Goal: Task Accomplishment & Management: Use online tool/utility

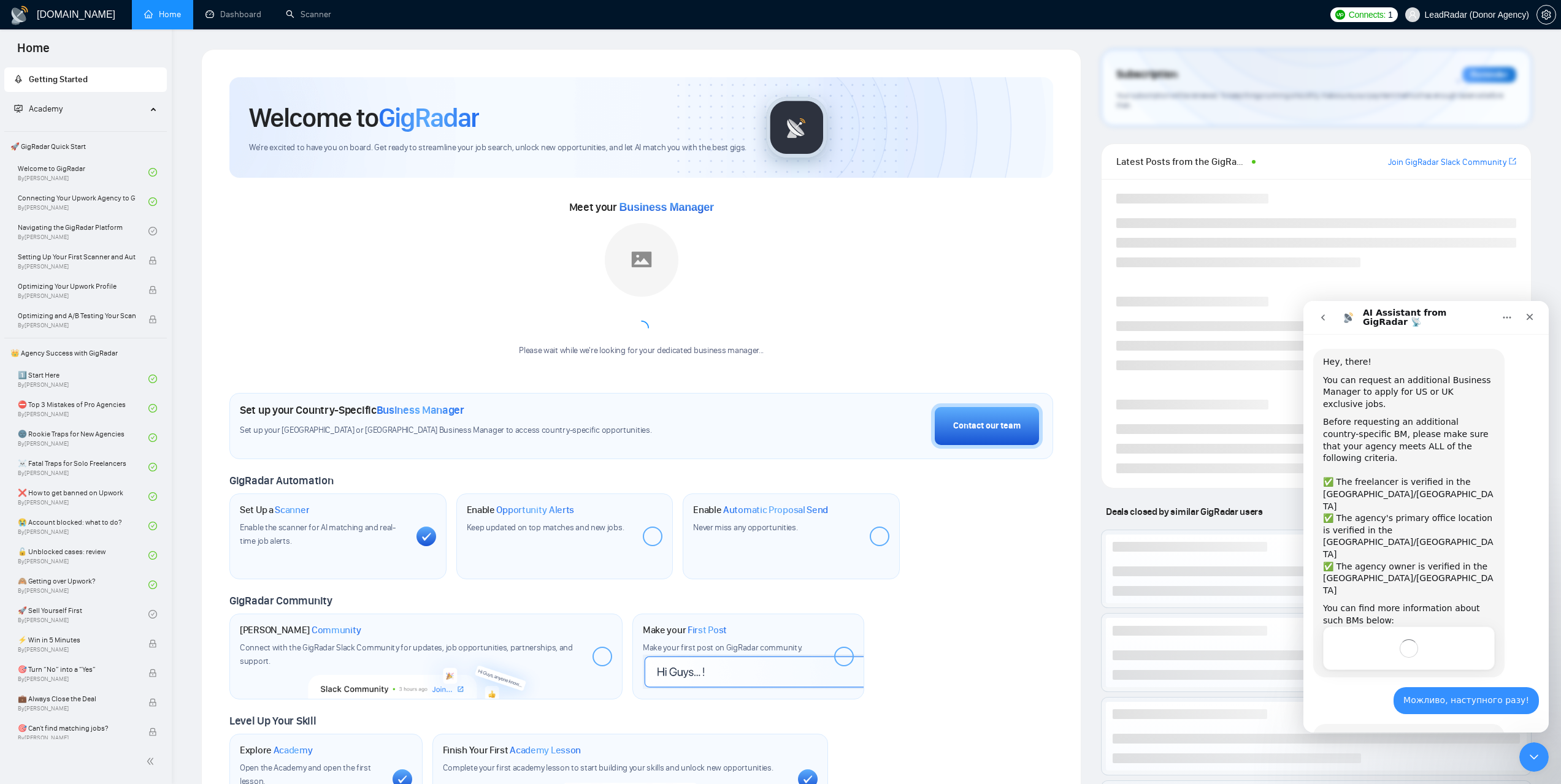
scroll to position [57, 0]
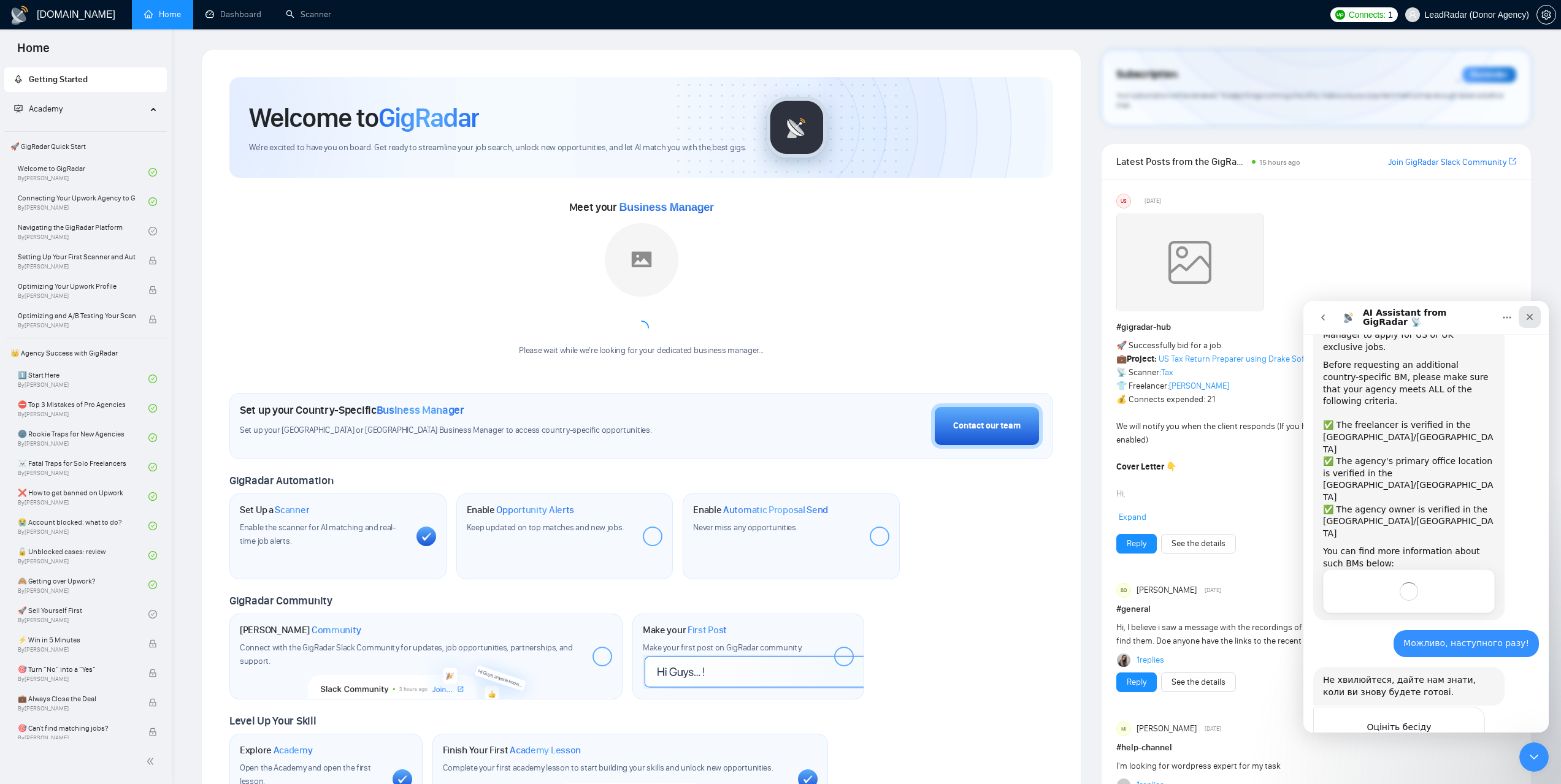
click at [1532, 316] on icon "Закрити" at bounding box center [1530, 317] width 10 height 10
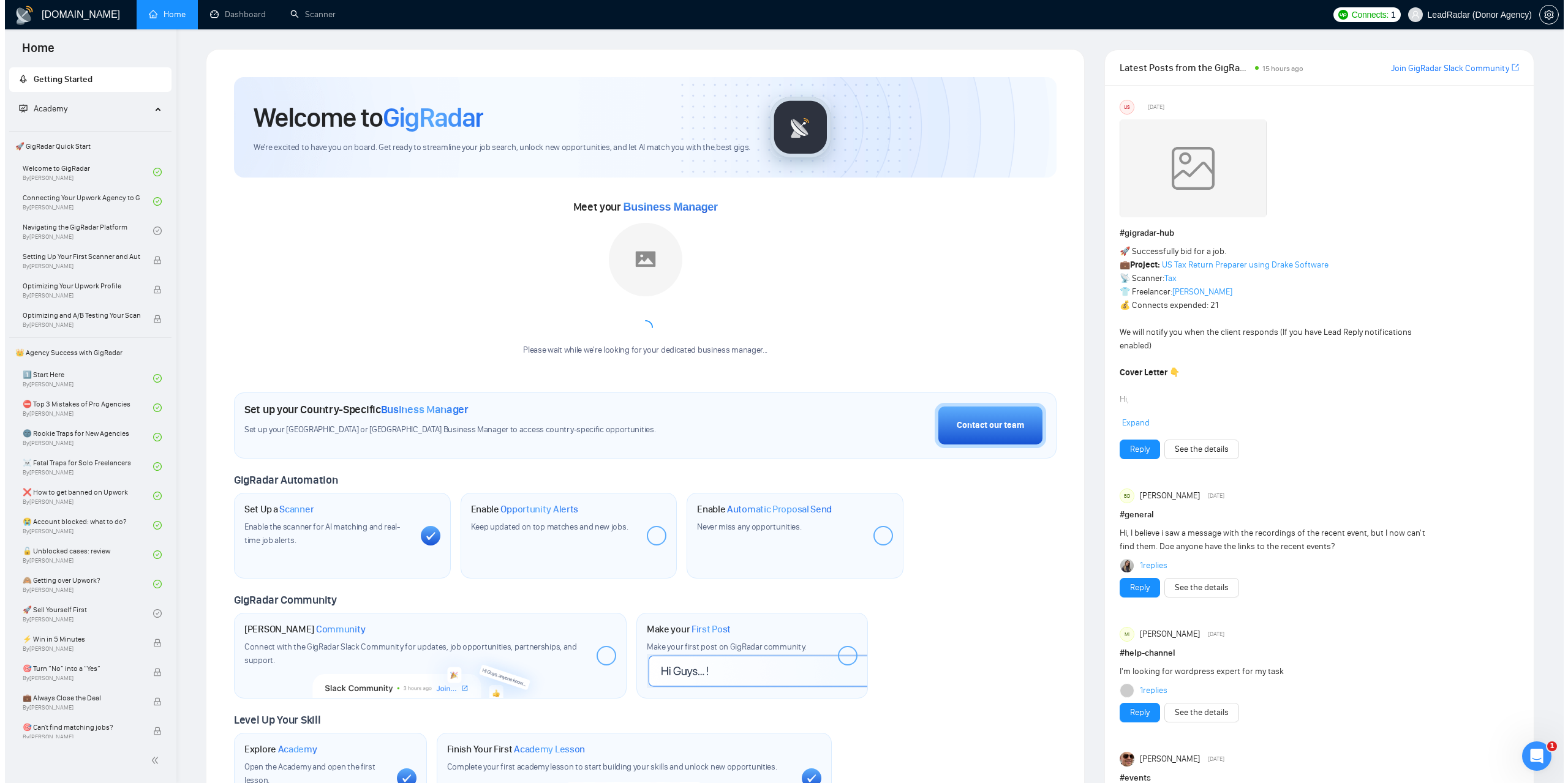
scroll to position [72, 0]
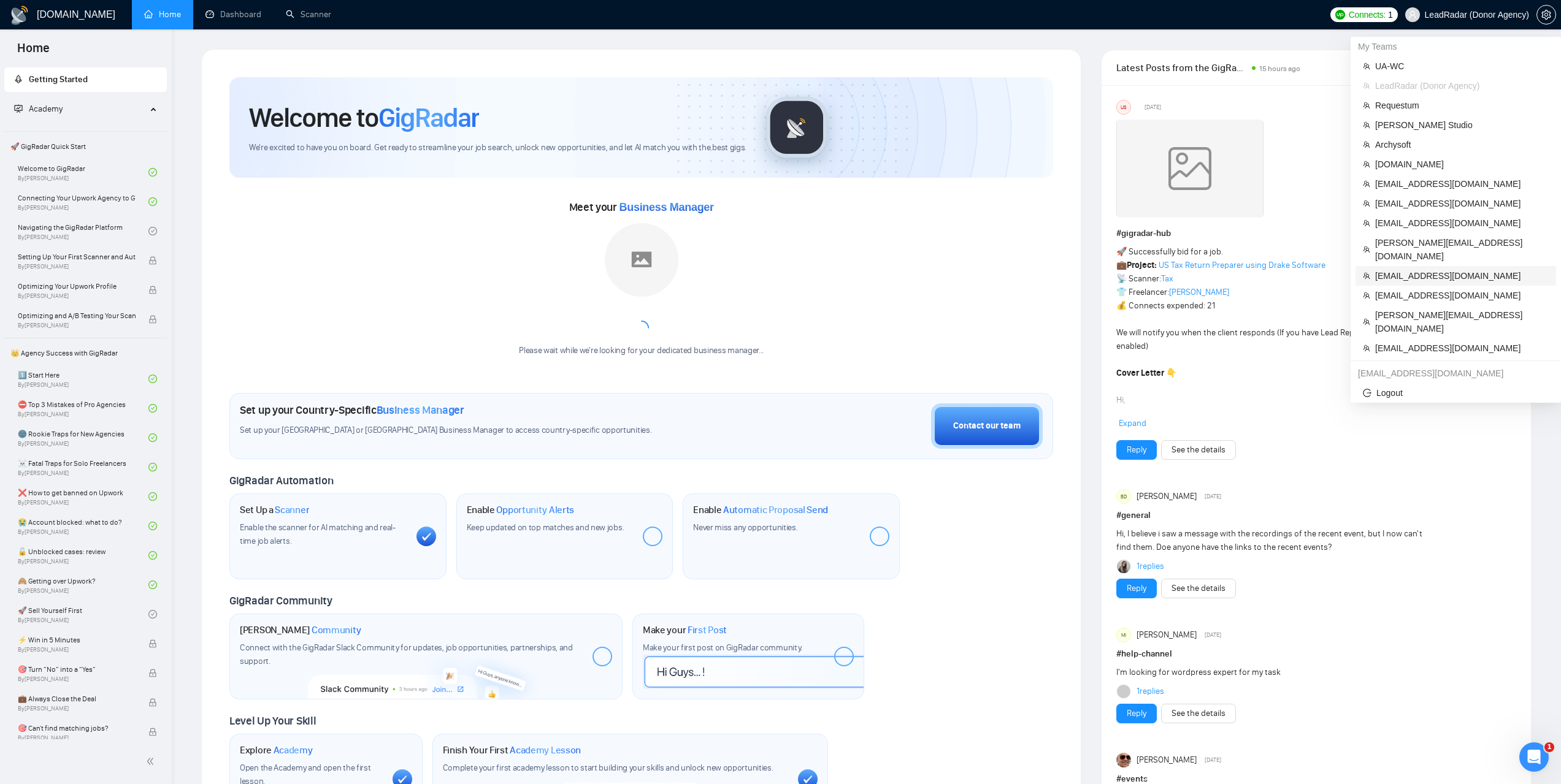
click at [1408, 269] on span "dinesh@dexbyts.com" at bounding box center [1461, 276] width 174 height 13
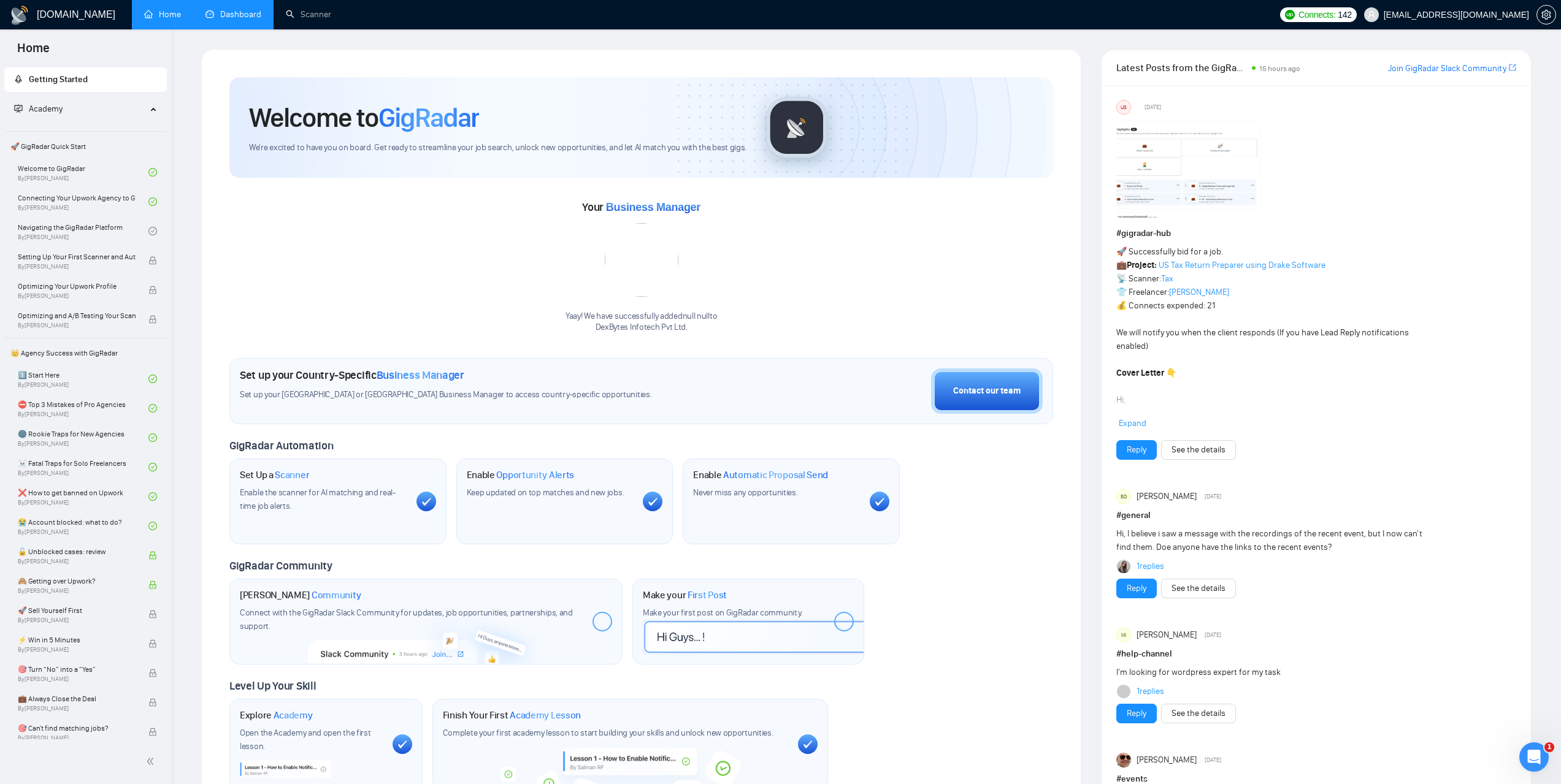
click at [241, 19] on link "Dashboard" at bounding box center [233, 14] width 56 height 10
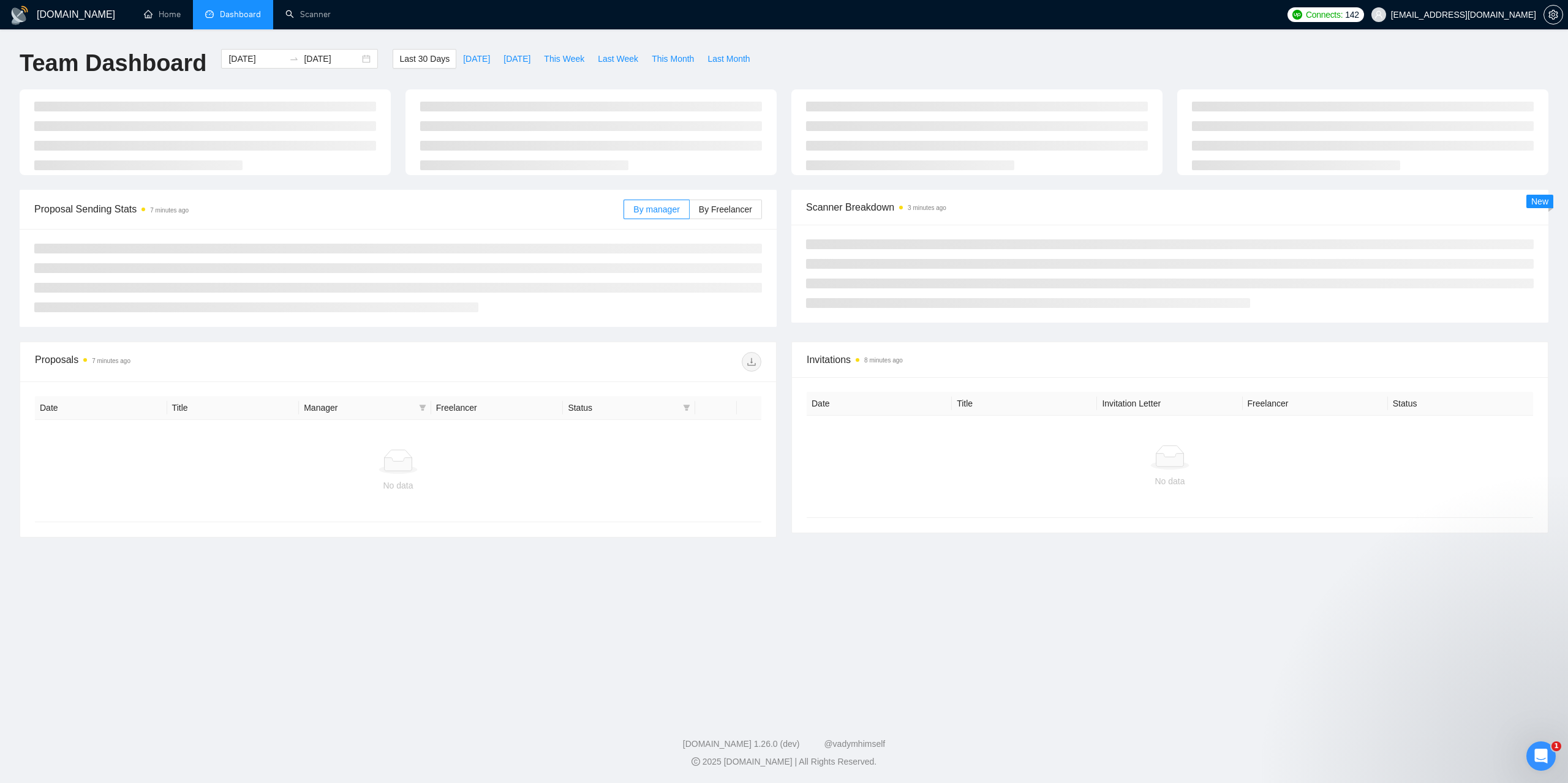
type input "2025-08-11"
type input "2025-09-10"
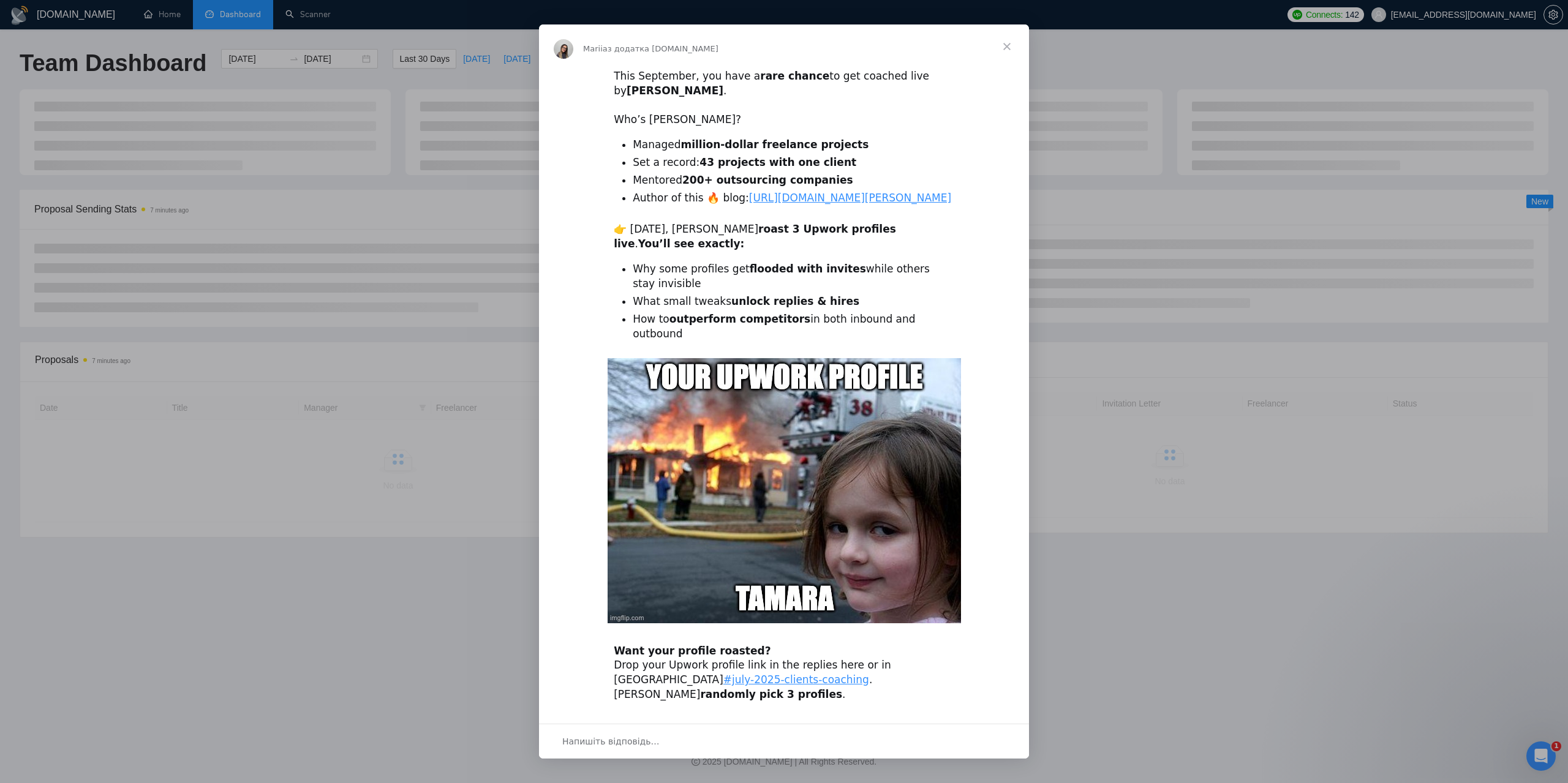
click at [1007, 51] on span "Закрити" at bounding box center [1007, 46] width 44 height 44
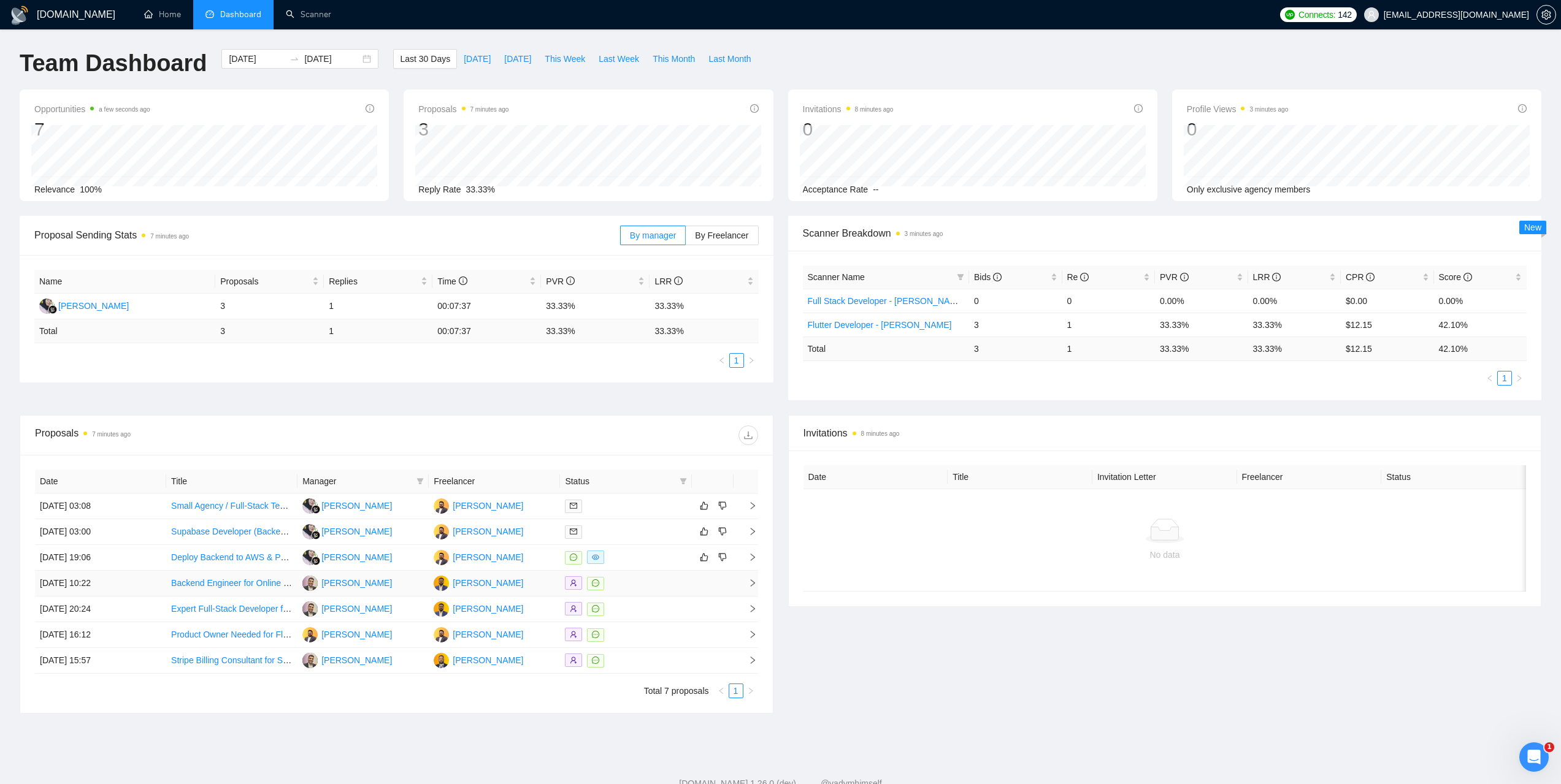
click at [57, 580] on td "09 Sep, 2025 10:22" at bounding box center [101, 584] width 131 height 26
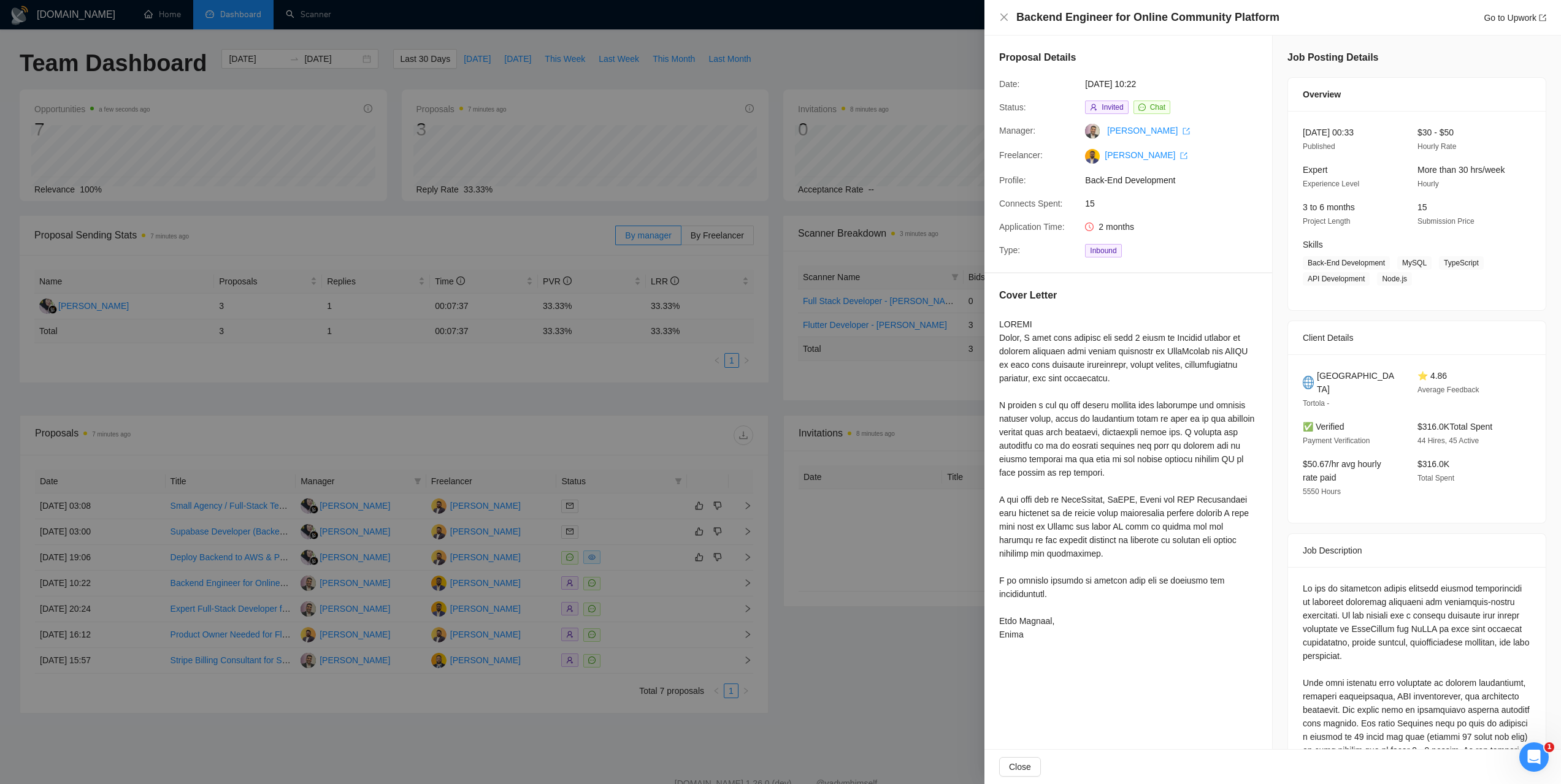
click at [61, 608] on div at bounding box center [780, 392] width 1561 height 784
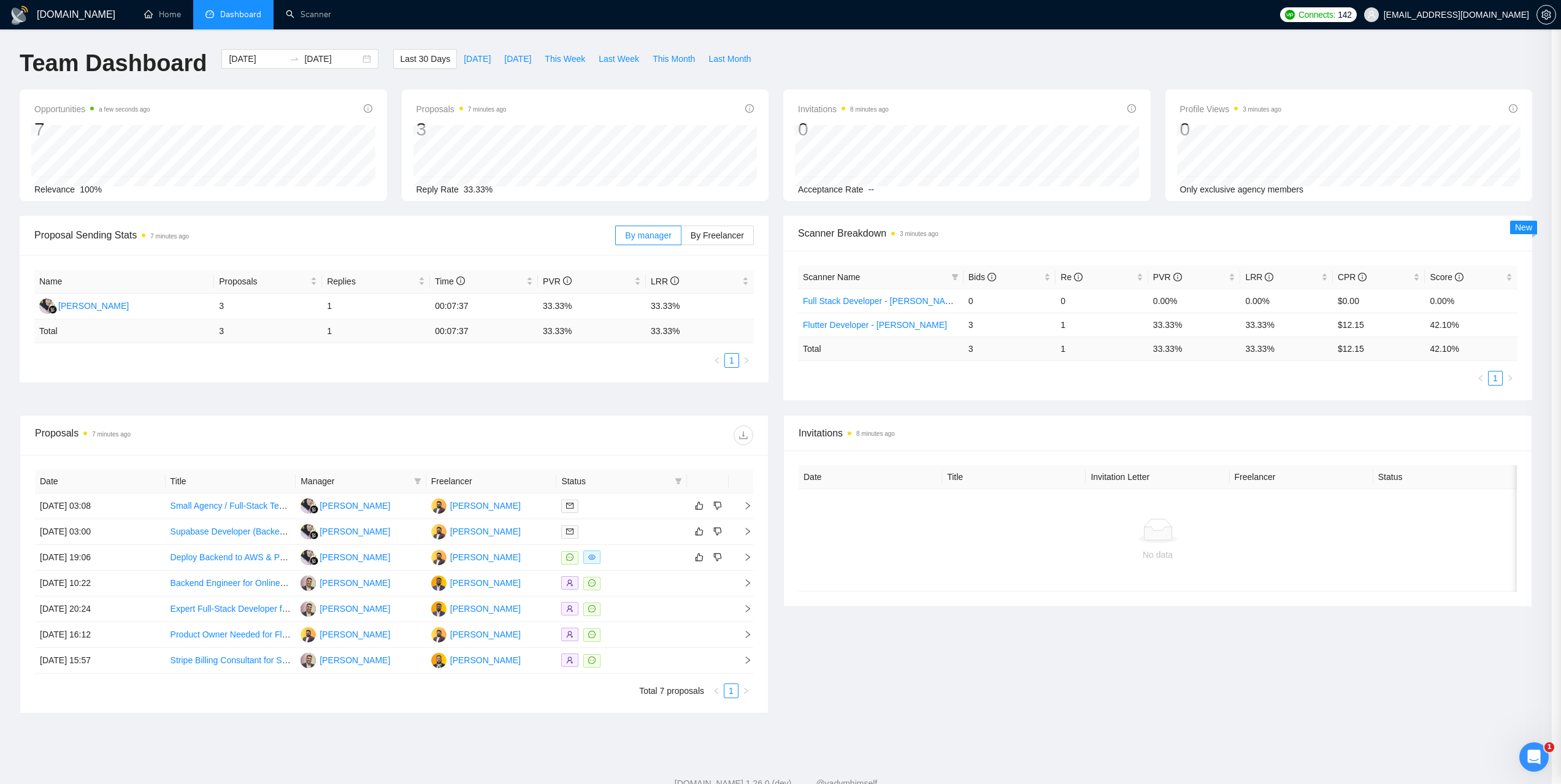
click at [61, 608] on div at bounding box center [780, 392] width 1561 height 784
click at [61, 608] on td "08 Sep, 2025 20:24" at bounding box center [101, 609] width 131 height 26
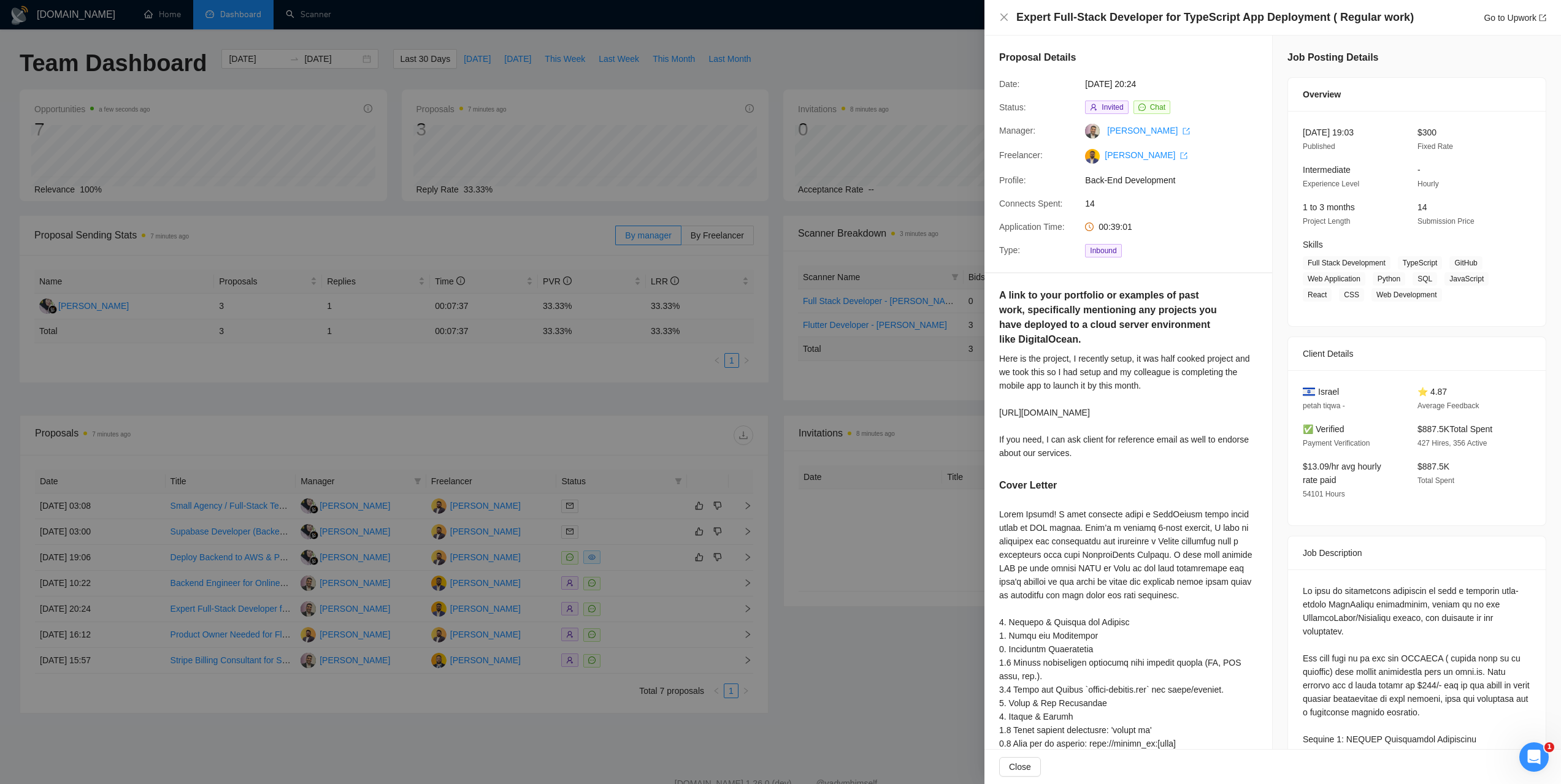
click at [635, 139] on div at bounding box center [780, 392] width 1561 height 784
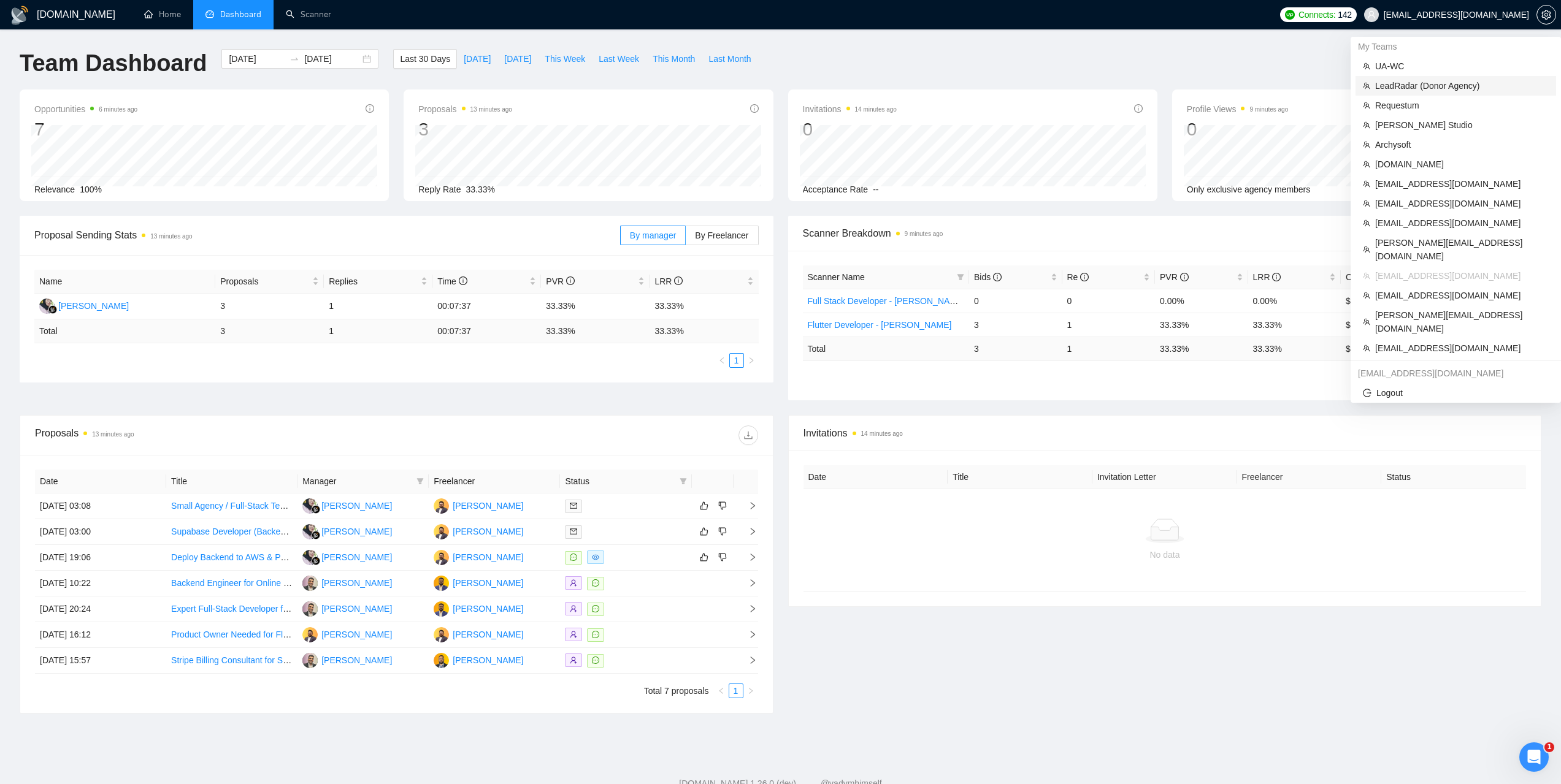
click at [1409, 84] on span "LeadRadar (Donor Agency)" at bounding box center [1461, 86] width 174 height 13
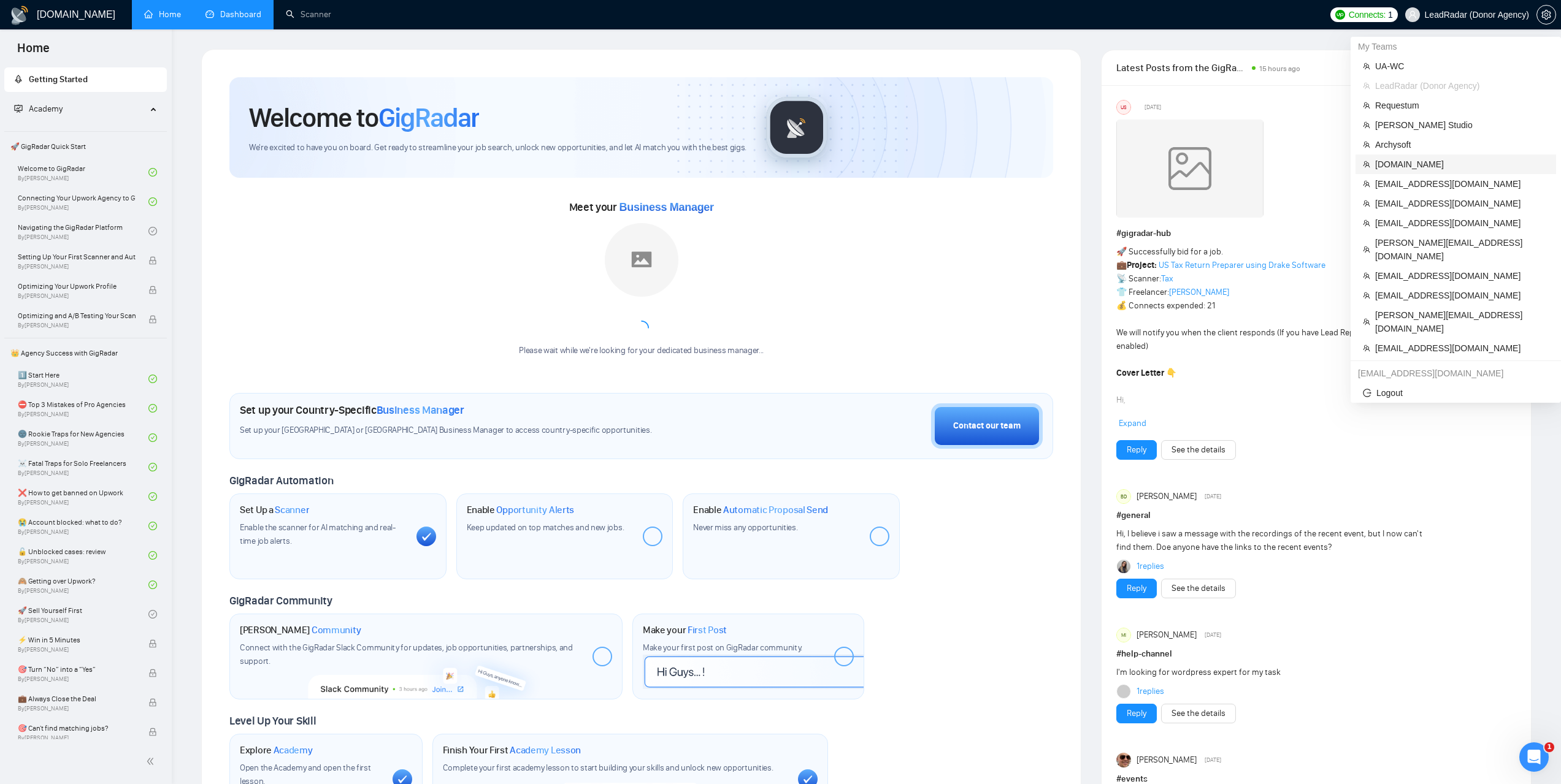
click at [1398, 164] on span "Diversido.io" at bounding box center [1461, 164] width 174 height 13
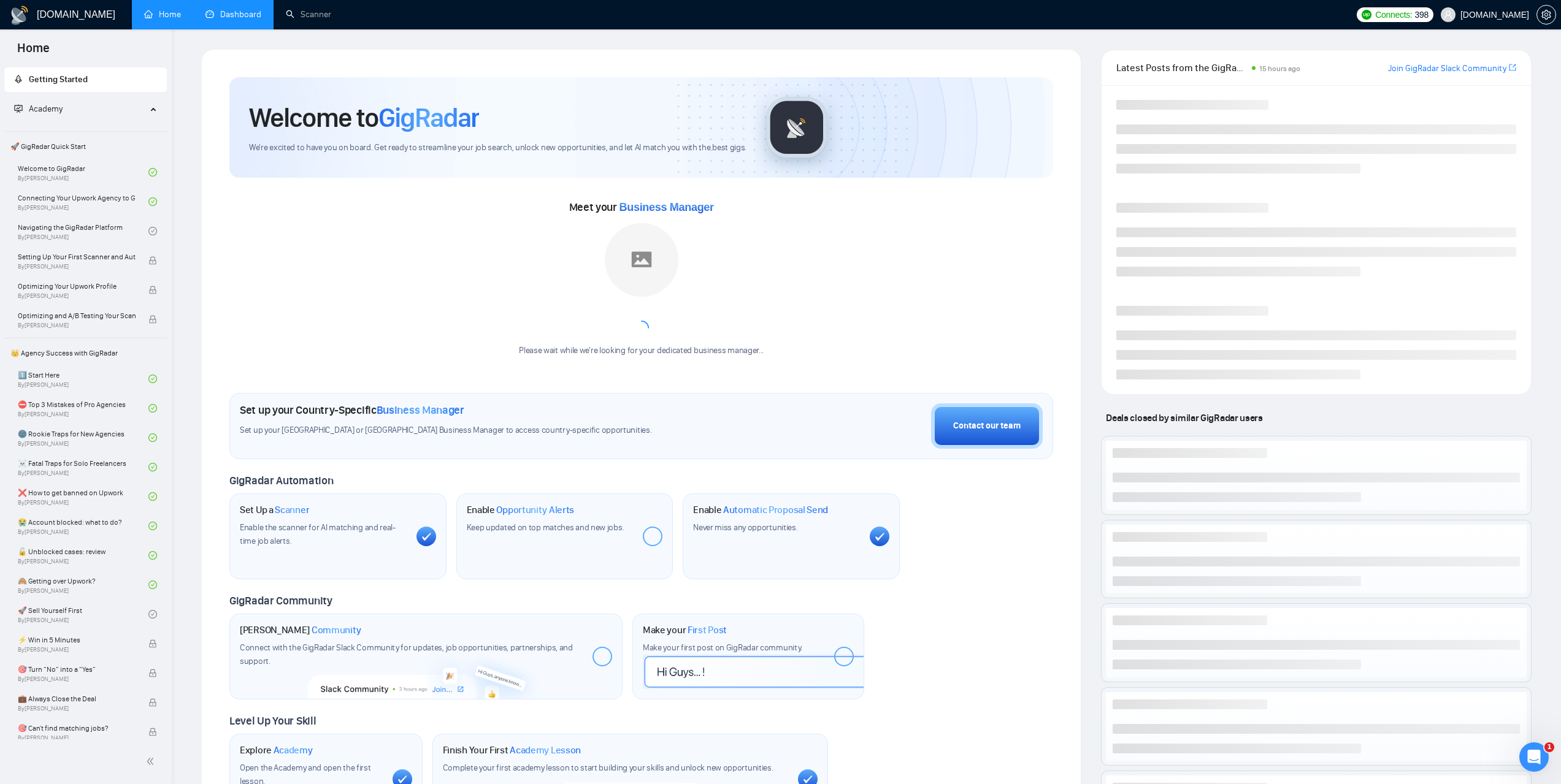
click at [241, 19] on link "Dashboard" at bounding box center [233, 14] width 56 height 10
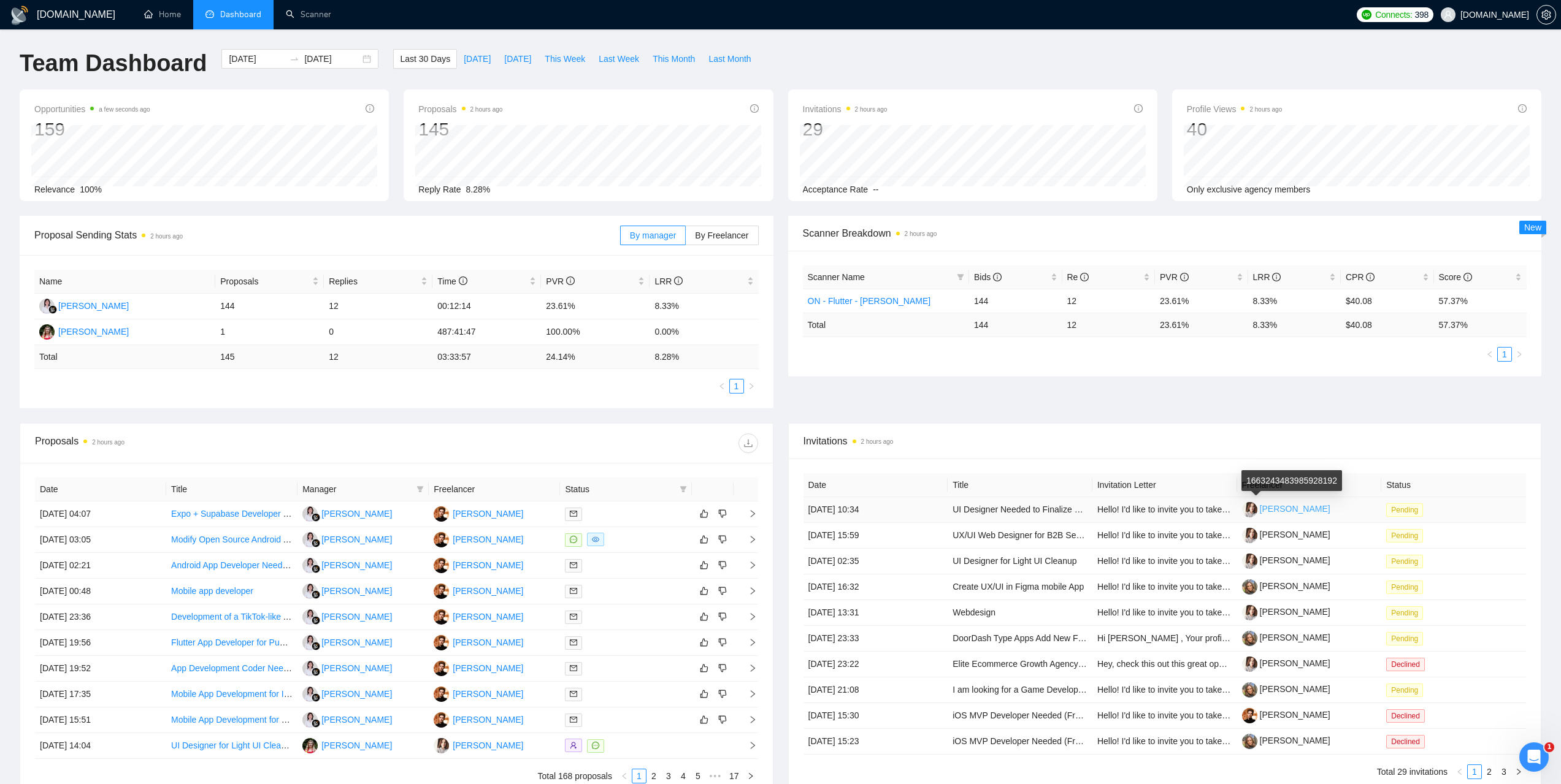
click at [1292, 506] on link "Mariia Torkaienko" at bounding box center [1286, 509] width 88 height 10
click at [106, 513] on td "10 Sep, 2025 04:07" at bounding box center [101, 514] width 131 height 26
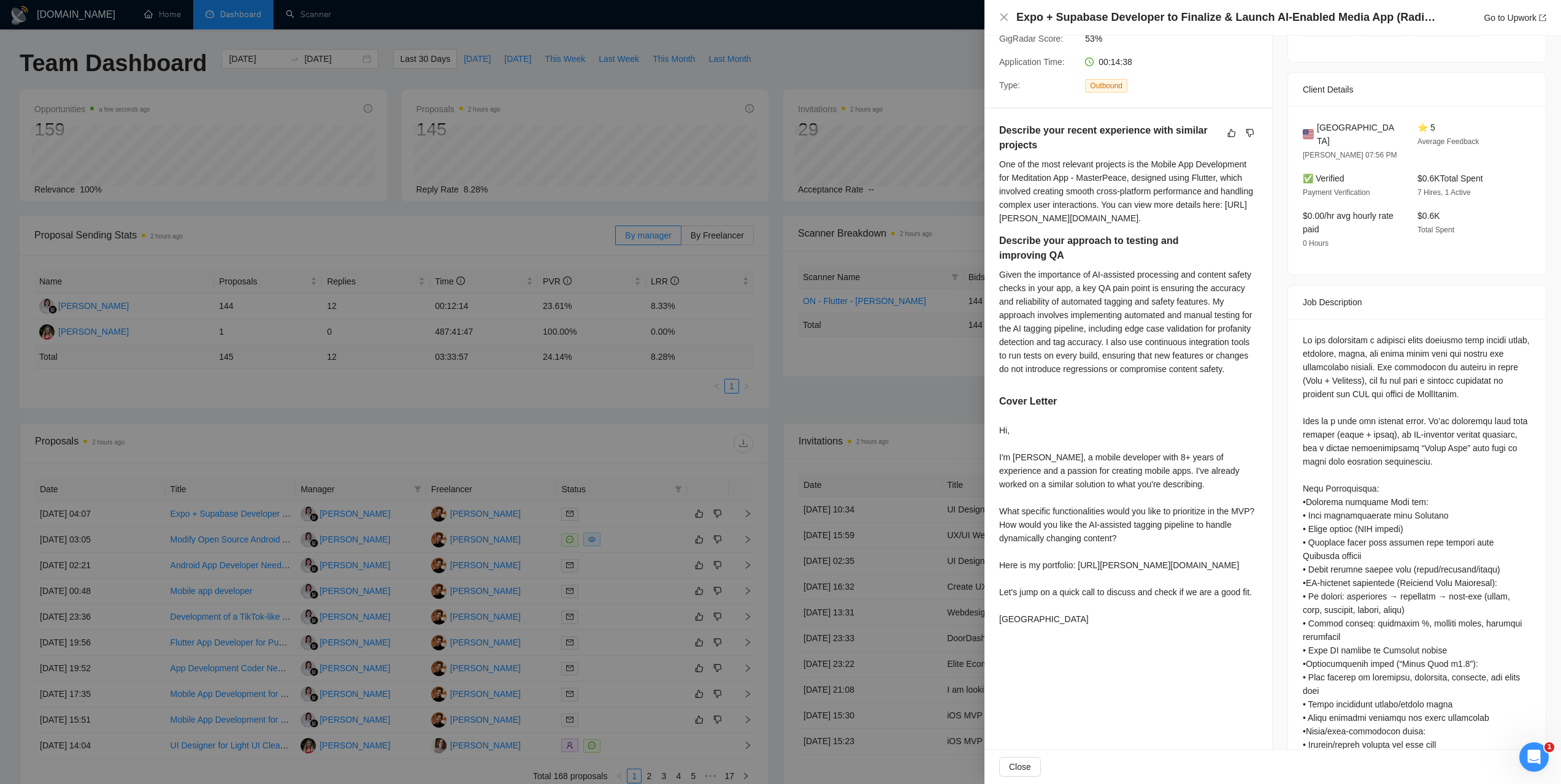
scroll to position [307, 0]
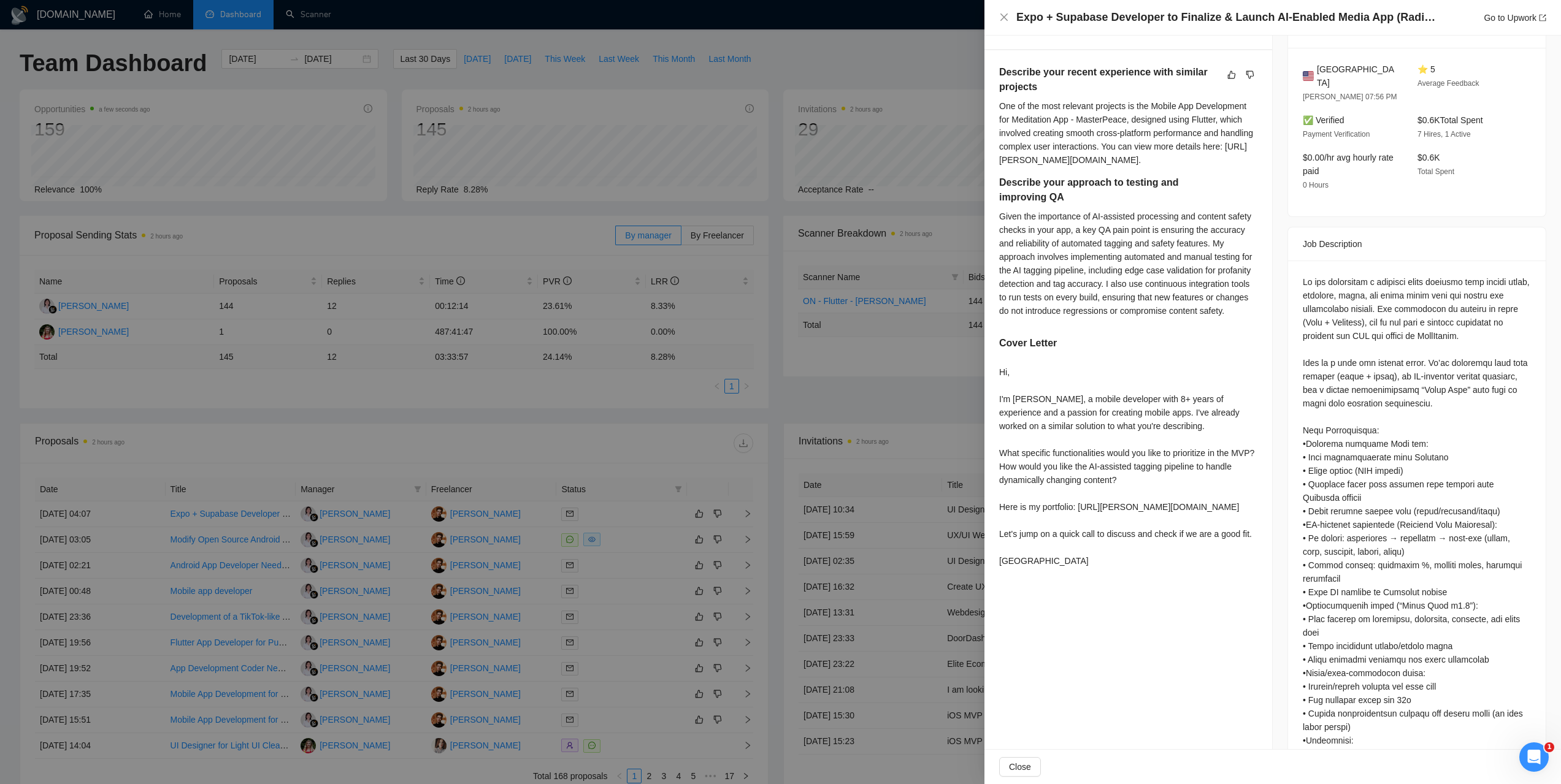
click at [800, 59] on div at bounding box center [780, 392] width 1561 height 784
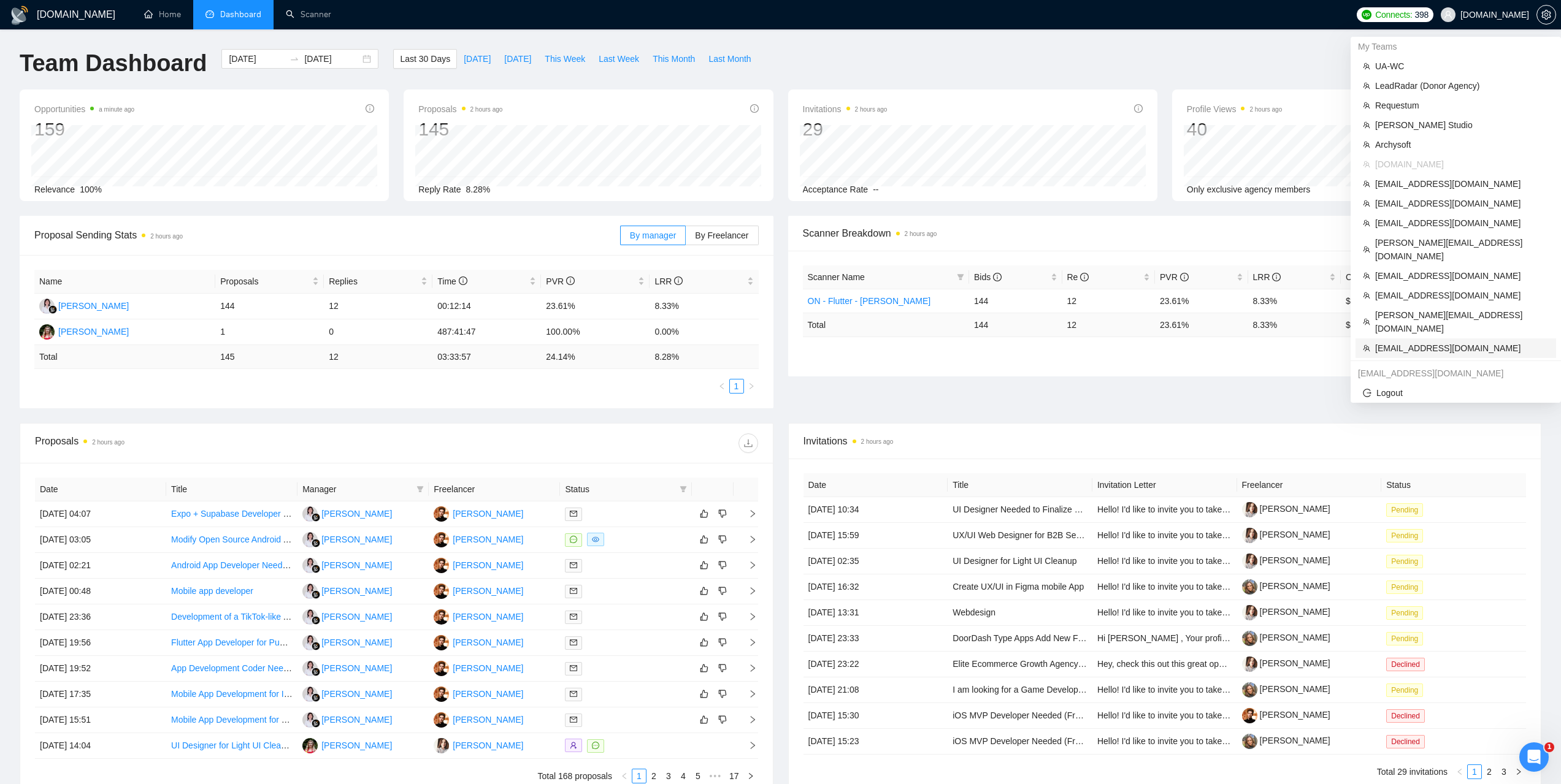
click at [1429, 341] on span "accounts@pathfindermarketing.com.au" at bounding box center [1461, 348] width 174 height 13
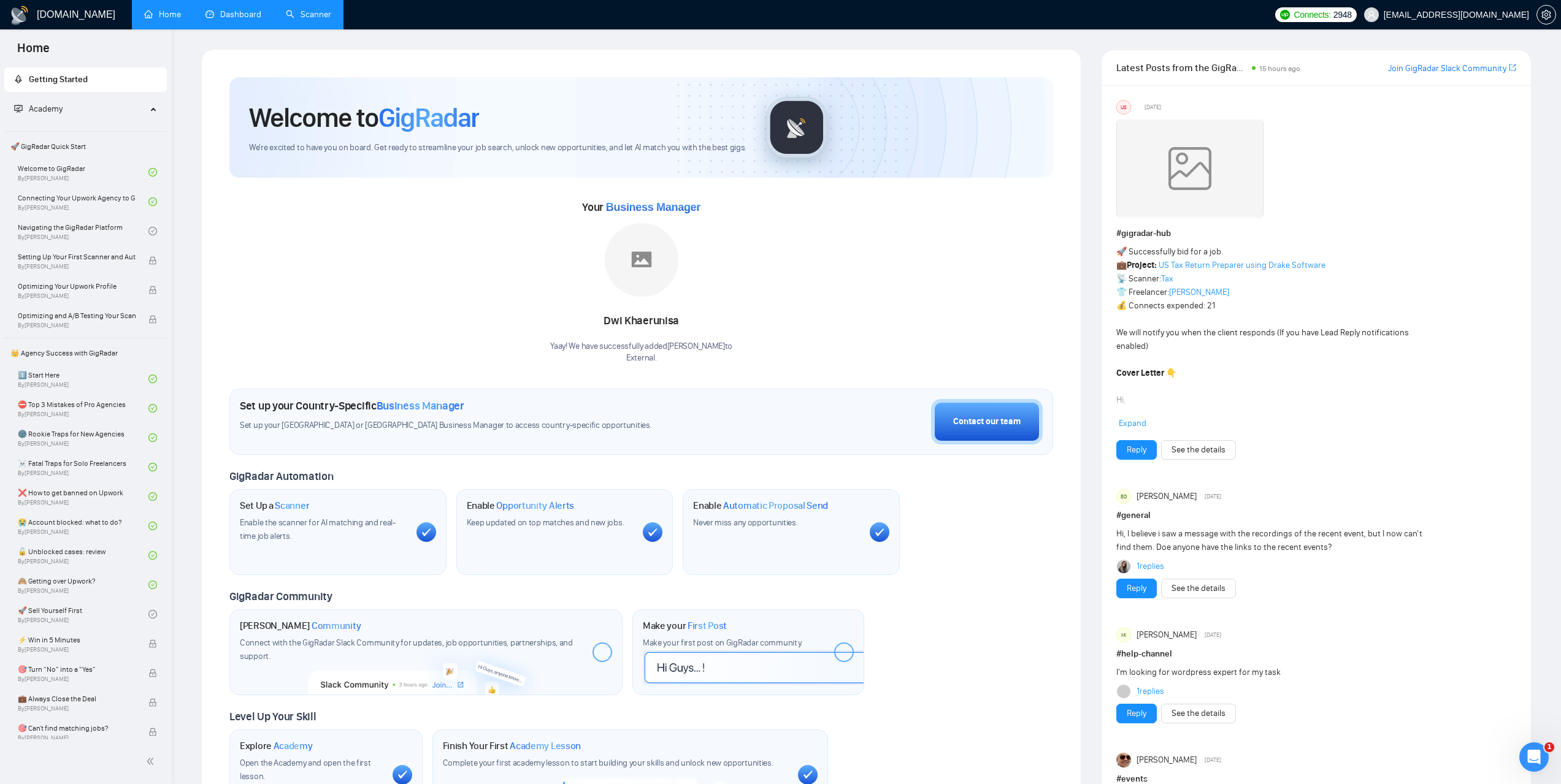
click at [331, 15] on link "Scanner" at bounding box center [309, 14] width 45 height 10
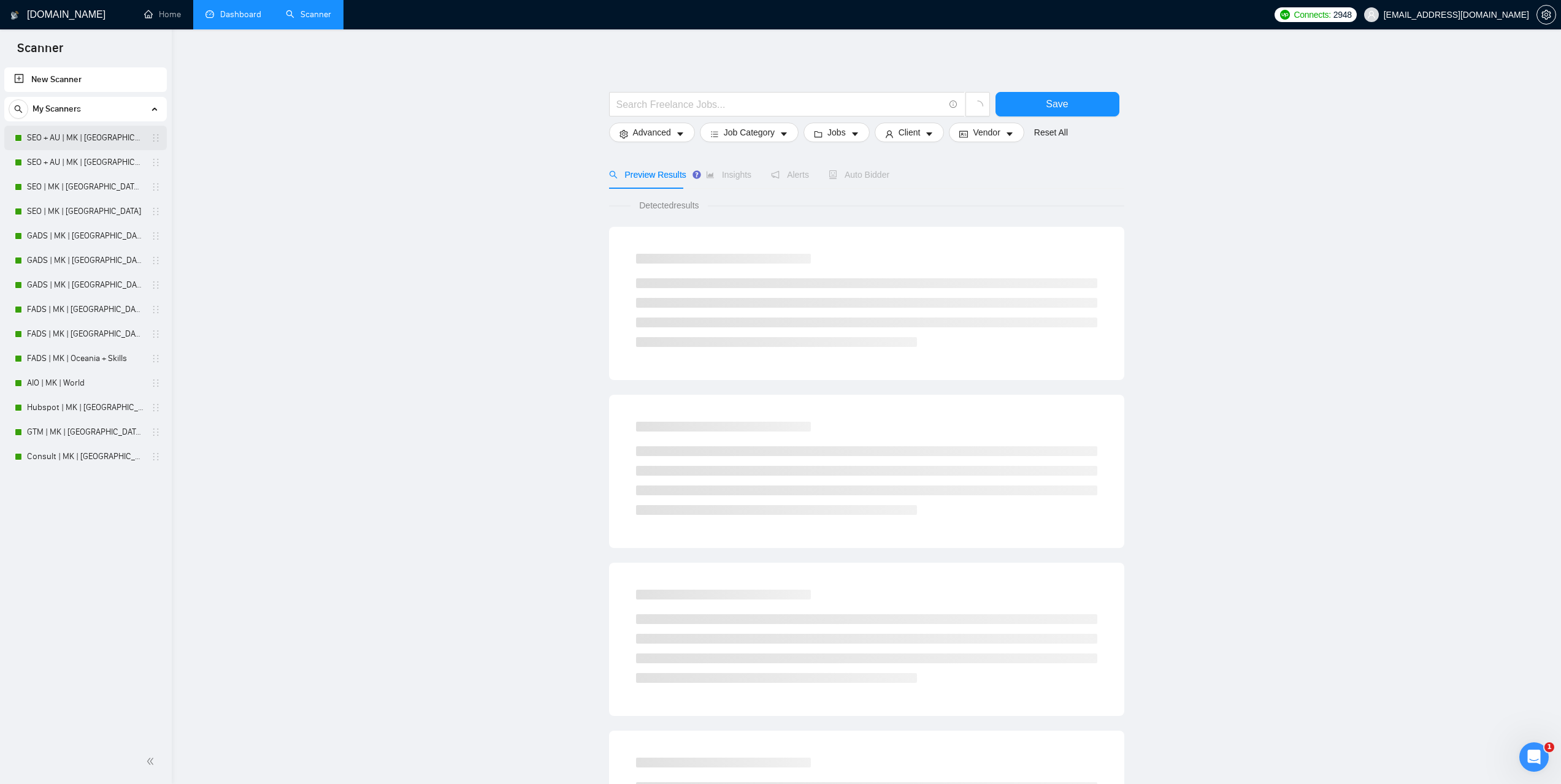
click at [94, 136] on link "SEO + AU | MK | Oceania | Titles" at bounding box center [85, 138] width 117 height 24
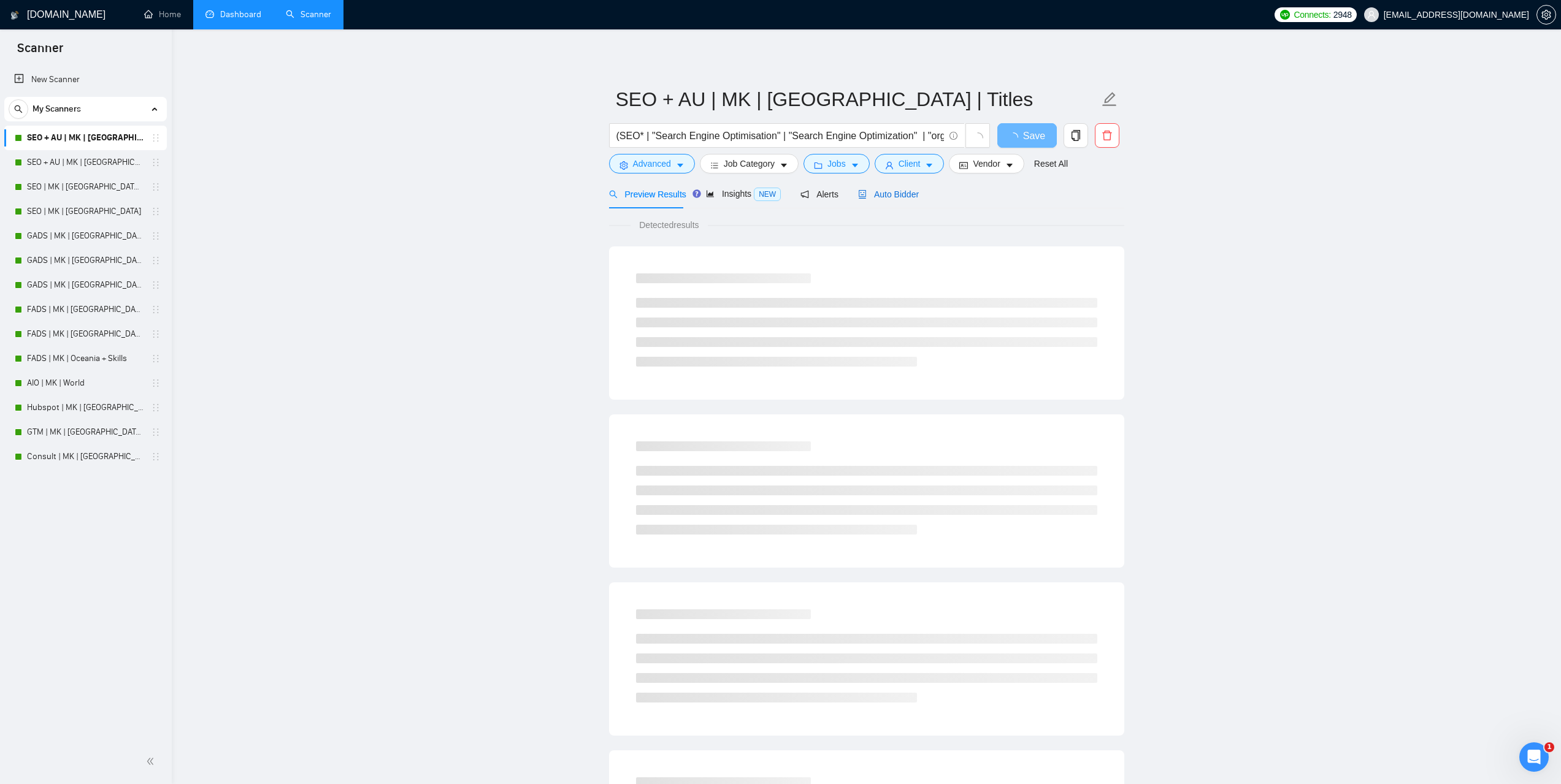
click at [898, 192] on span "Auto Bidder" at bounding box center [888, 195] width 60 height 10
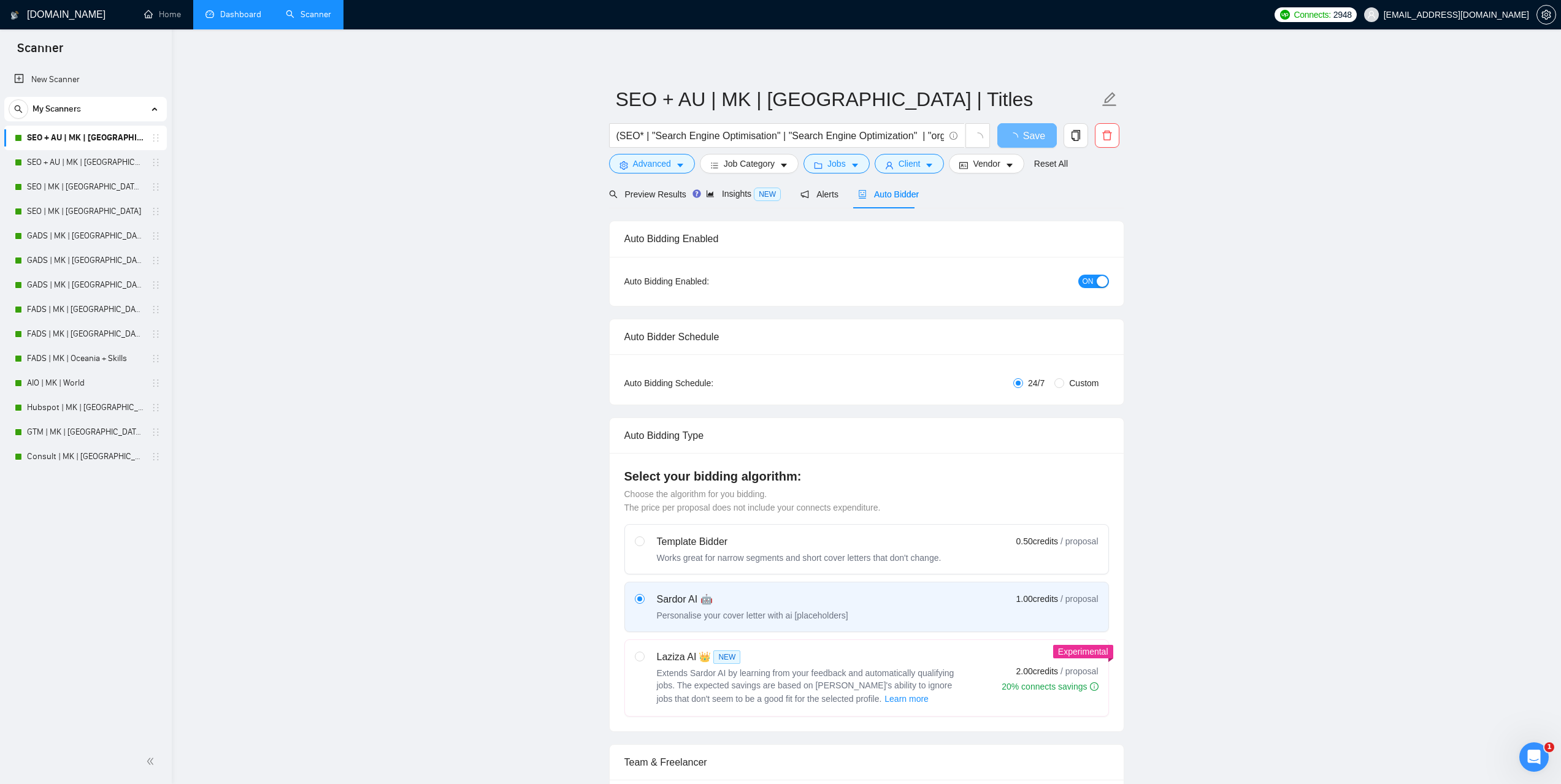
checkbox input "true"
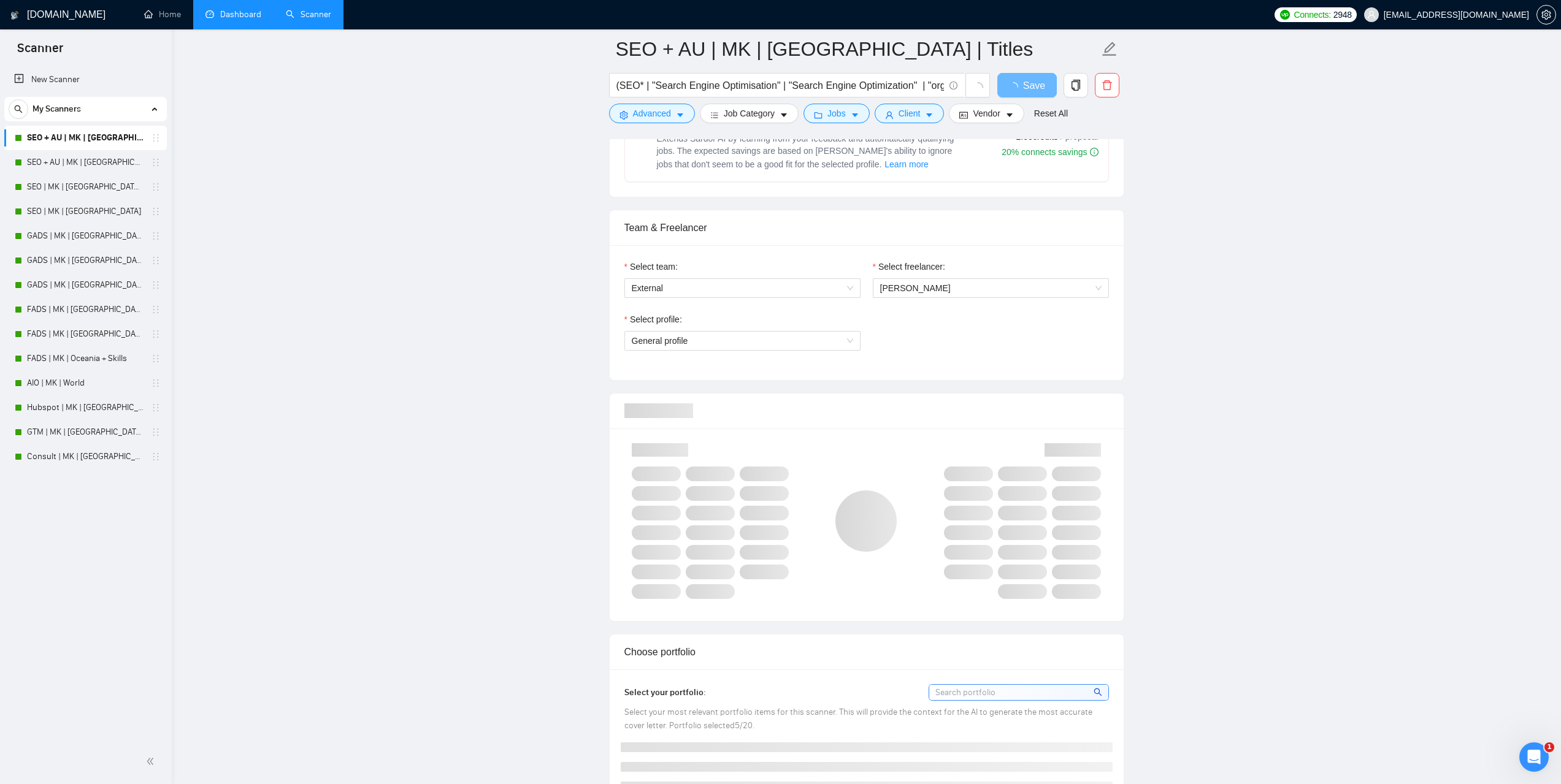
scroll to position [552, 0]
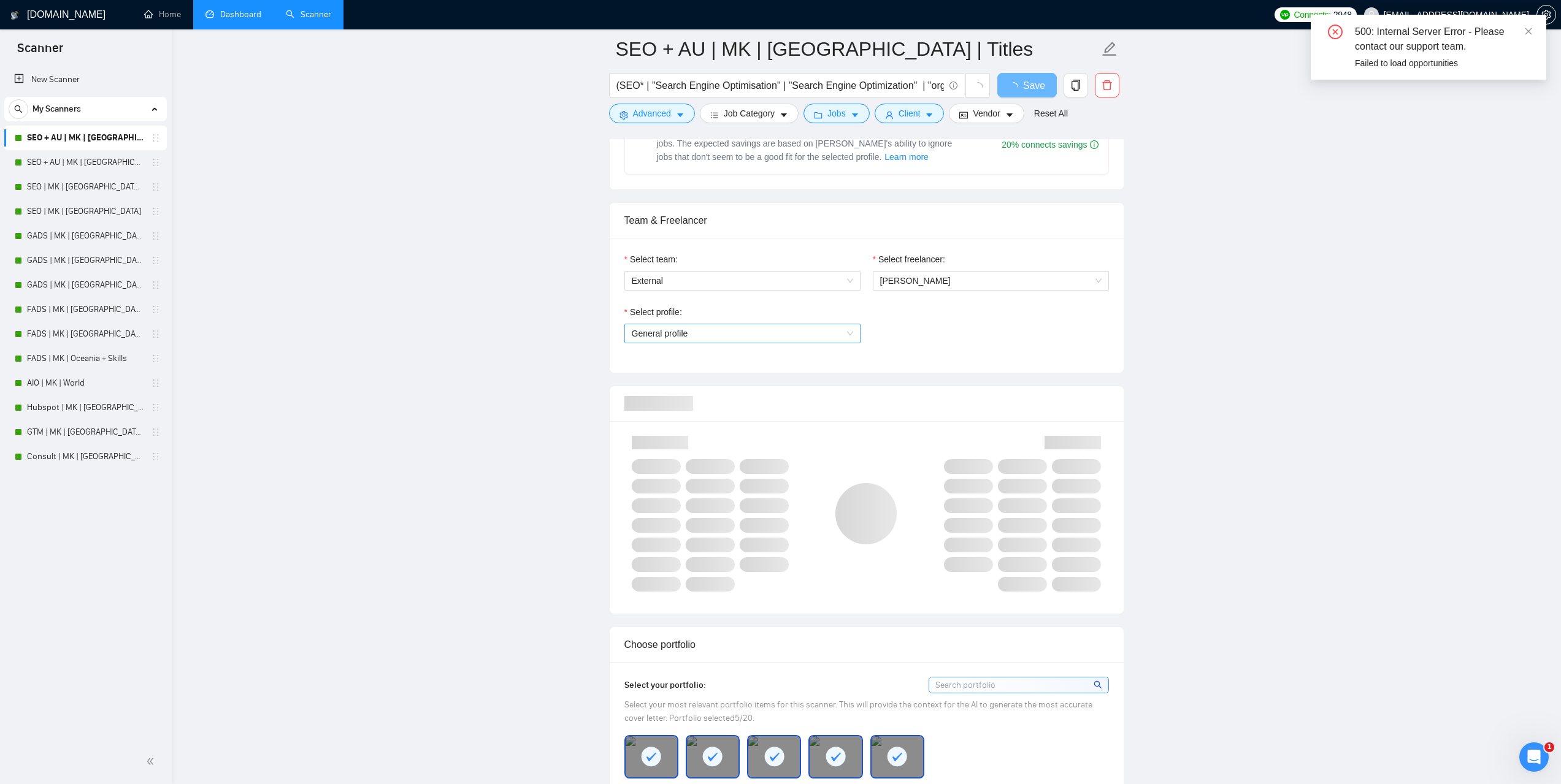
click at [848, 335] on span "General profile" at bounding box center [742, 334] width 221 height 18
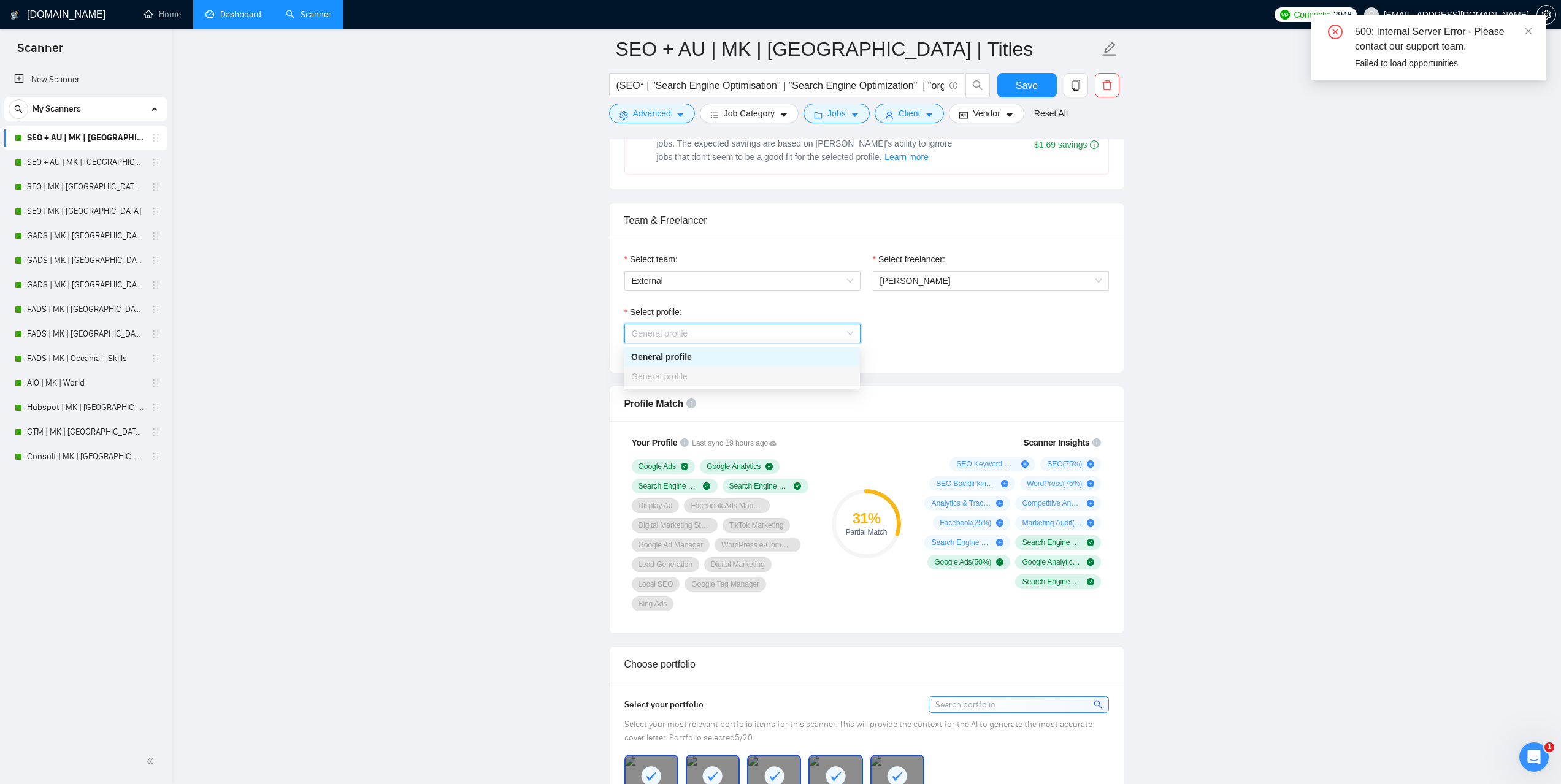
click at [1523, 31] on div "500: Internal Server Error - Please contact our support team." at bounding box center [1443, 39] width 177 height 29
click at [1528, 30] on icon "close" at bounding box center [1528, 31] width 8 height 8
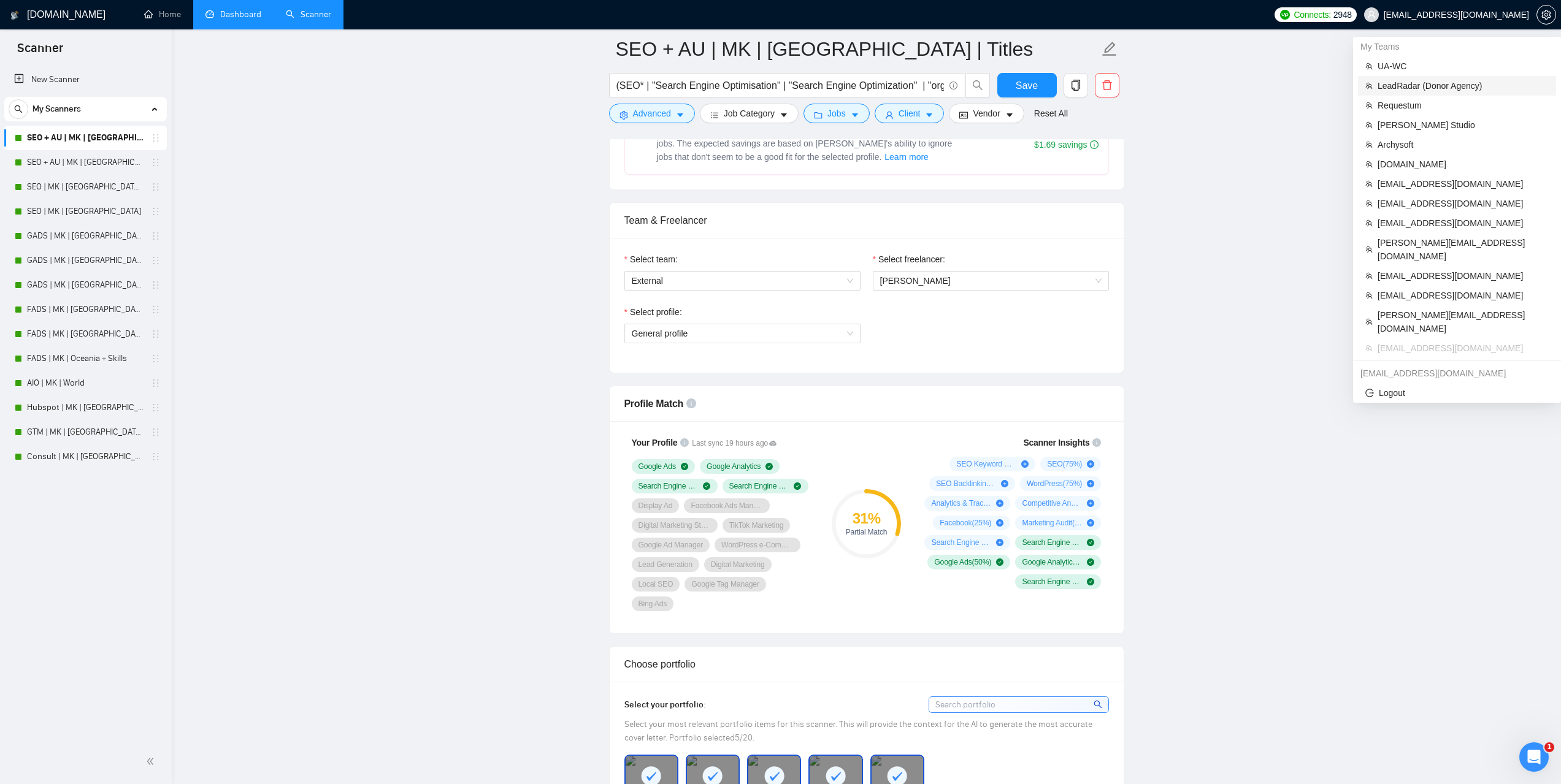
click at [1396, 80] on span "LeadRadar (Donor Agency)" at bounding box center [1463, 86] width 171 height 13
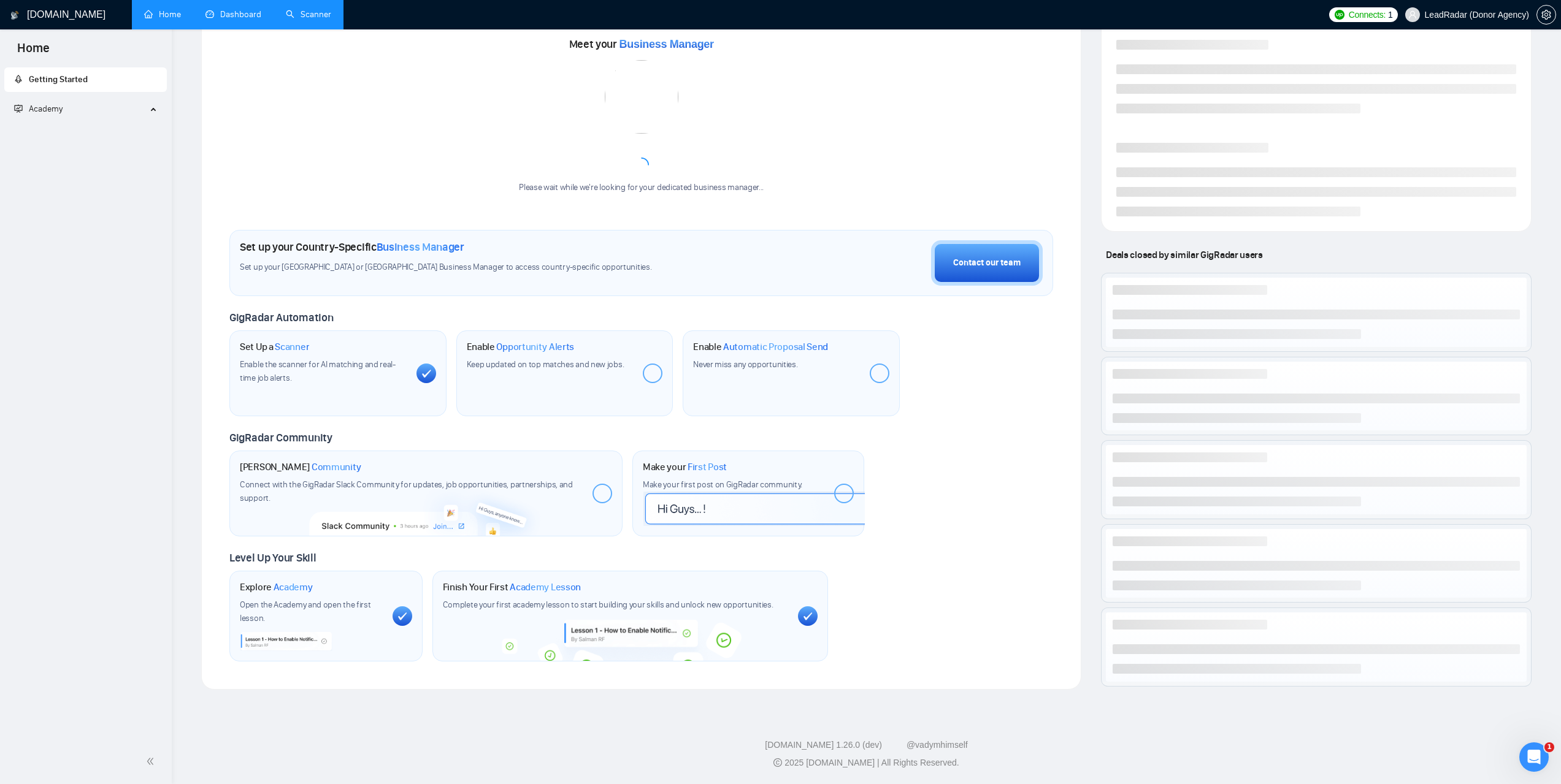
scroll to position [146, 0]
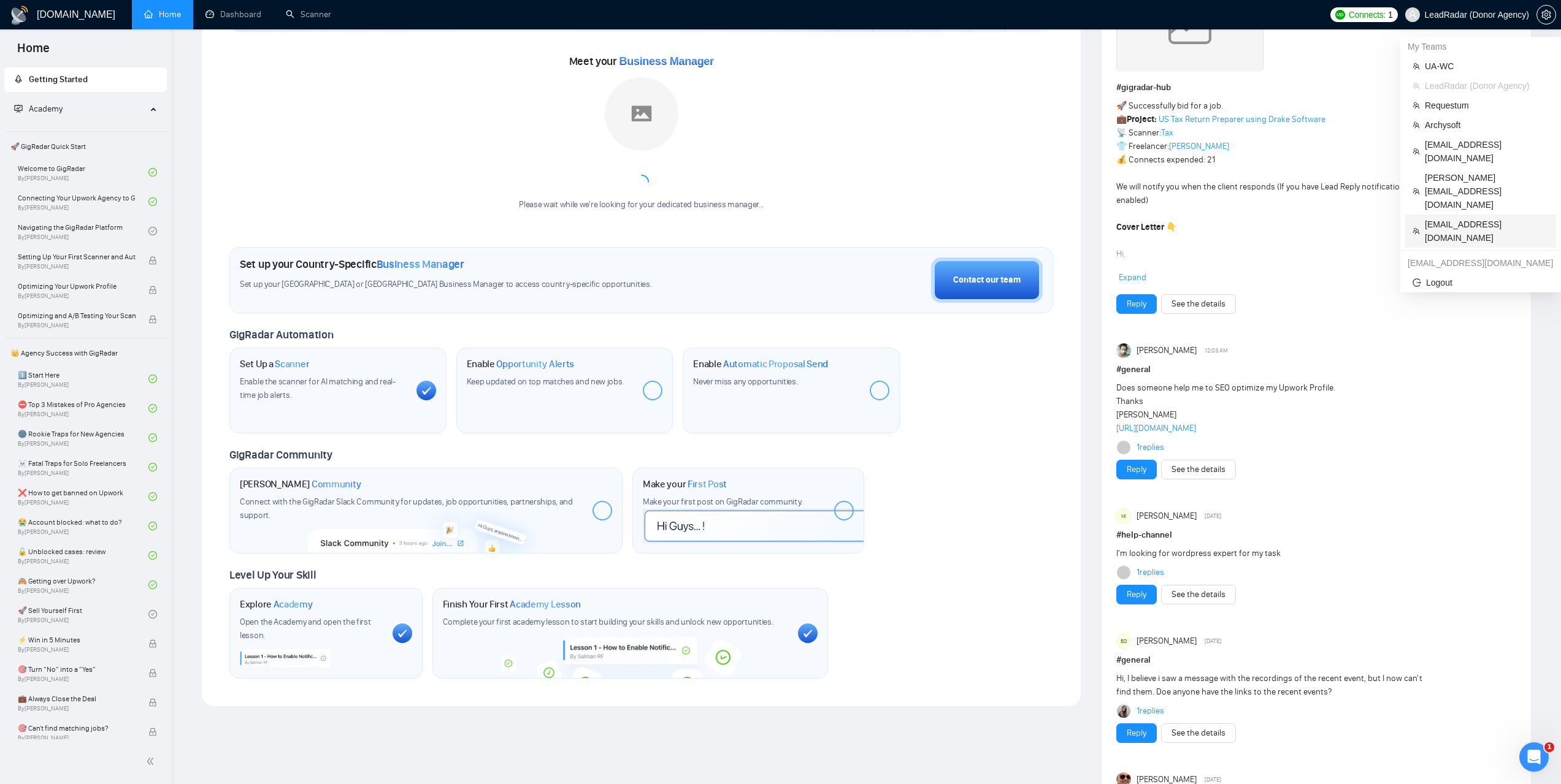
click at [1460, 218] on span "[EMAIL_ADDRESS][DOMAIN_NAME]" at bounding box center [1487, 231] width 124 height 27
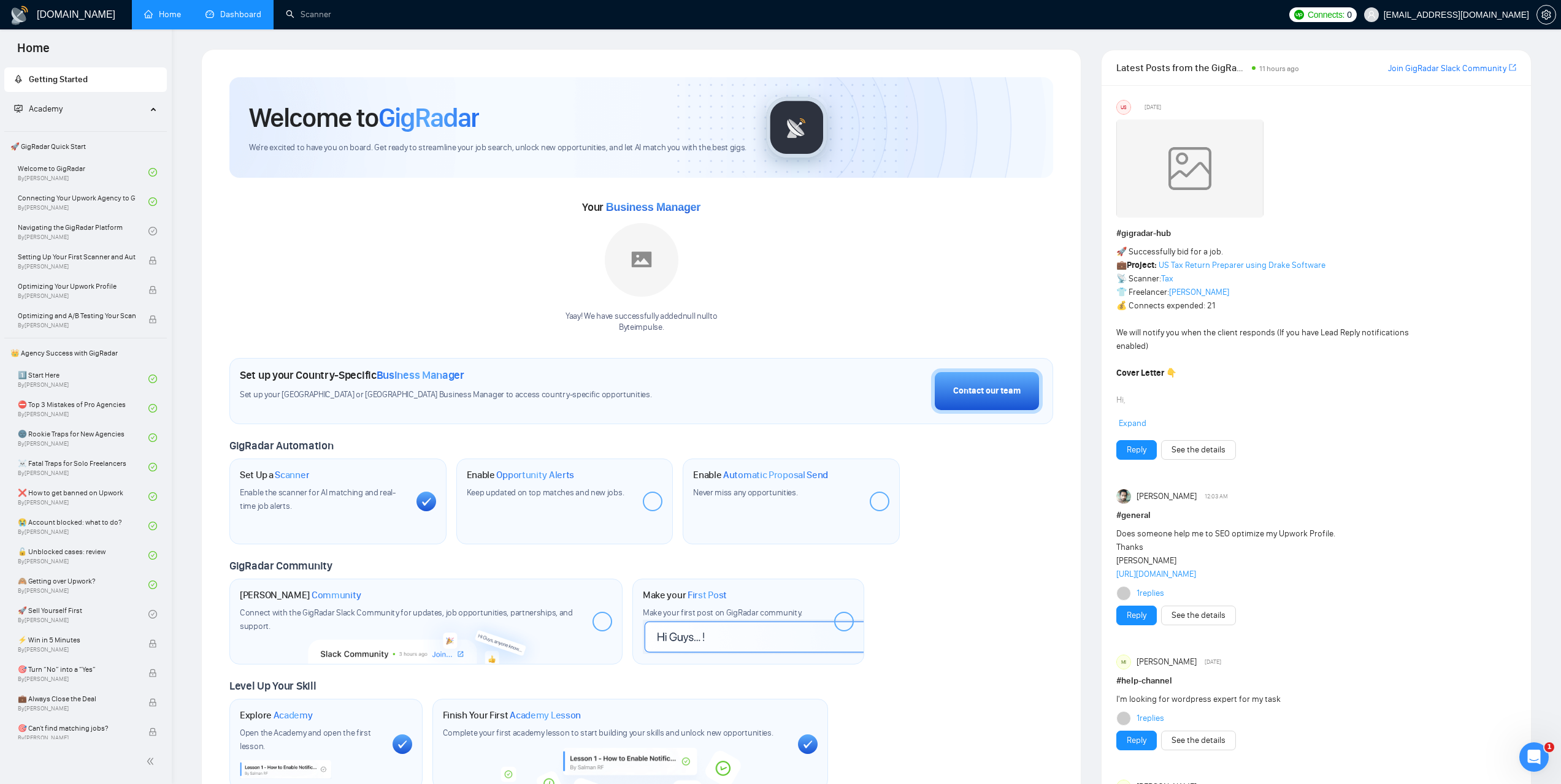
click at [243, 9] on link "Dashboard" at bounding box center [233, 14] width 56 height 10
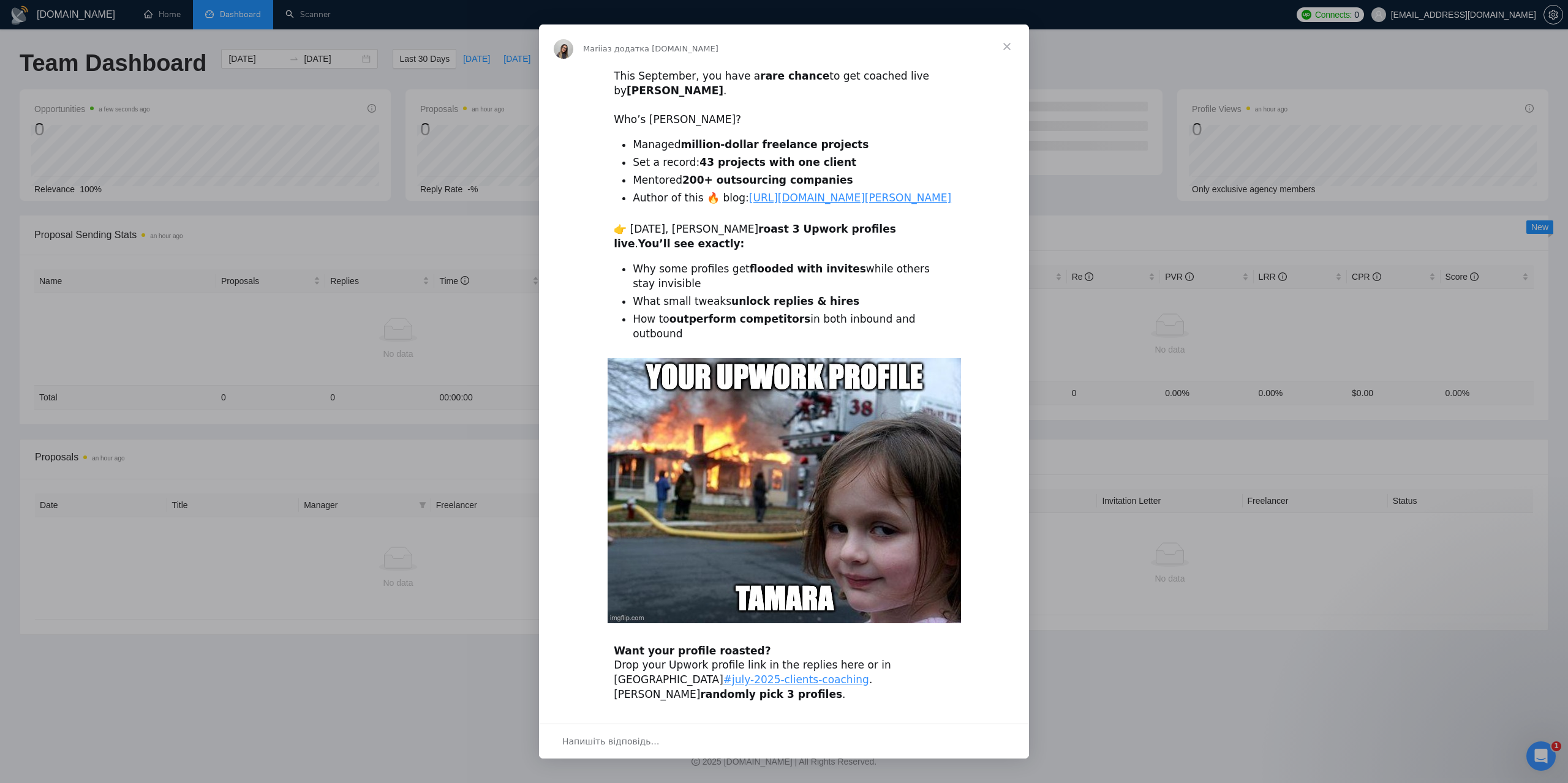
click at [1002, 47] on span "Закрити" at bounding box center [1007, 46] width 44 height 44
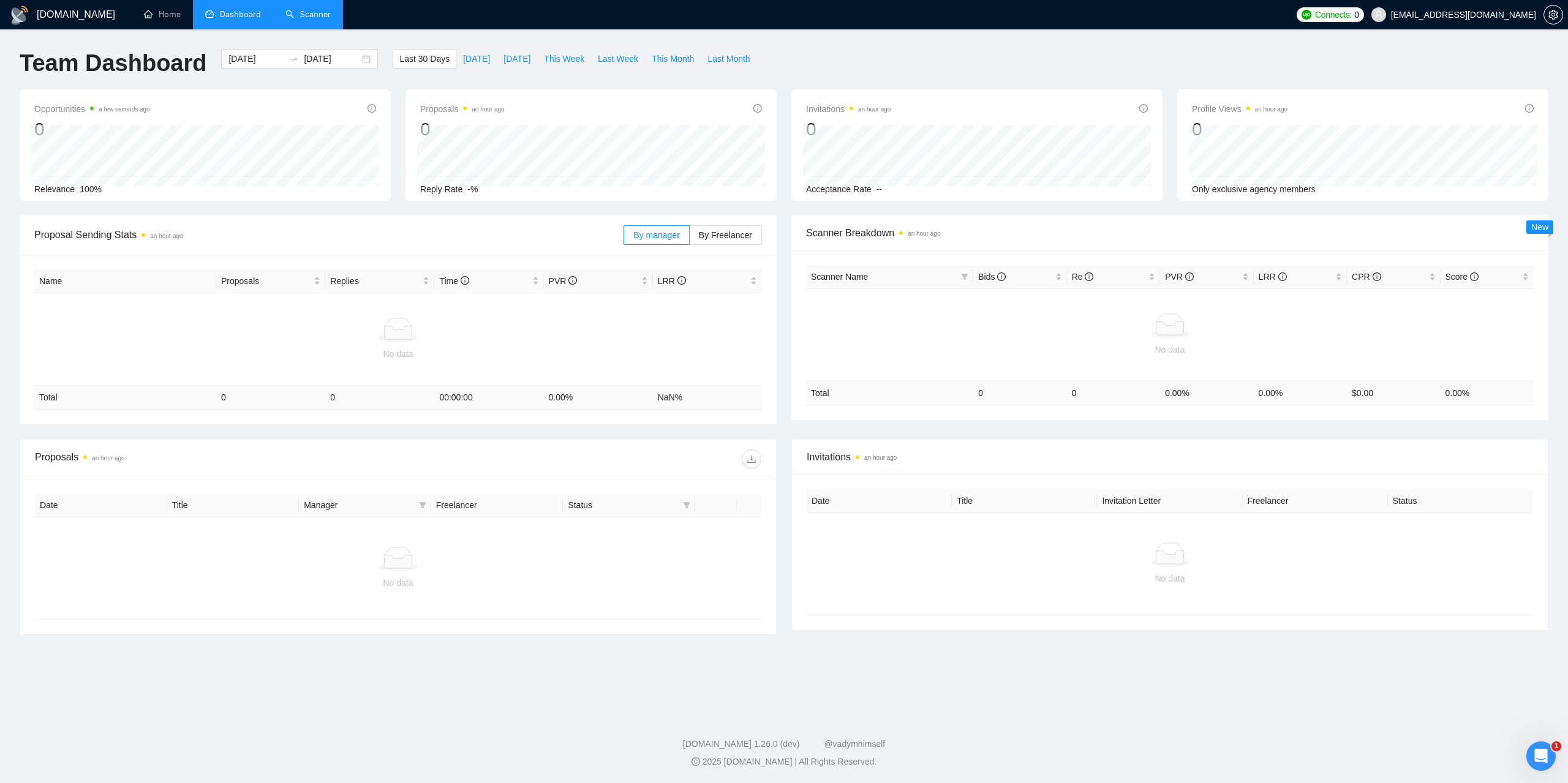
click at [322, 16] on link "Scanner" at bounding box center [308, 14] width 45 height 10
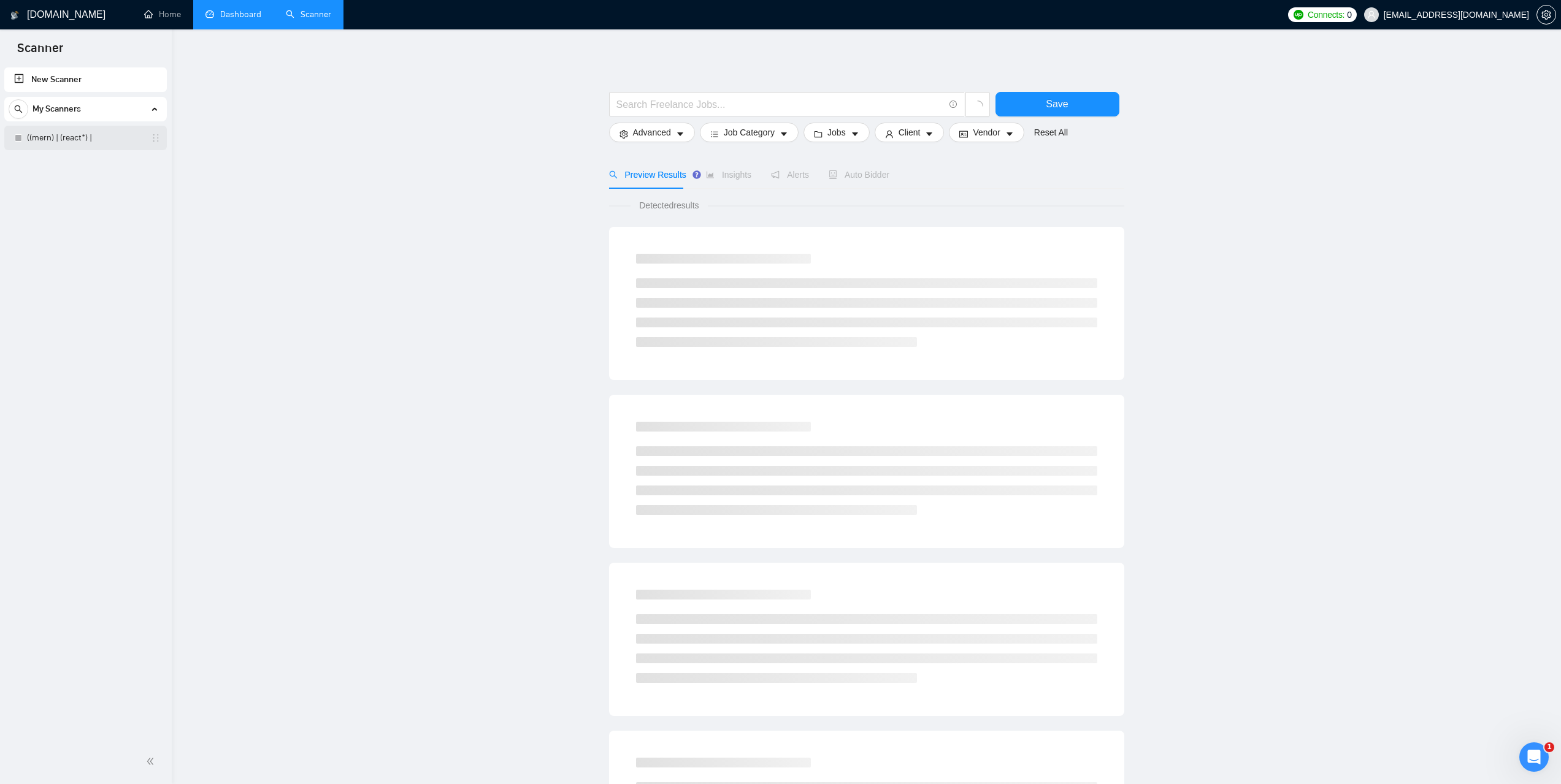
click at [68, 136] on link "((mern) | (react*) |" at bounding box center [85, 138] width 117 height 24
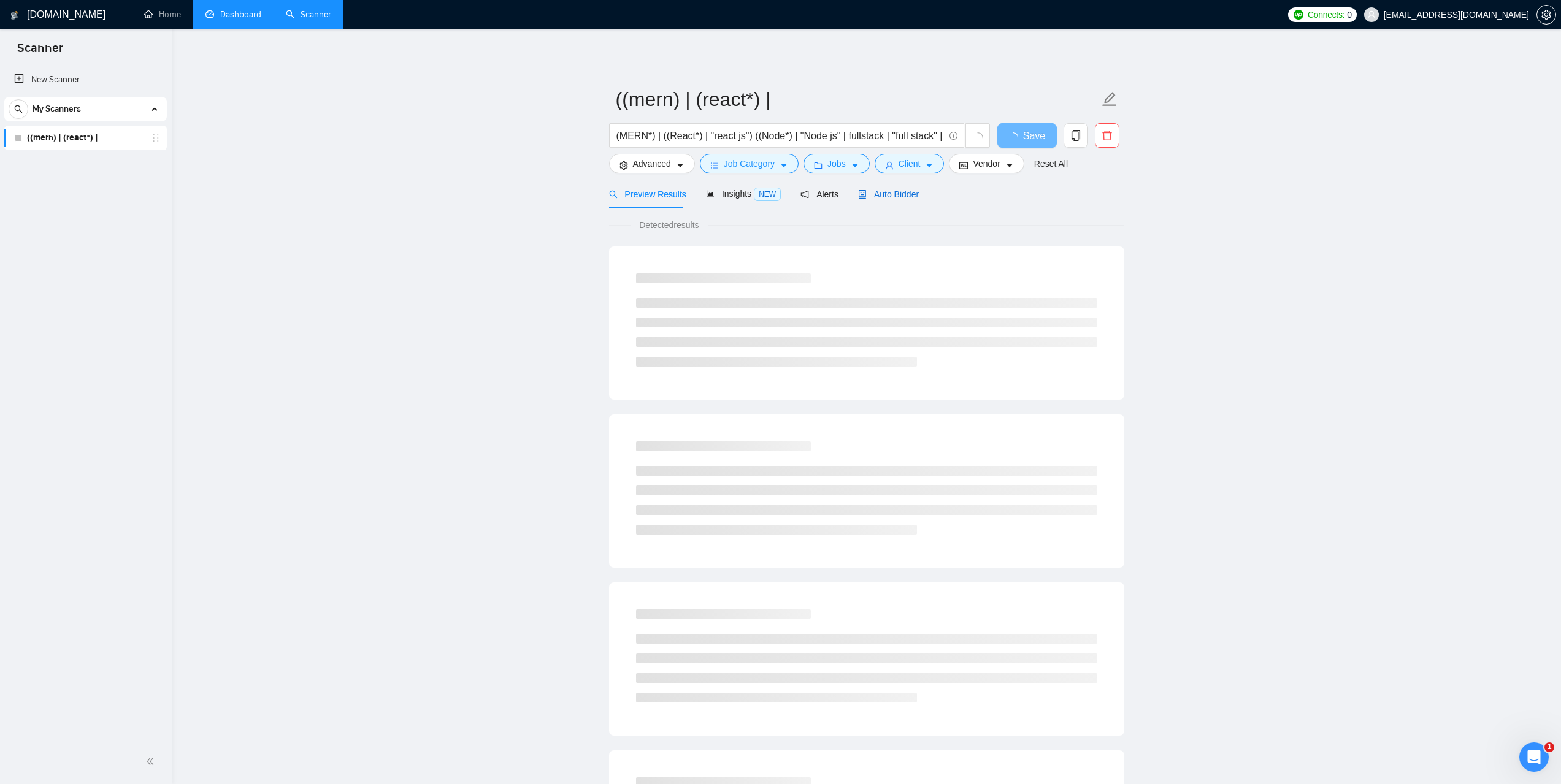
click at [905, 195] on span "Auto Bidder" at bounding box center [888, 195] width 60 height 10
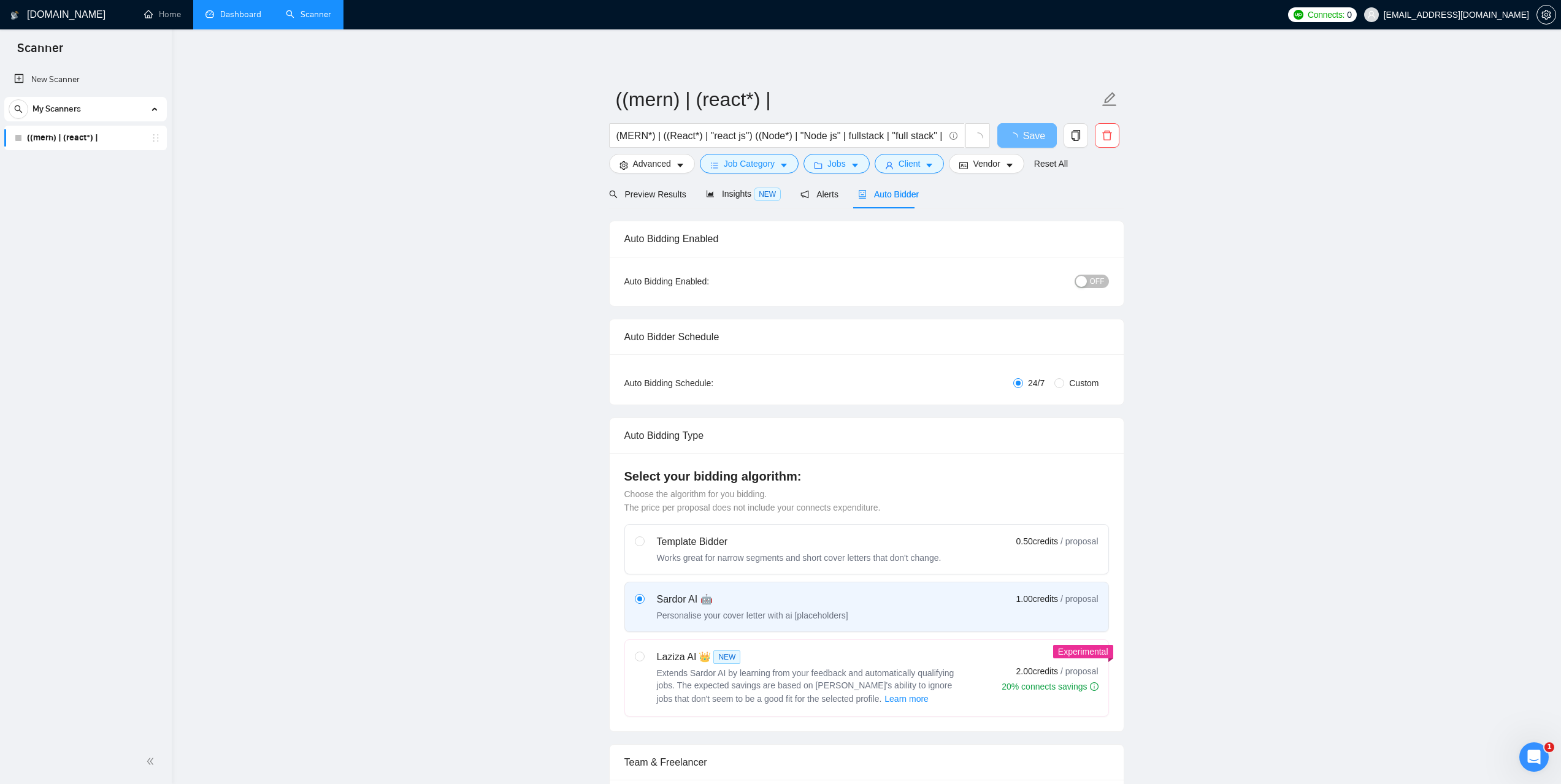
checkbox input "true"
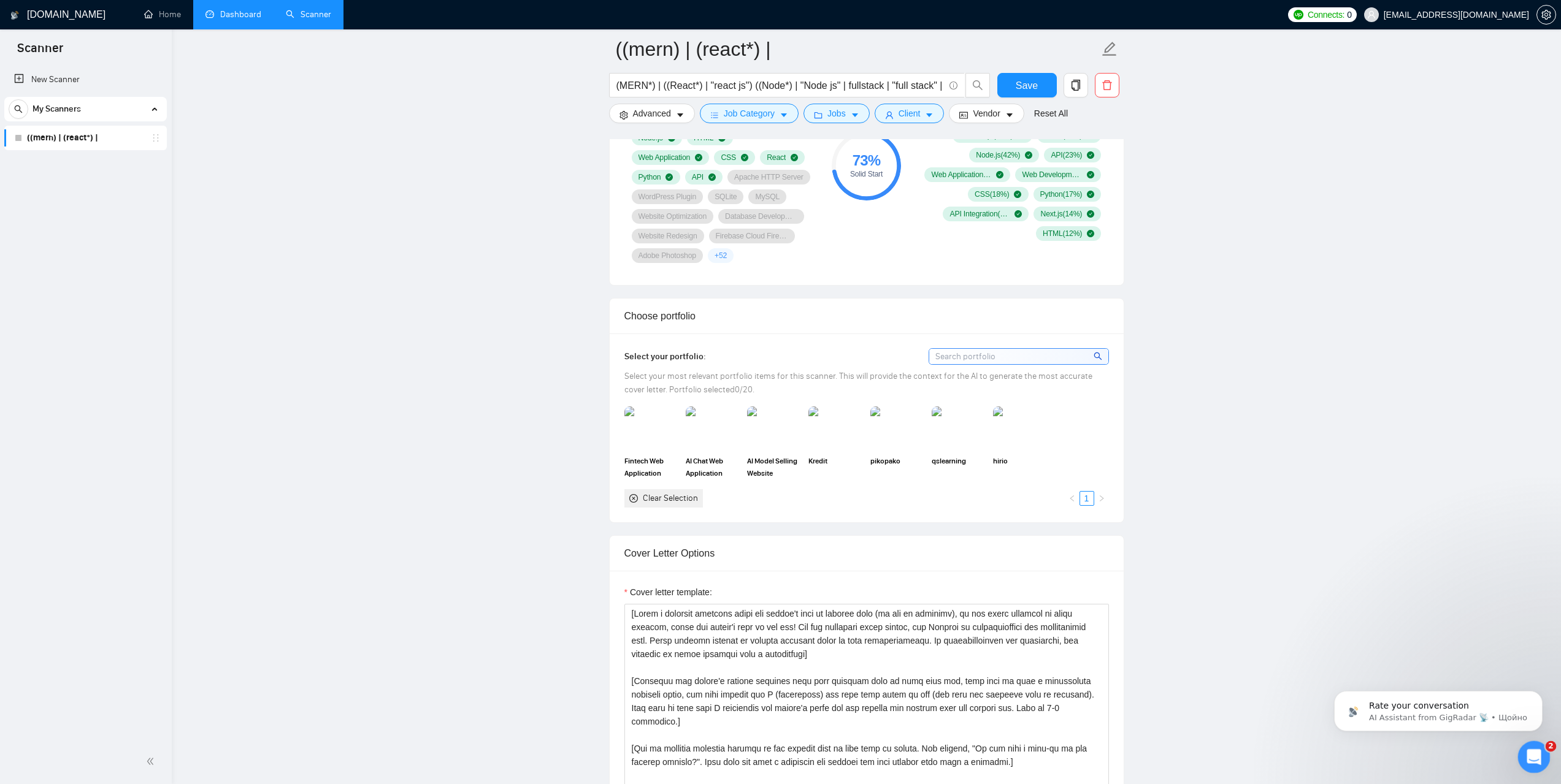
click at [1530, 755] on icon "Відкрити програму для спілкування Intercom" at bounding box center [1532, 755] width 20 height 20
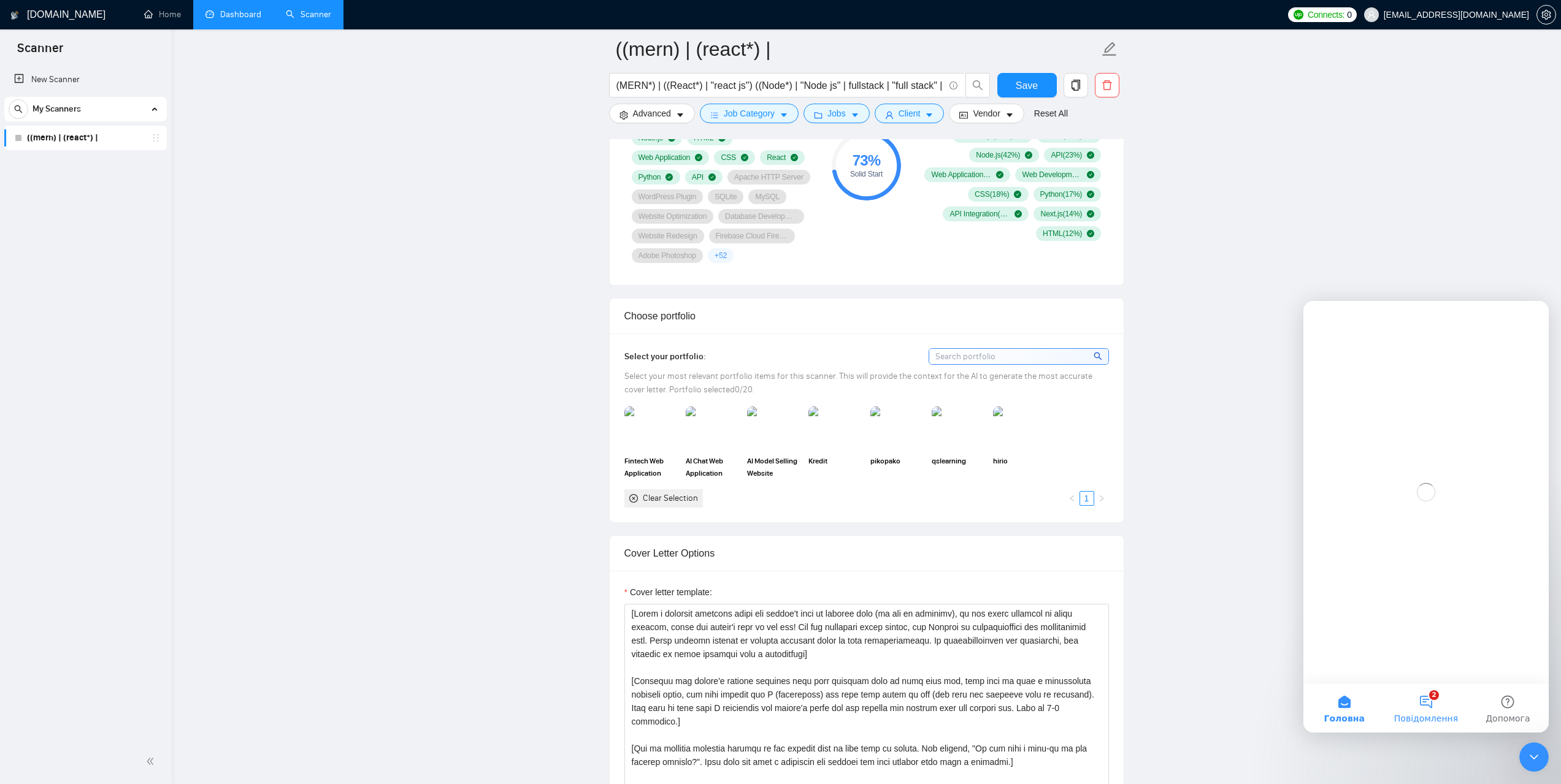
click at [1429, 711] on button "2 Повідомлення" at bounding box center [1425, 708] width 81 height 49
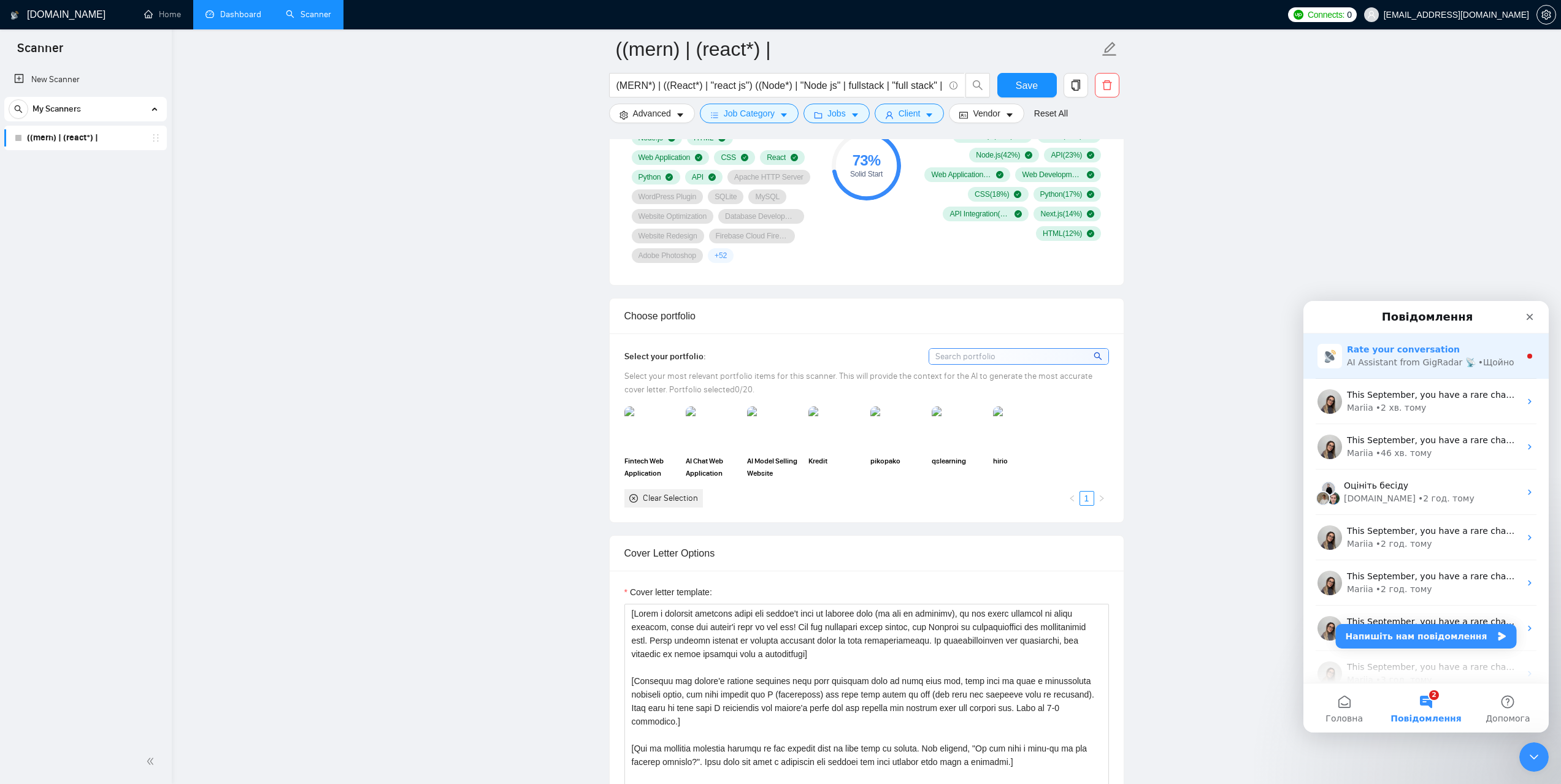
click at [1408, 360] on div "AI Assistant from GigRadar 📡" at bounding box center [1412, 362] width 129 height 13
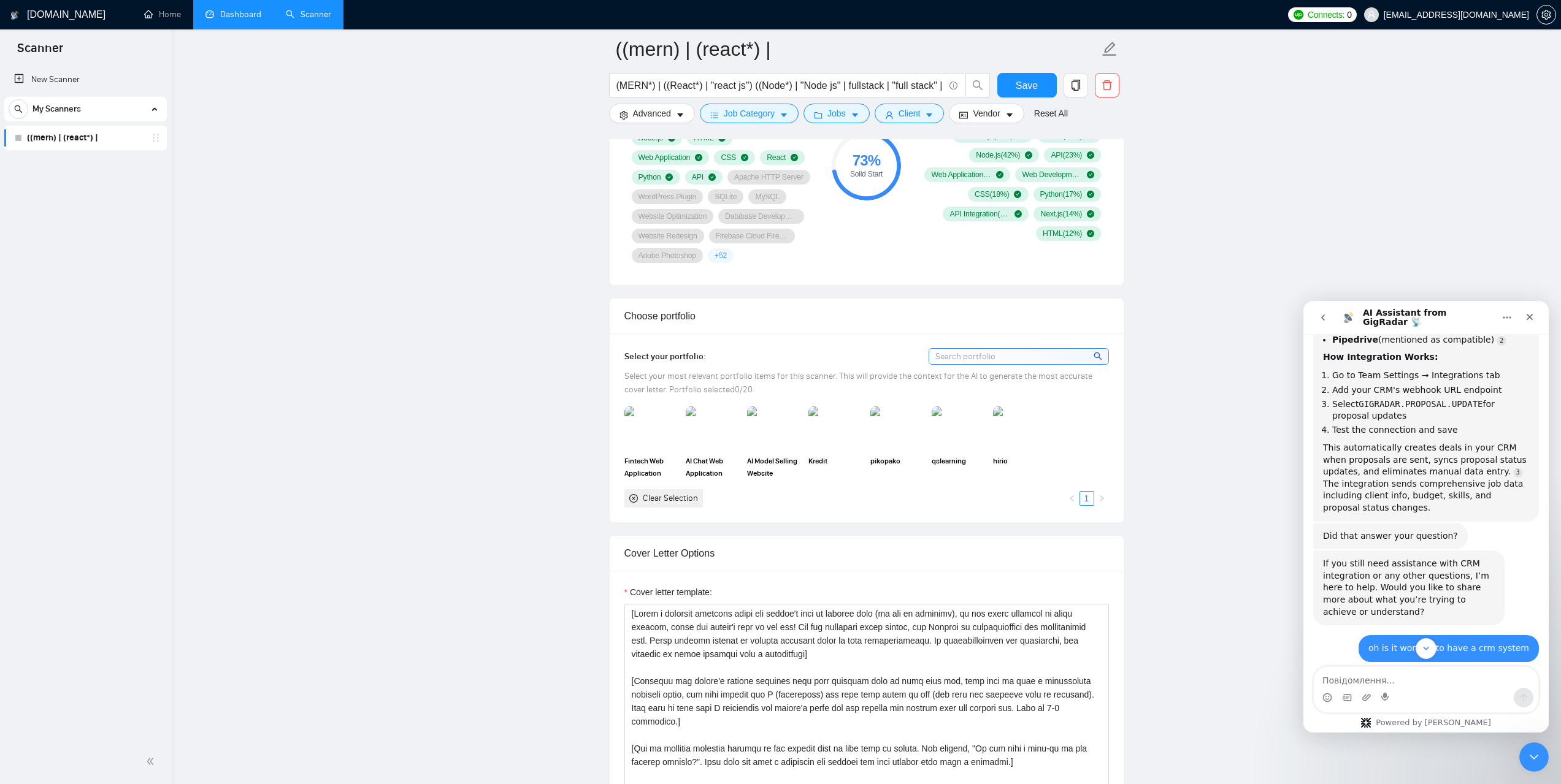
scroll to position [1896, 0]
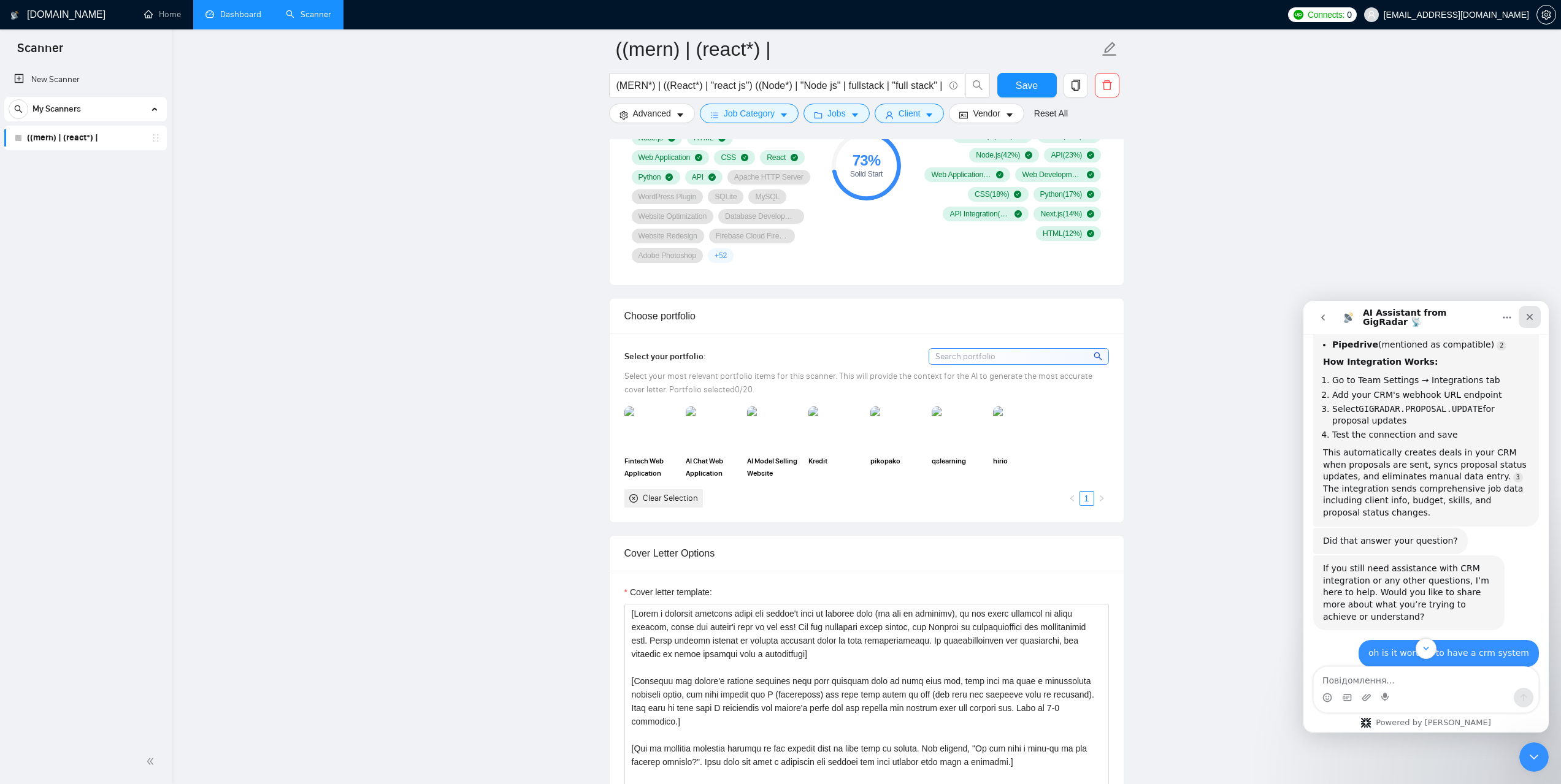
click at [1532, 318] on icon "Закрити" at bounding box center [1530, 317] width 10 height 10
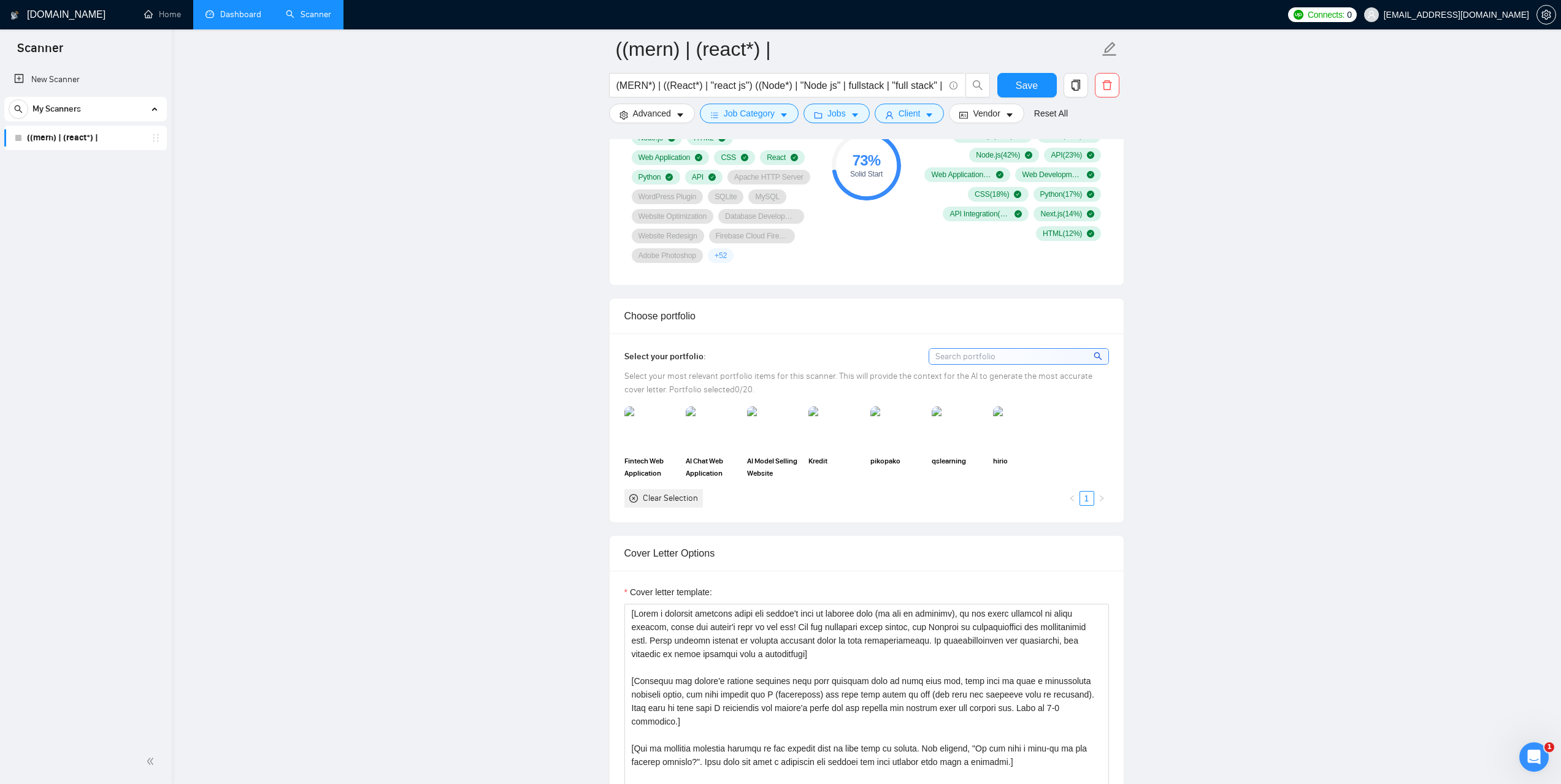
scroll to position [2358, 0]
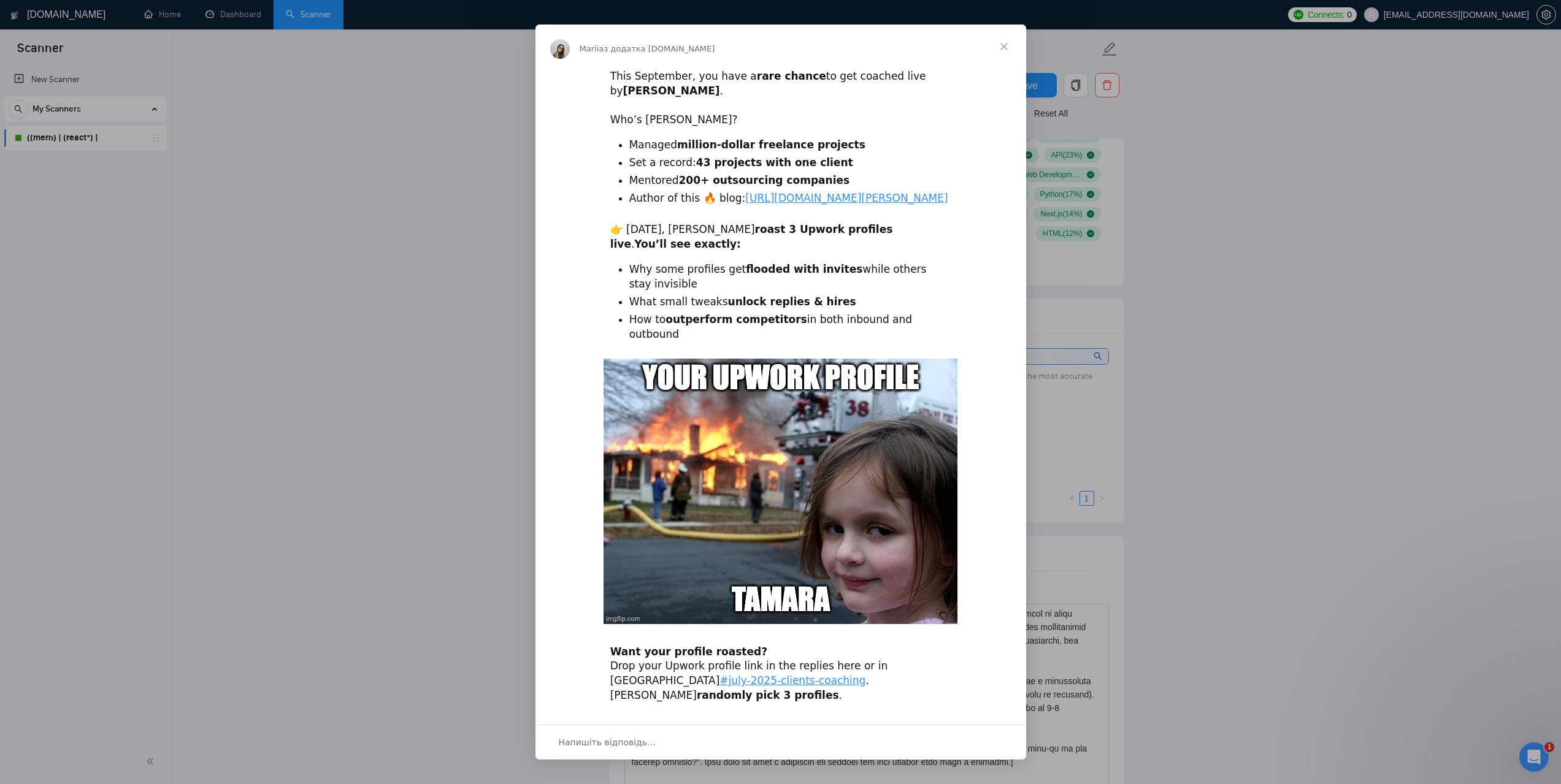
click at [1003, 45] on span "Закрити" at bounding box center [1004, 46] width 44 height 44
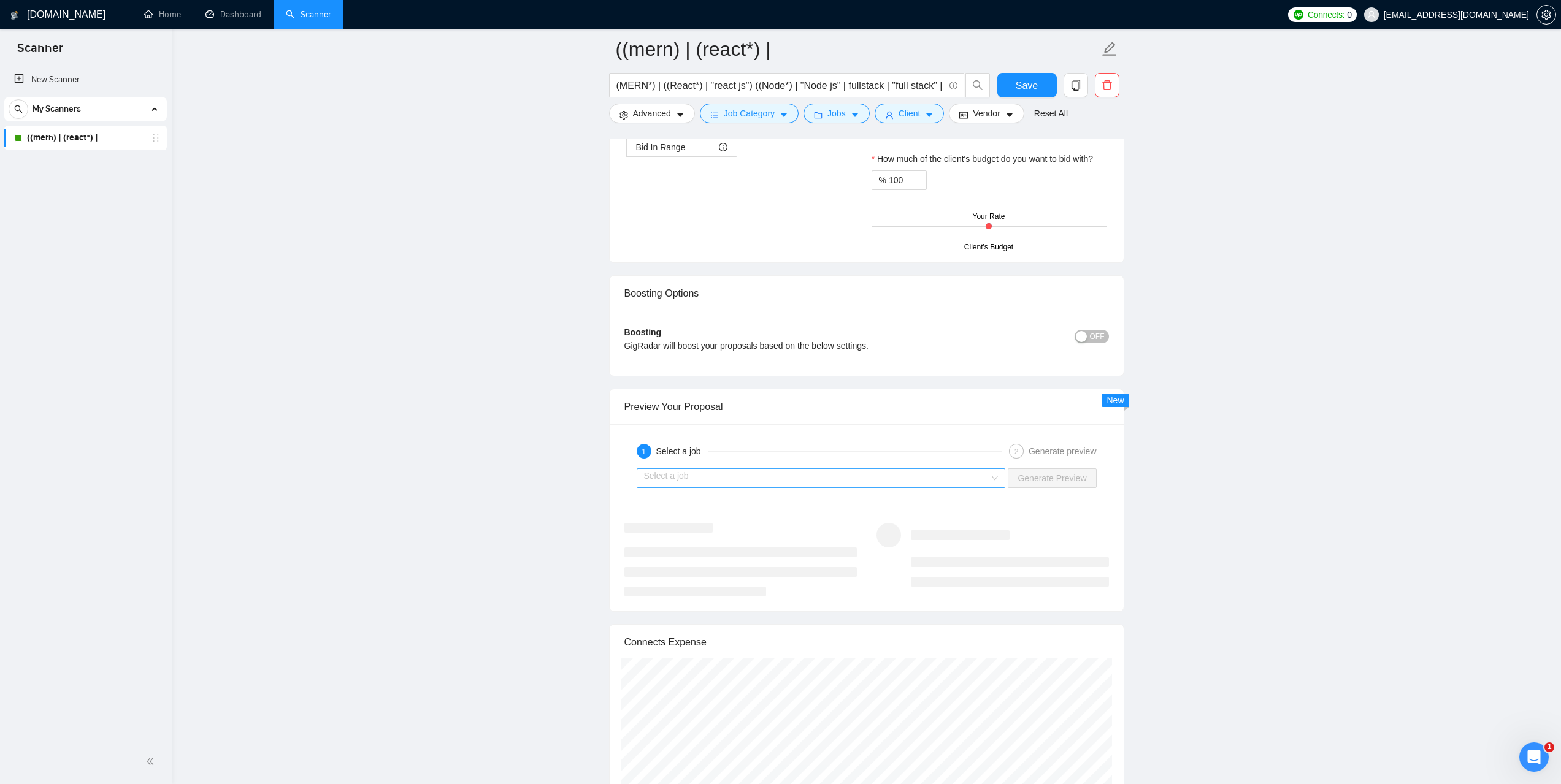
scroll to position [2085, 0]
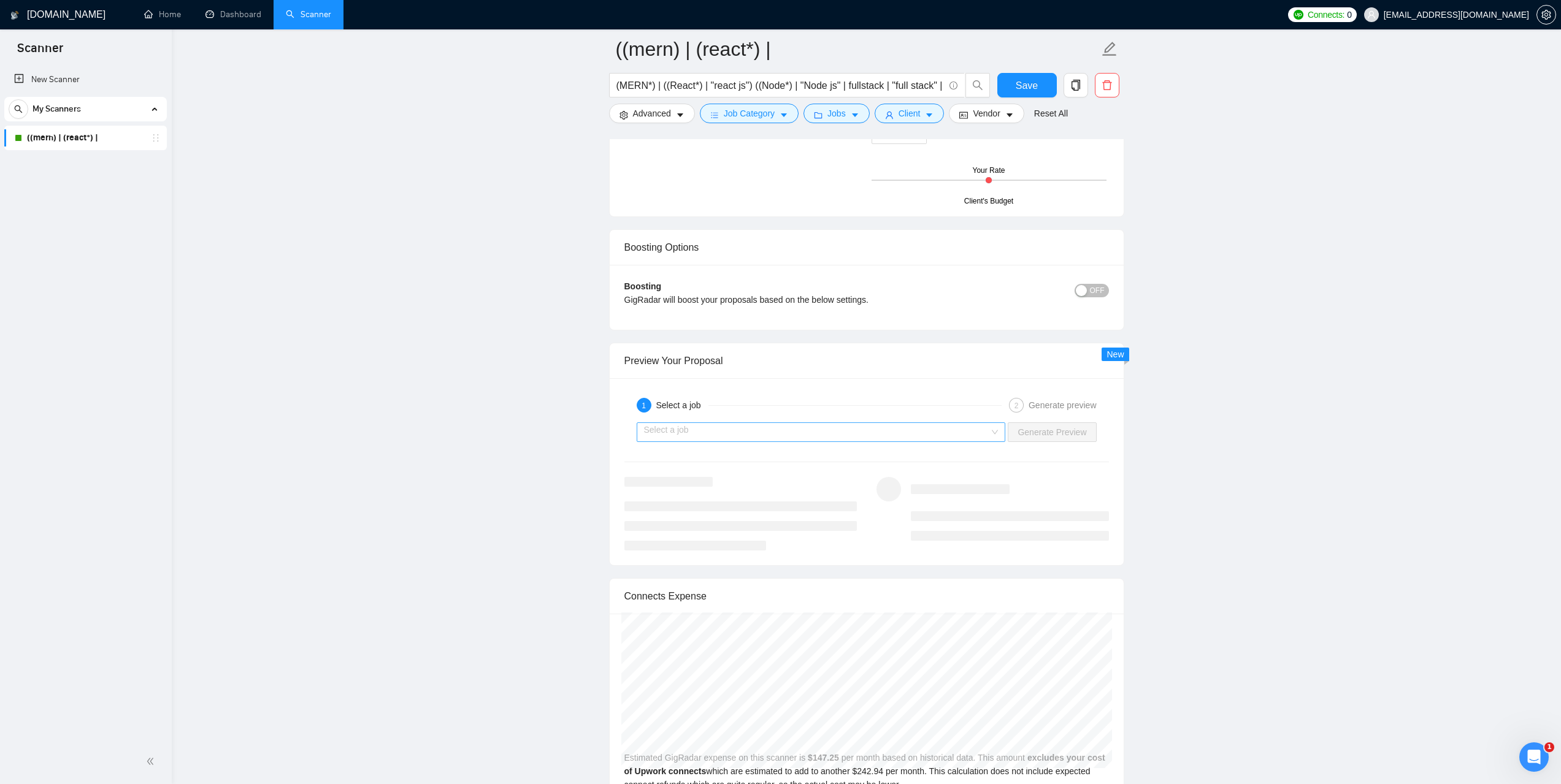
click at [779, 433] on input "search" at bounding box center [817, 433] width 346 height 18
click at [752, 439] on input "search" at bounding box center [817, 433] width 346 height 18
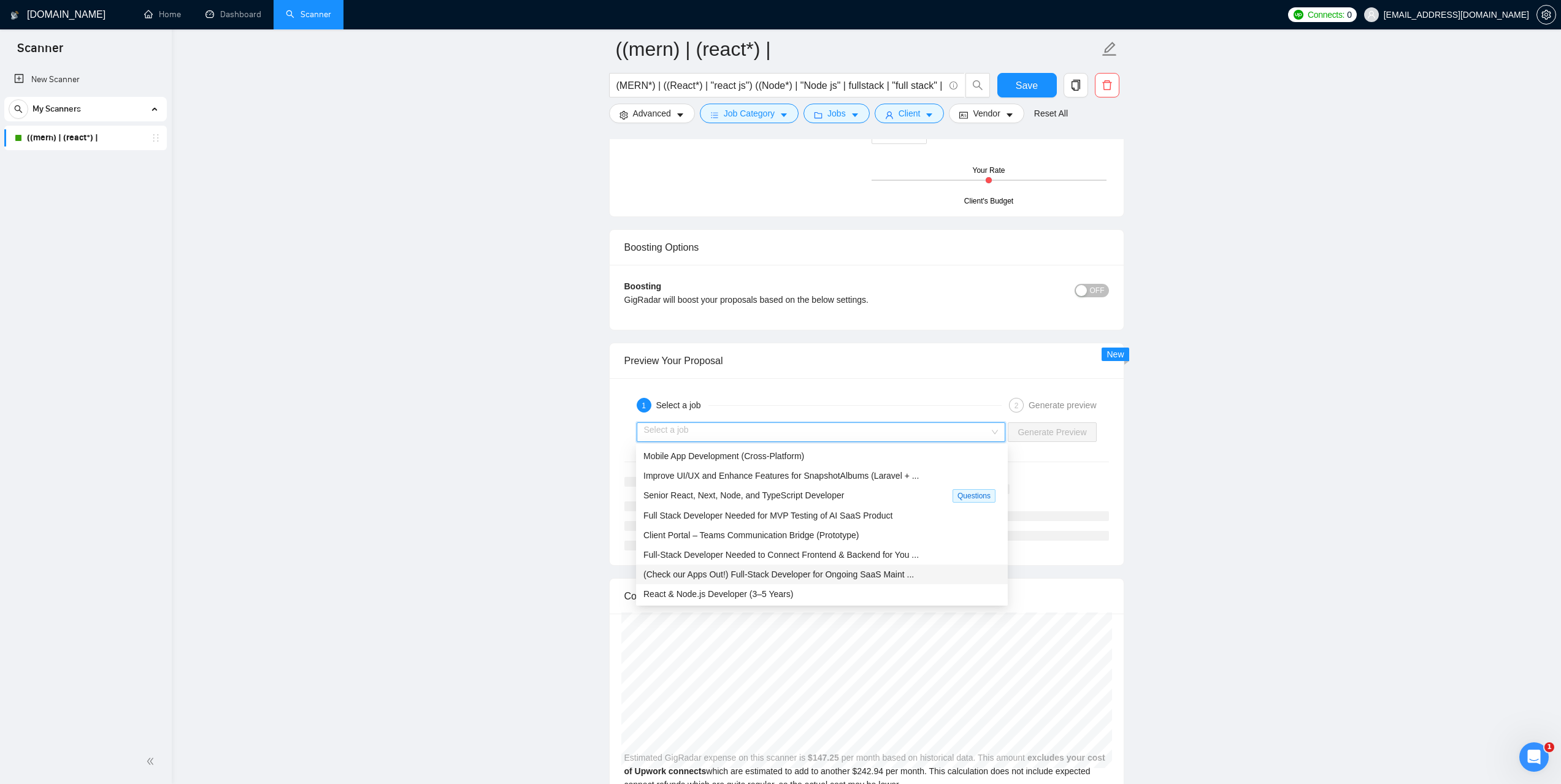
click at [705, 571] on span "(Check our Apps Out!) Full-Stack Developer for Ongoing SaaS Maint ..." at bounding box center [778, 574] width 270 height 10
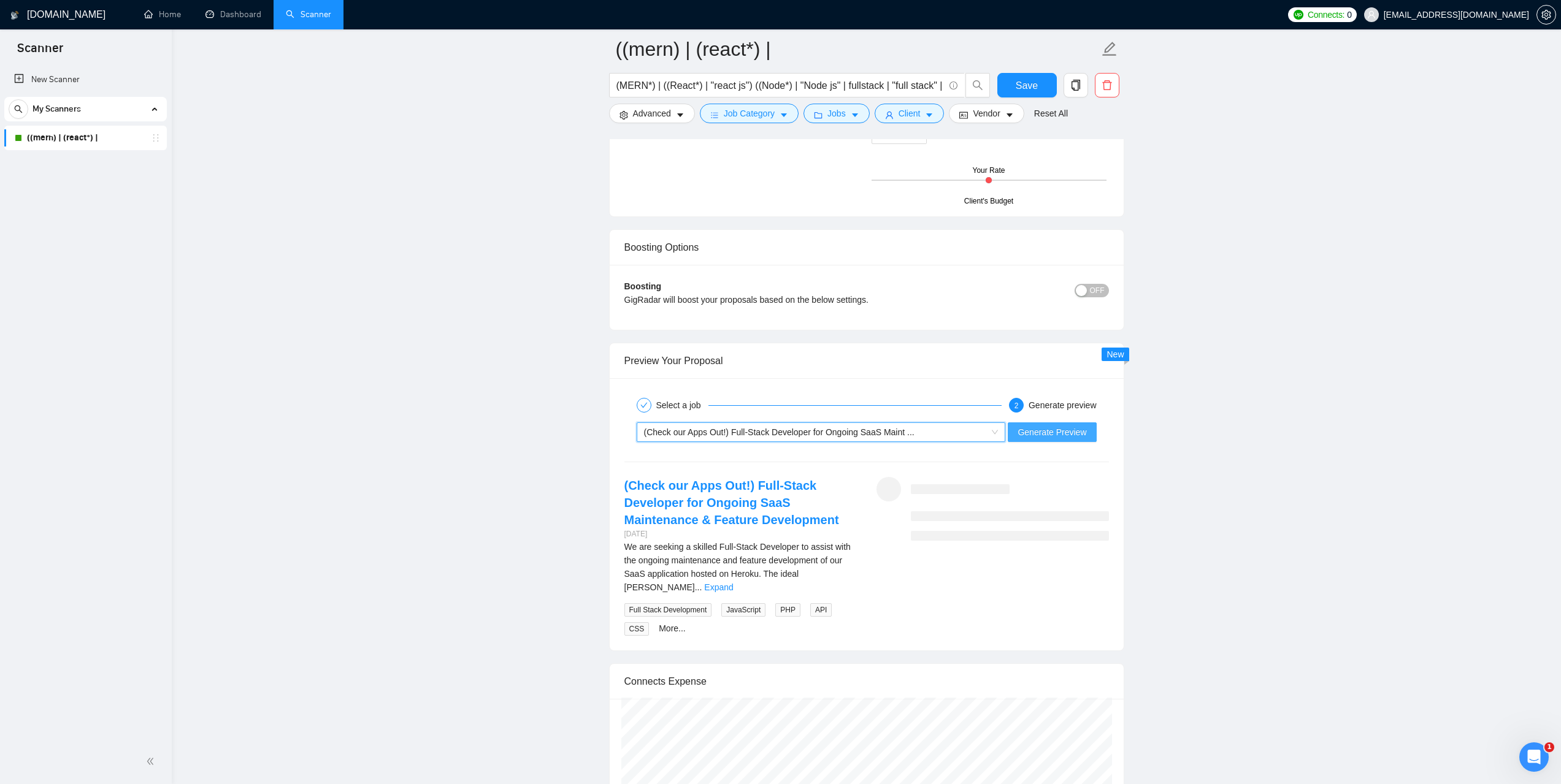
click at [1073, 433] on span "Generate Preview" at bounding box center [1052, 432] width 69 height 13
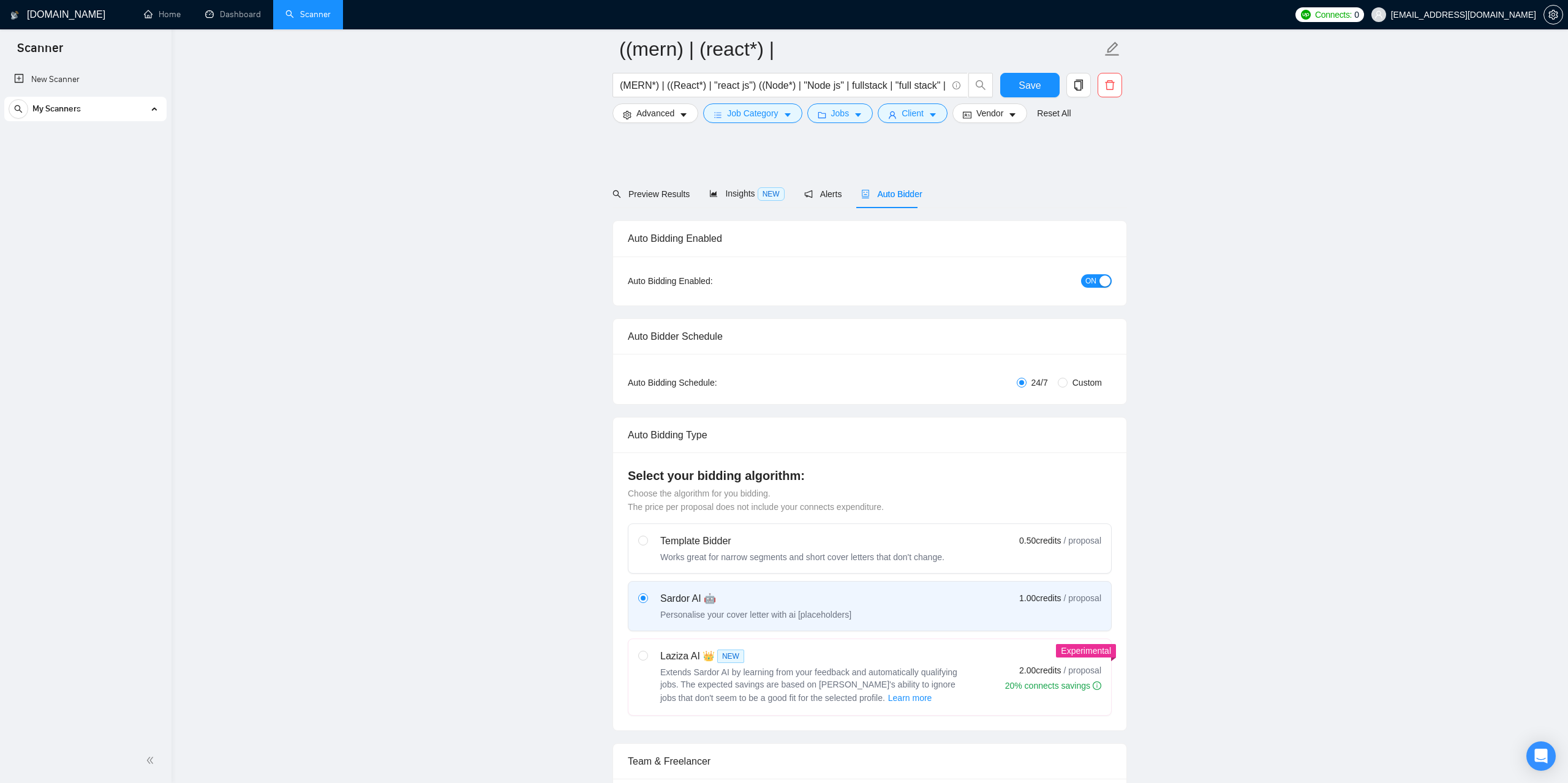
checkbox input "true"
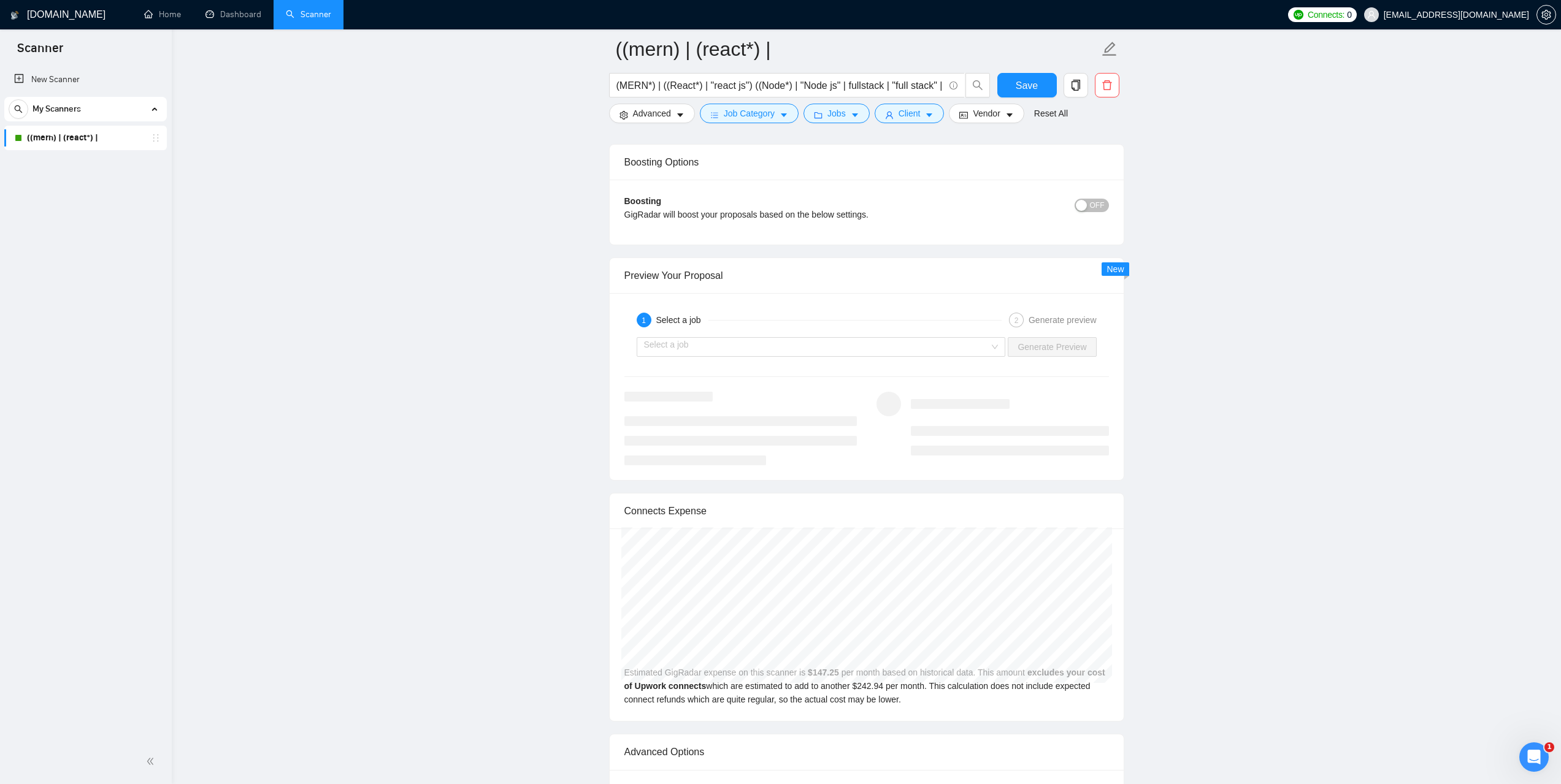
scroll to position [2207, 0]
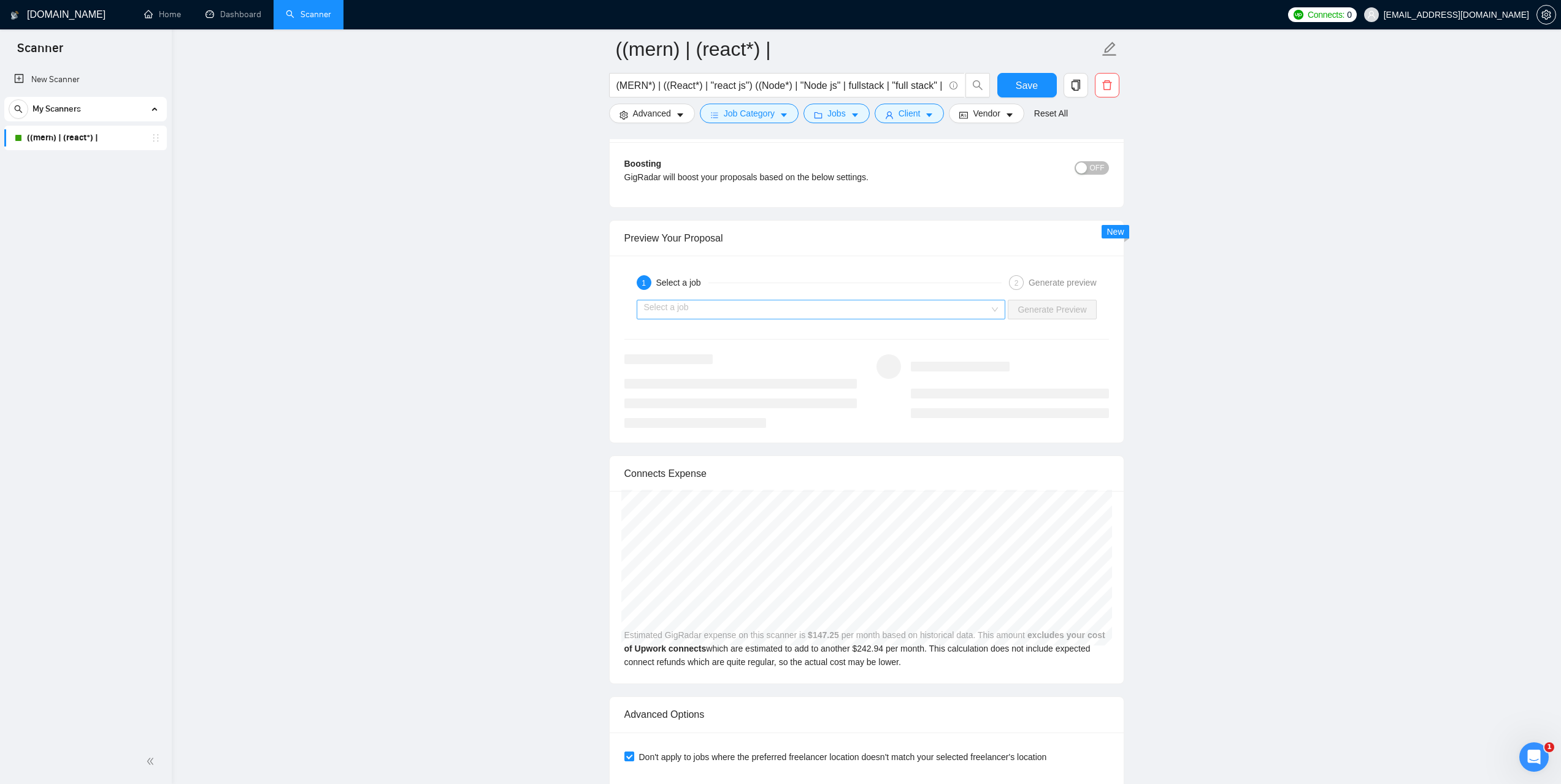
click at [754, 303] on input "search" at bounding box center [817, 309] width 346 height 18
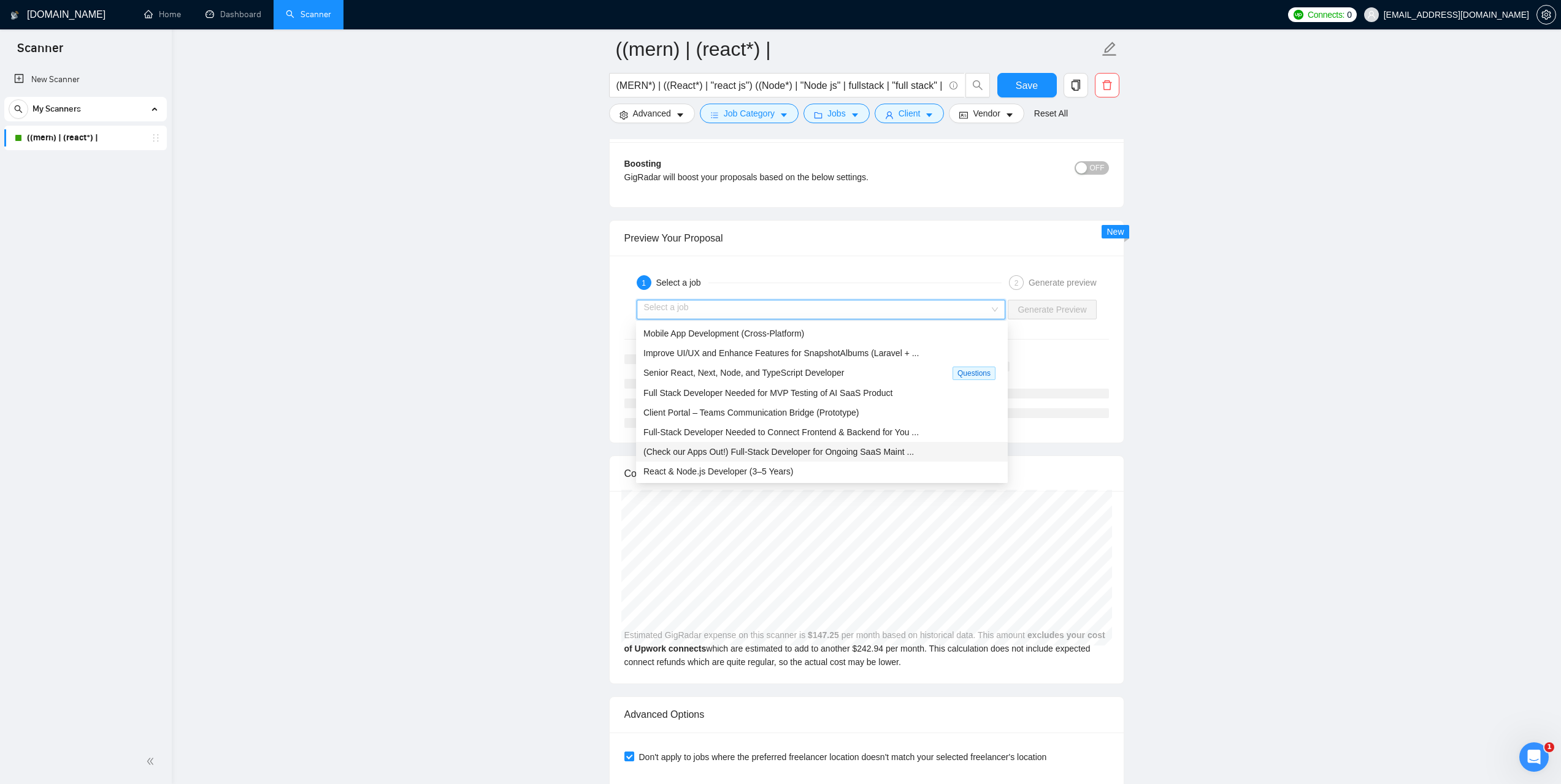
click at [768, 450] on span "(Check our Apps Out!) Full-Stack Developer for Ongoing SaaS Maint ..." at bounding box center [778, 452] width 270 height 10
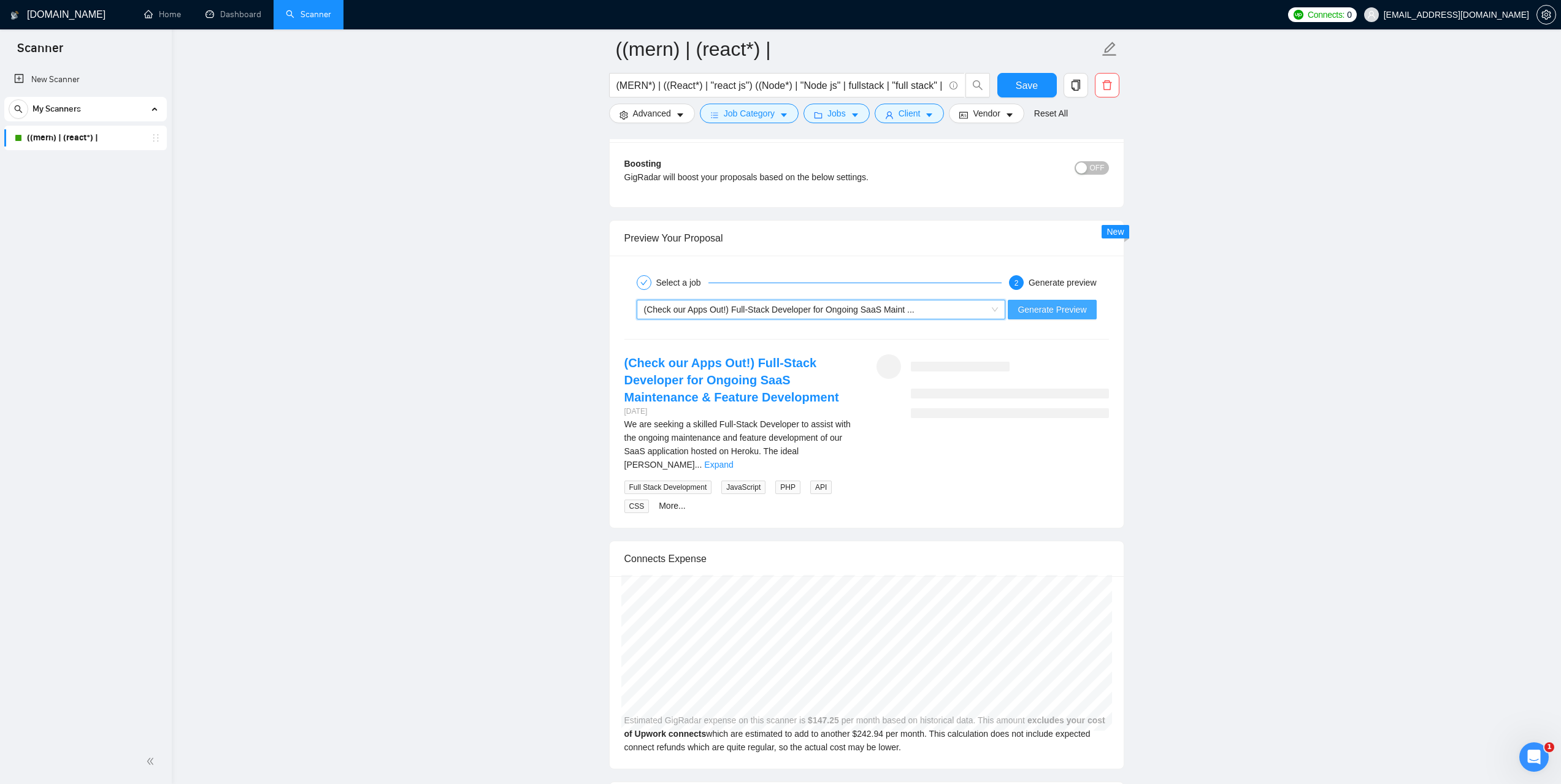
click at [1035, 310] on span "Generate Preview" at bounding box center [1052, 309] width 69 height 13
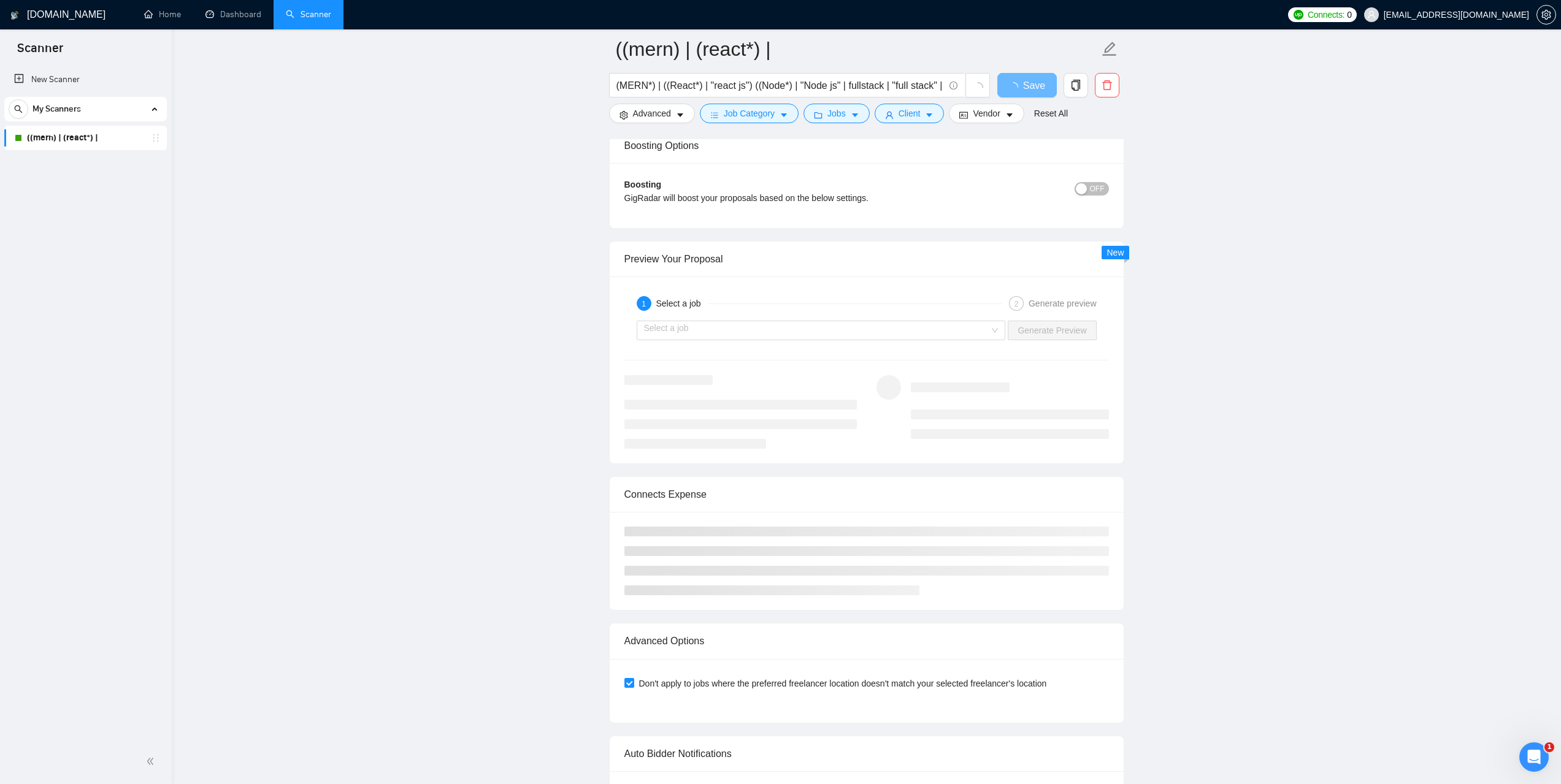
scroll to position [2146, 0]
click at [779, 331] on input "search" at bounding box center [817, 332] width 346 height 18
click at [752, 330] on input "search" at bounding box center [817, 332] width 346 height 18
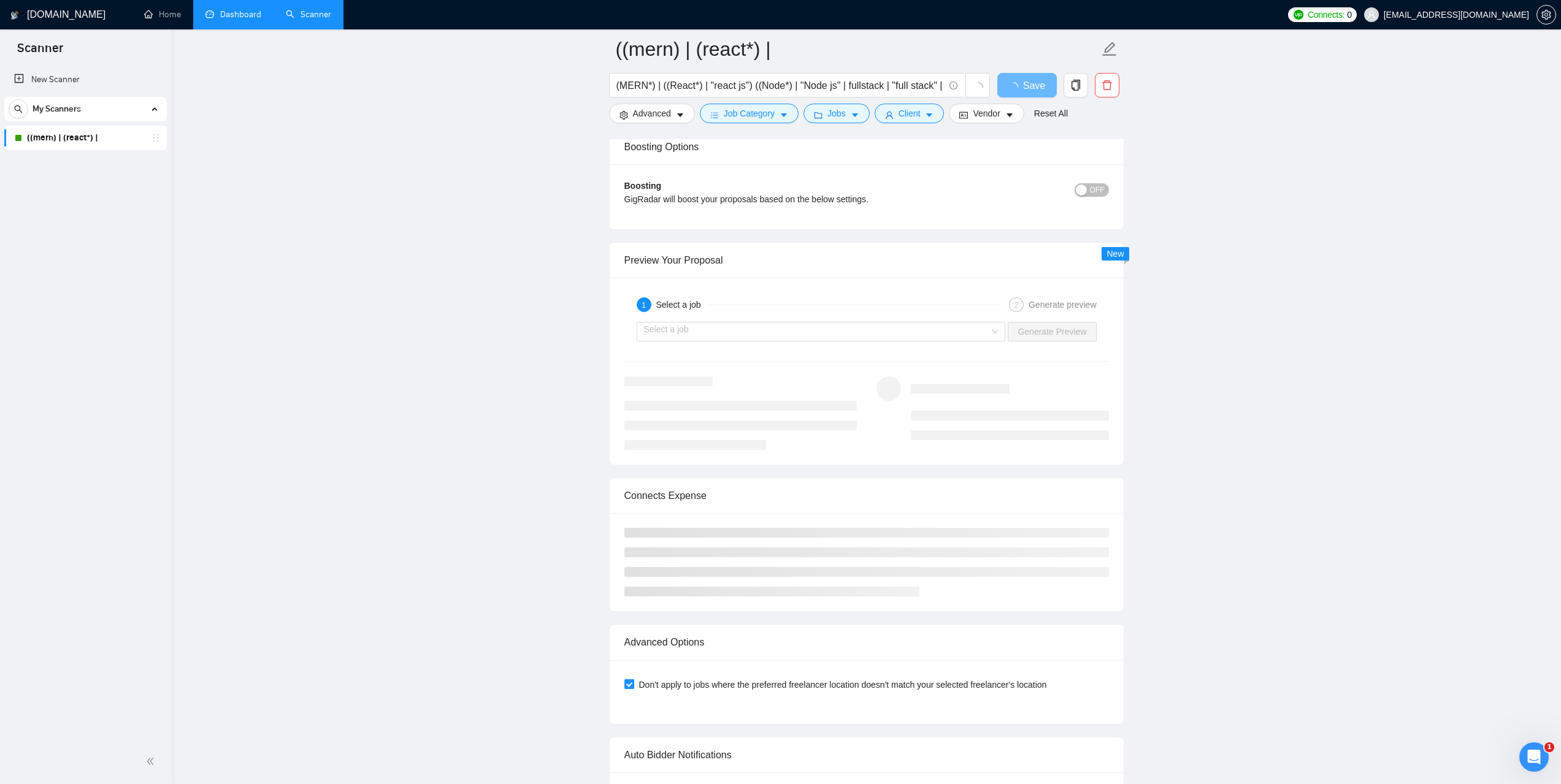
click at [239, 12] on link "Dashboard" at bounding box center [233, 14] width 56 height 10
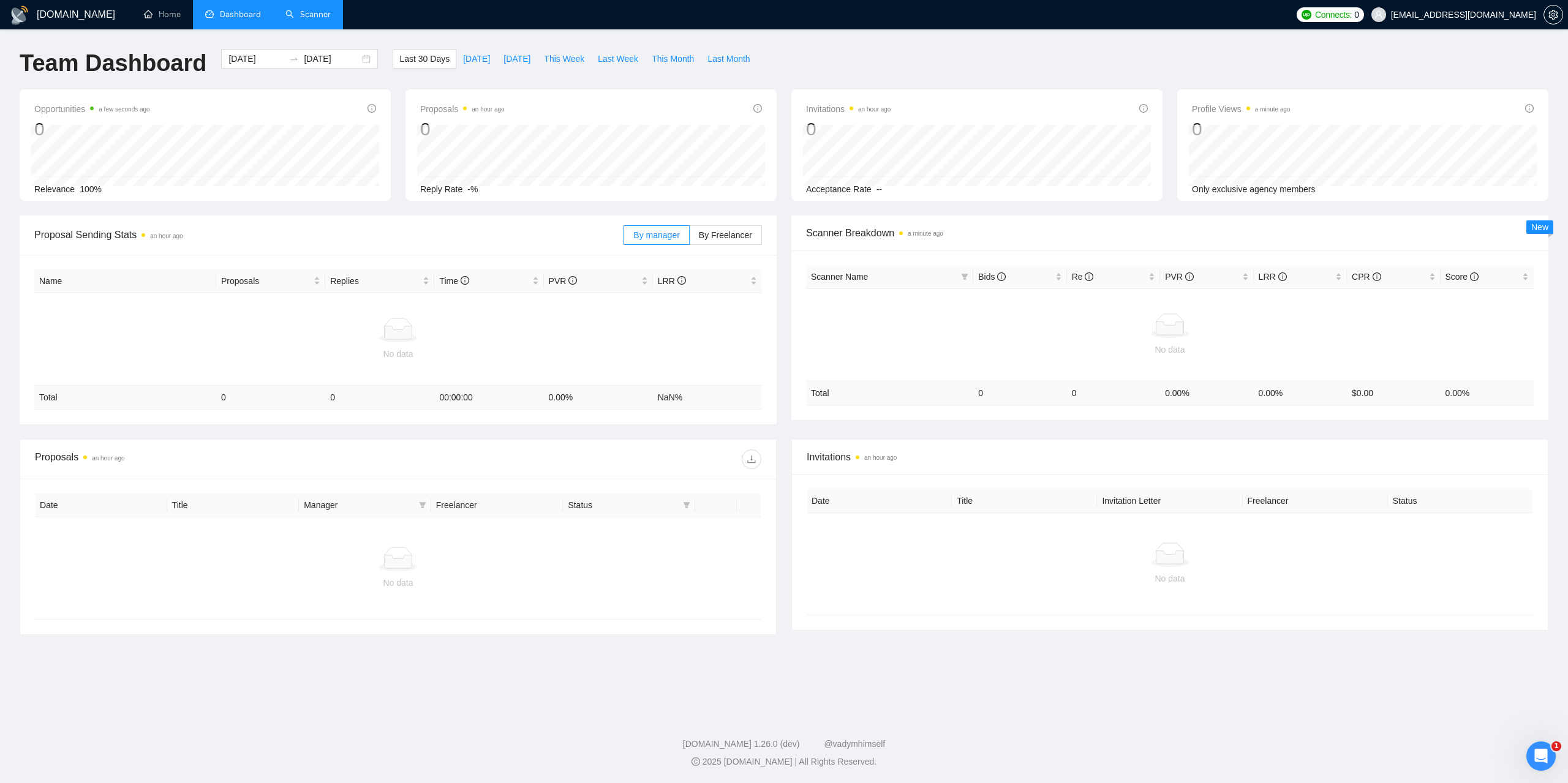
click at [300, 13] on link "Scanner" at bounding box center [308, 14] width 45 height 10
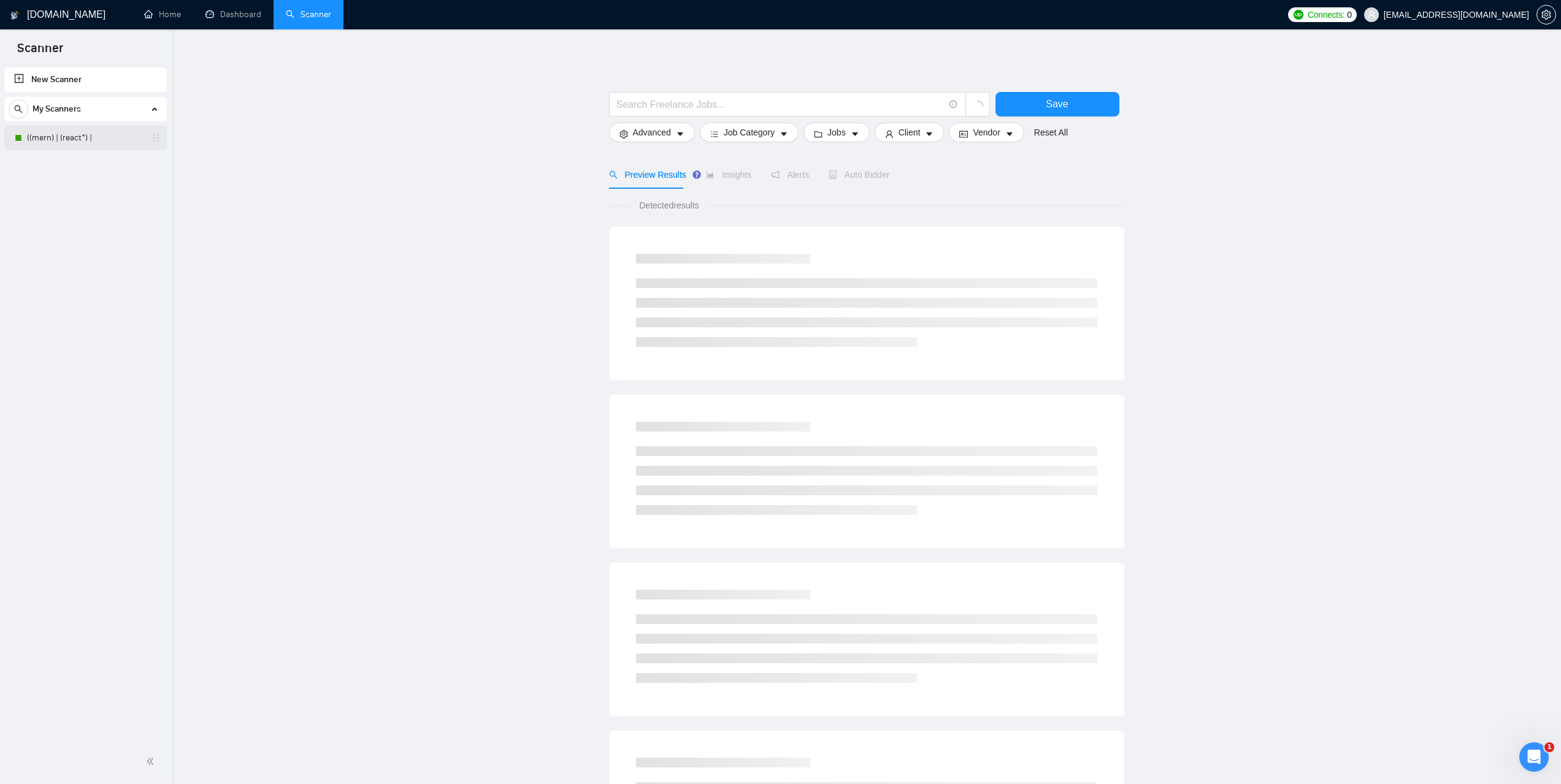
click at [71, 134] on link "((mern) | (react*) |" at bounding box center [85, 138] width 117 height 24
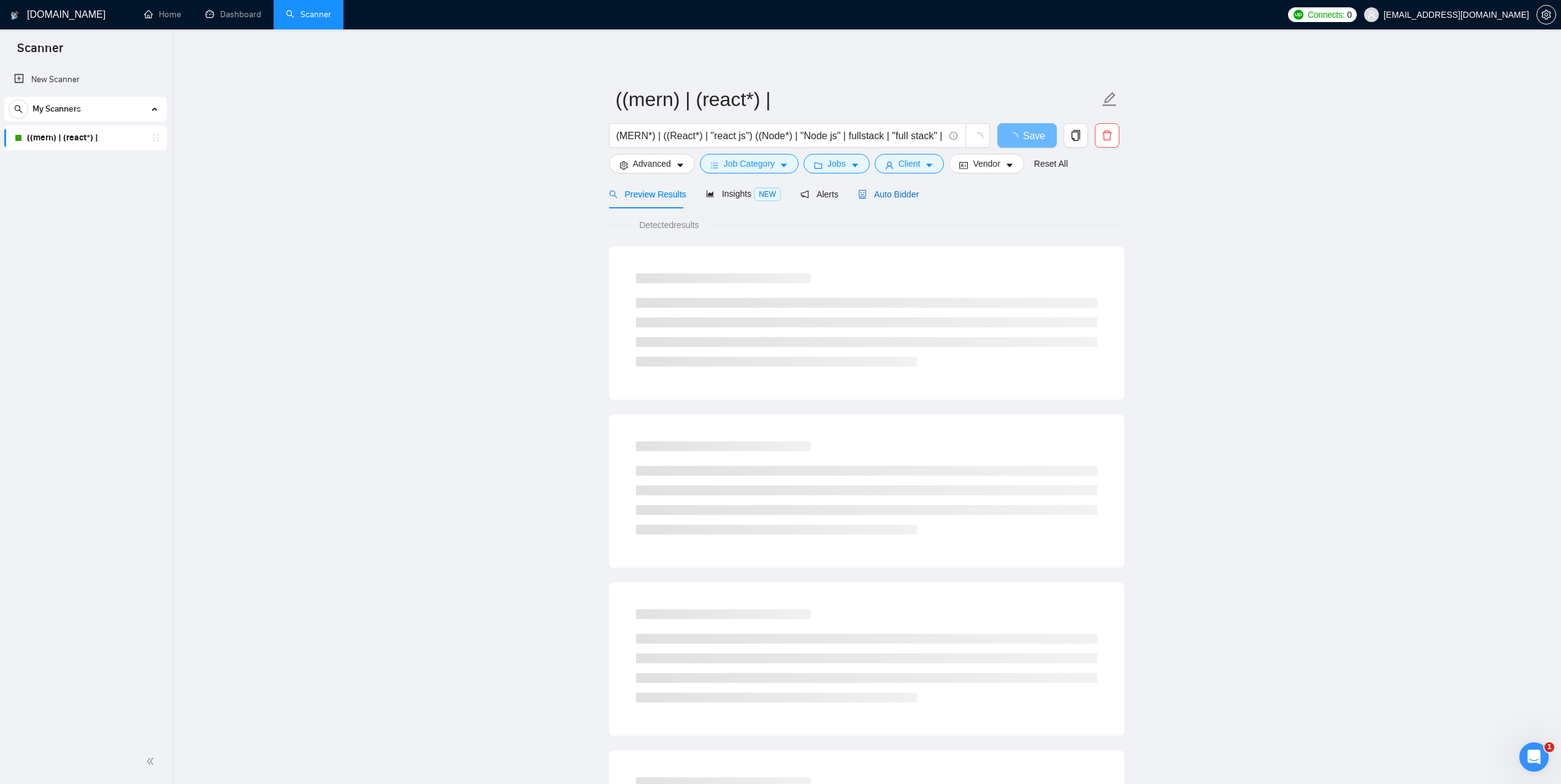
click at [871, 200] on div "Auto Bidder" at bounding box center [888, 195] width 60 height 13
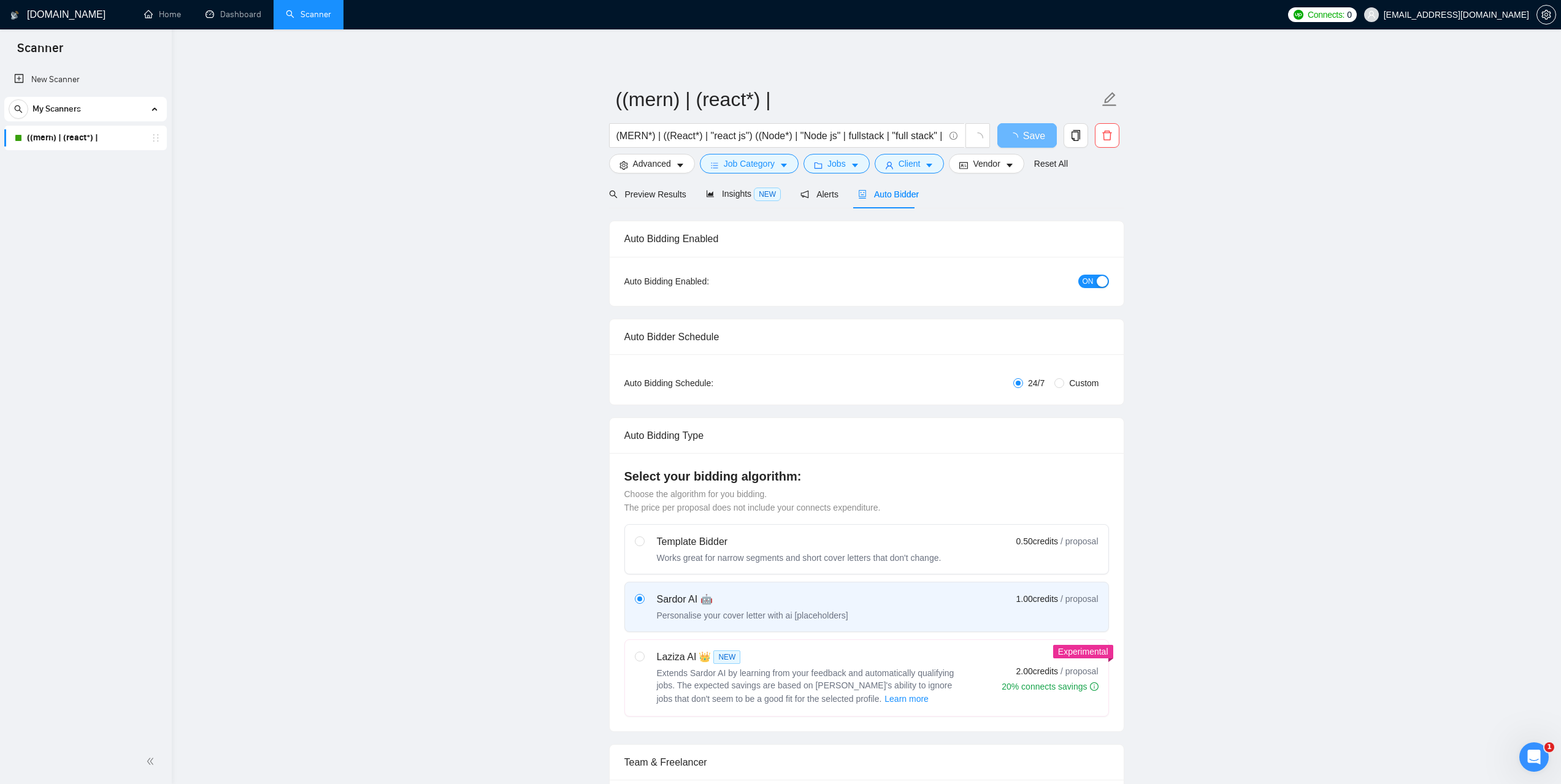
checkbox input "true"
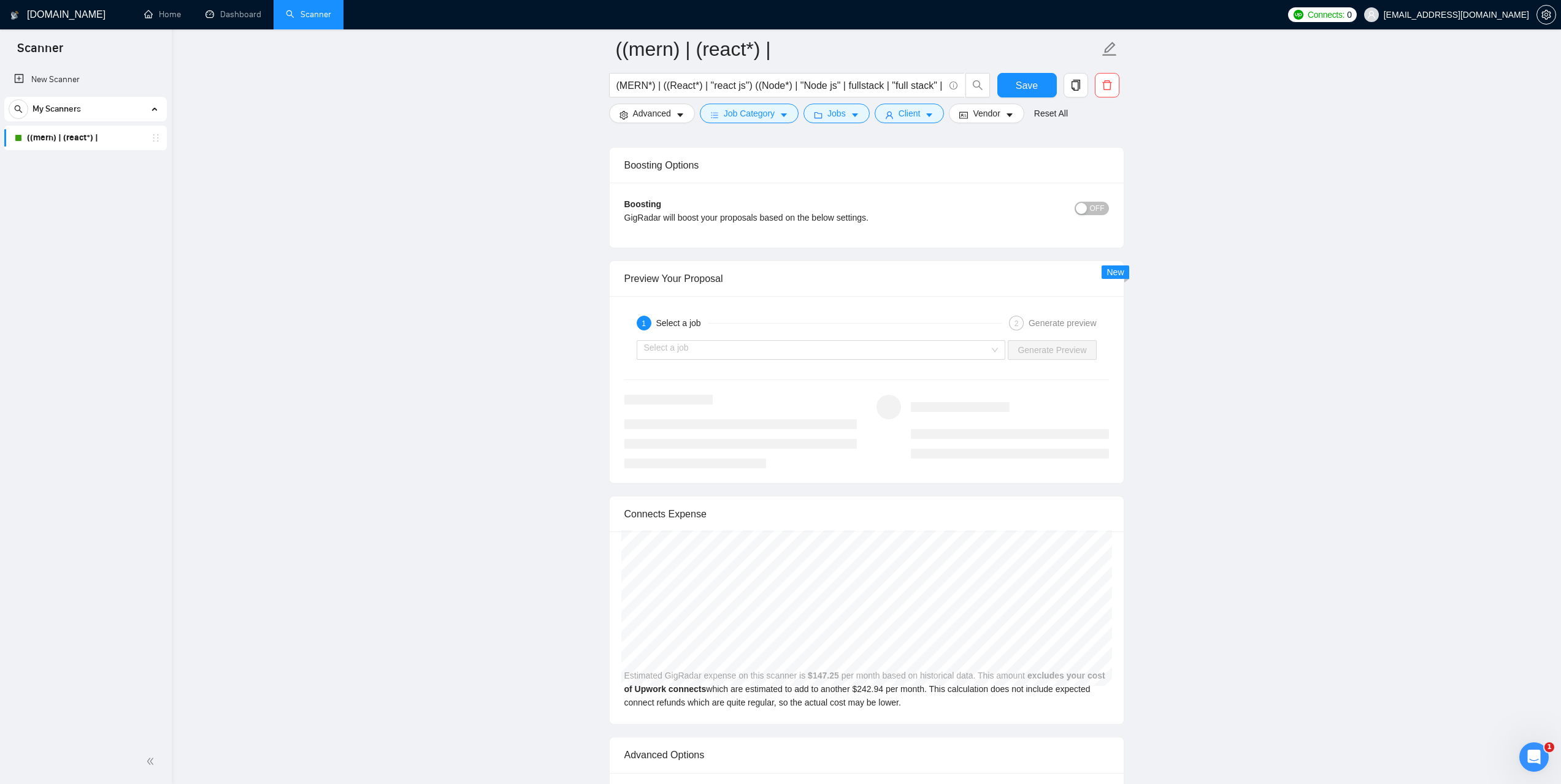
scroll to position [2207, 0]
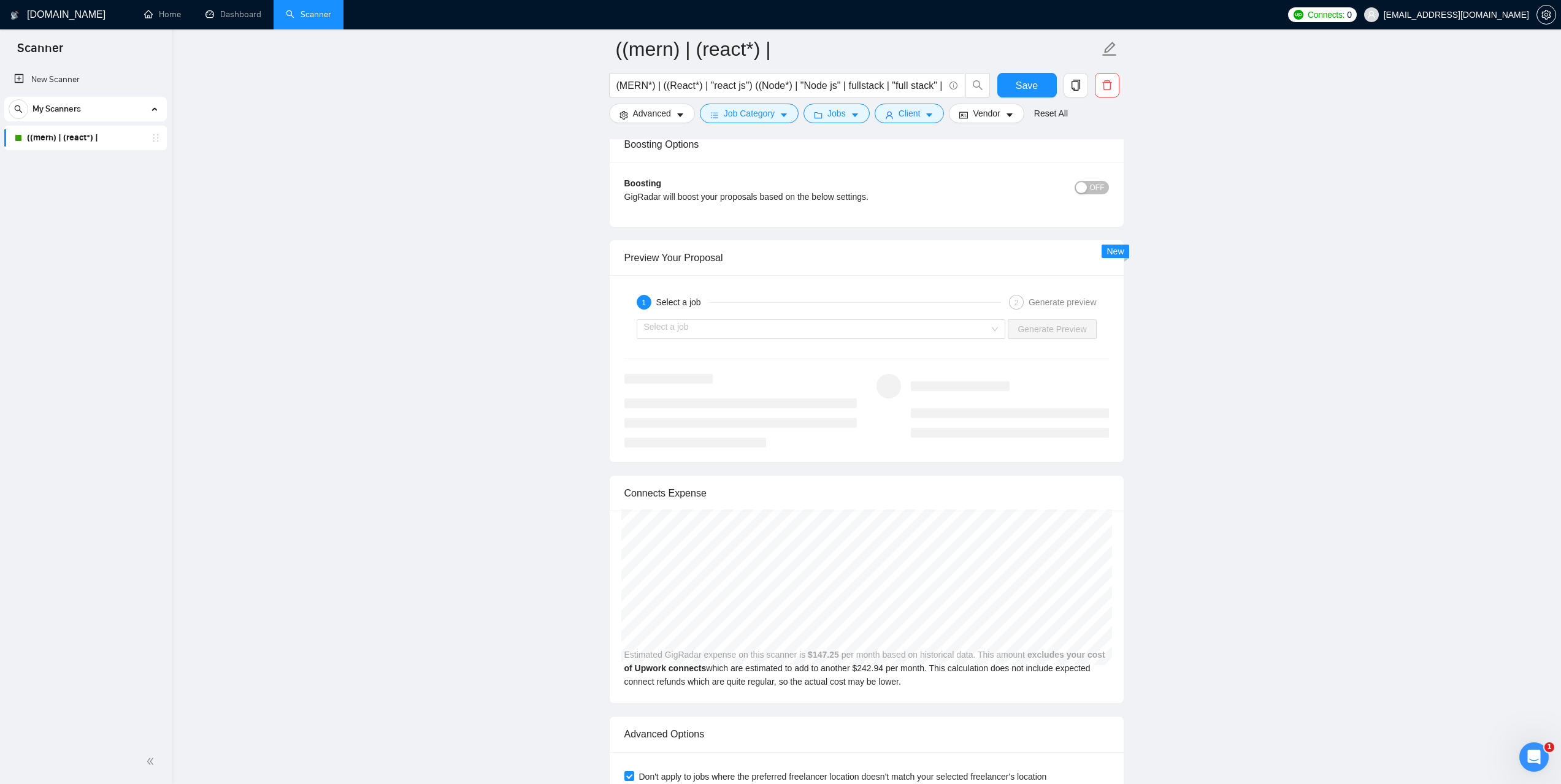
click at [736, 310] on div "1 Select a job 2 Generate preview" at bounding box center [866, 302] width 485 height 24
click at [741, 325] on input "search" at bounding box center [817, 330] width 346 height 18
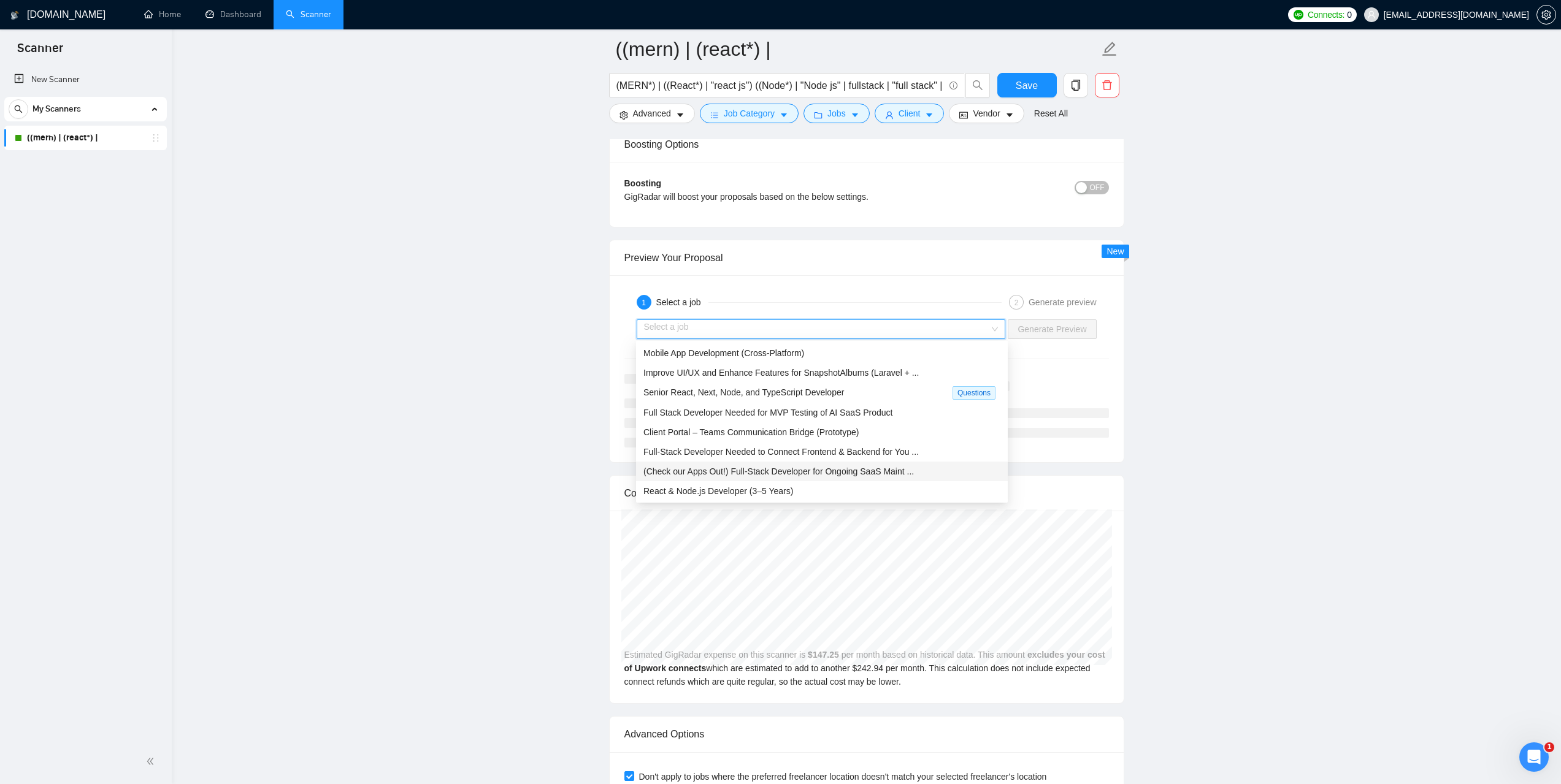
click at [752, 473] on span "(Check our Apps Out!) Full-Stack Developer for Ongoing SaaS Maint ..." at bounding box center [778, 471] width 270 height 10
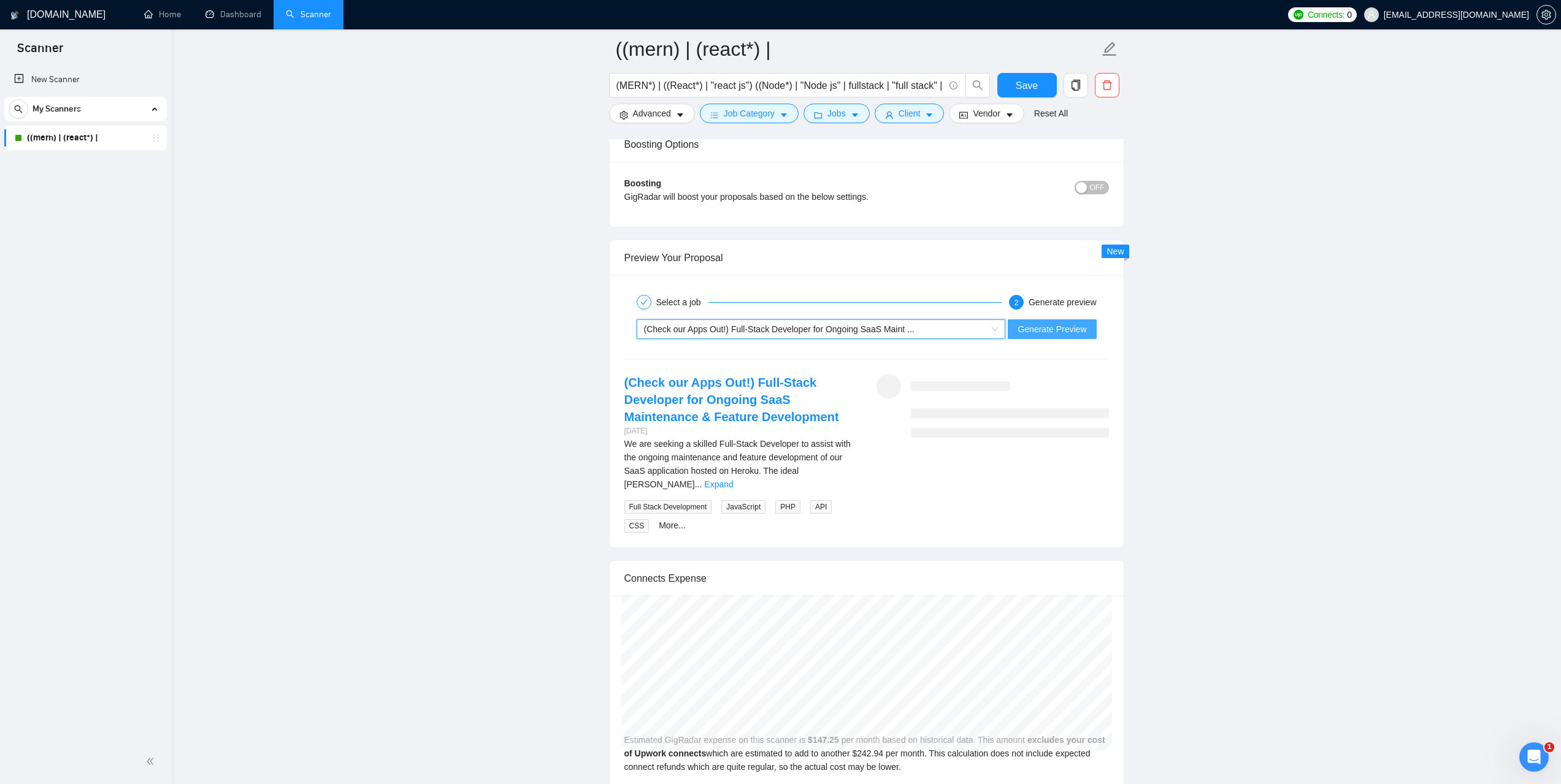
click at [1048, 335] on span "Generate Preview" at bounding box center [1052, 330] width 69 height 13
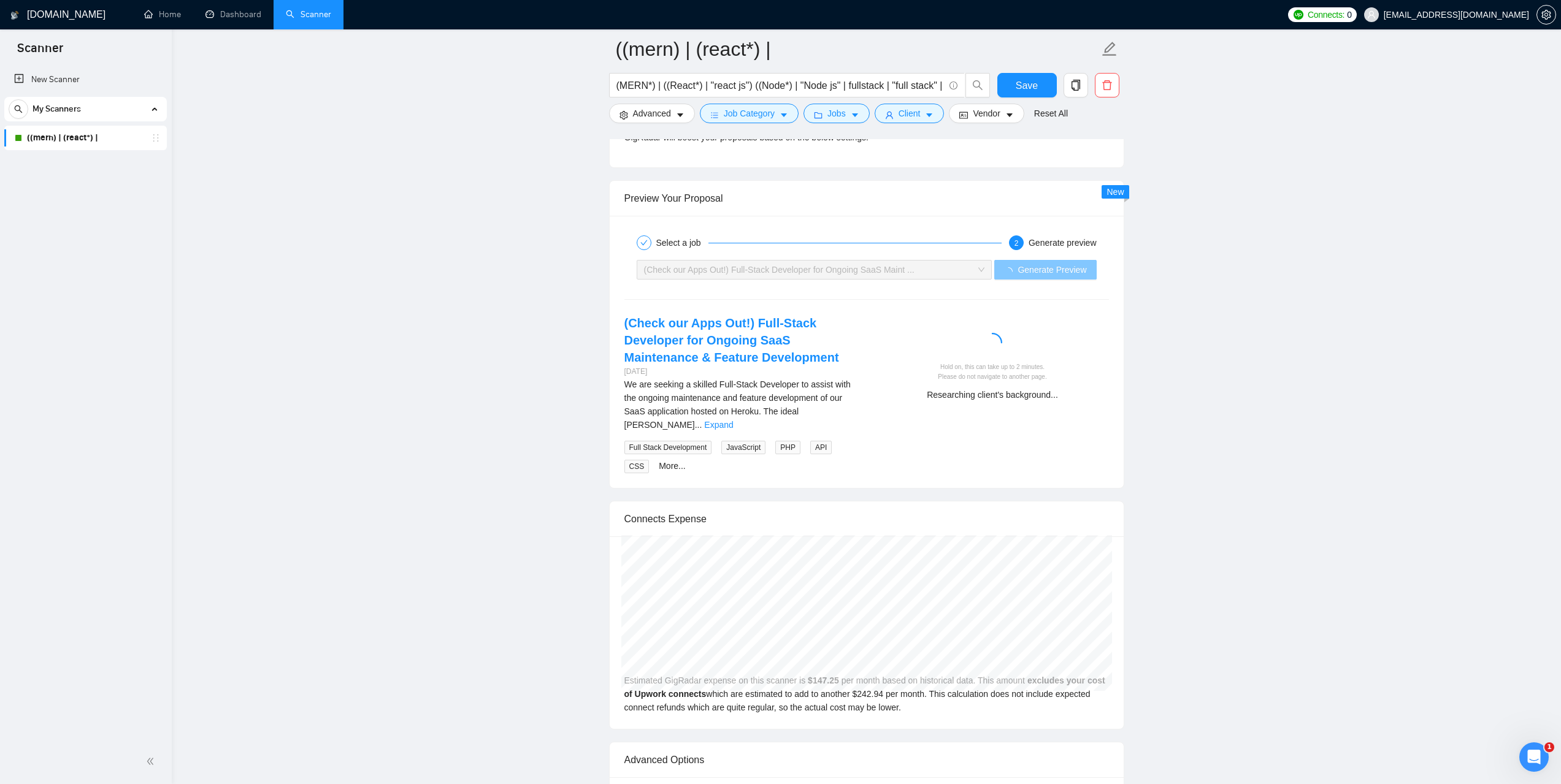
scroll to position [2269, 0]
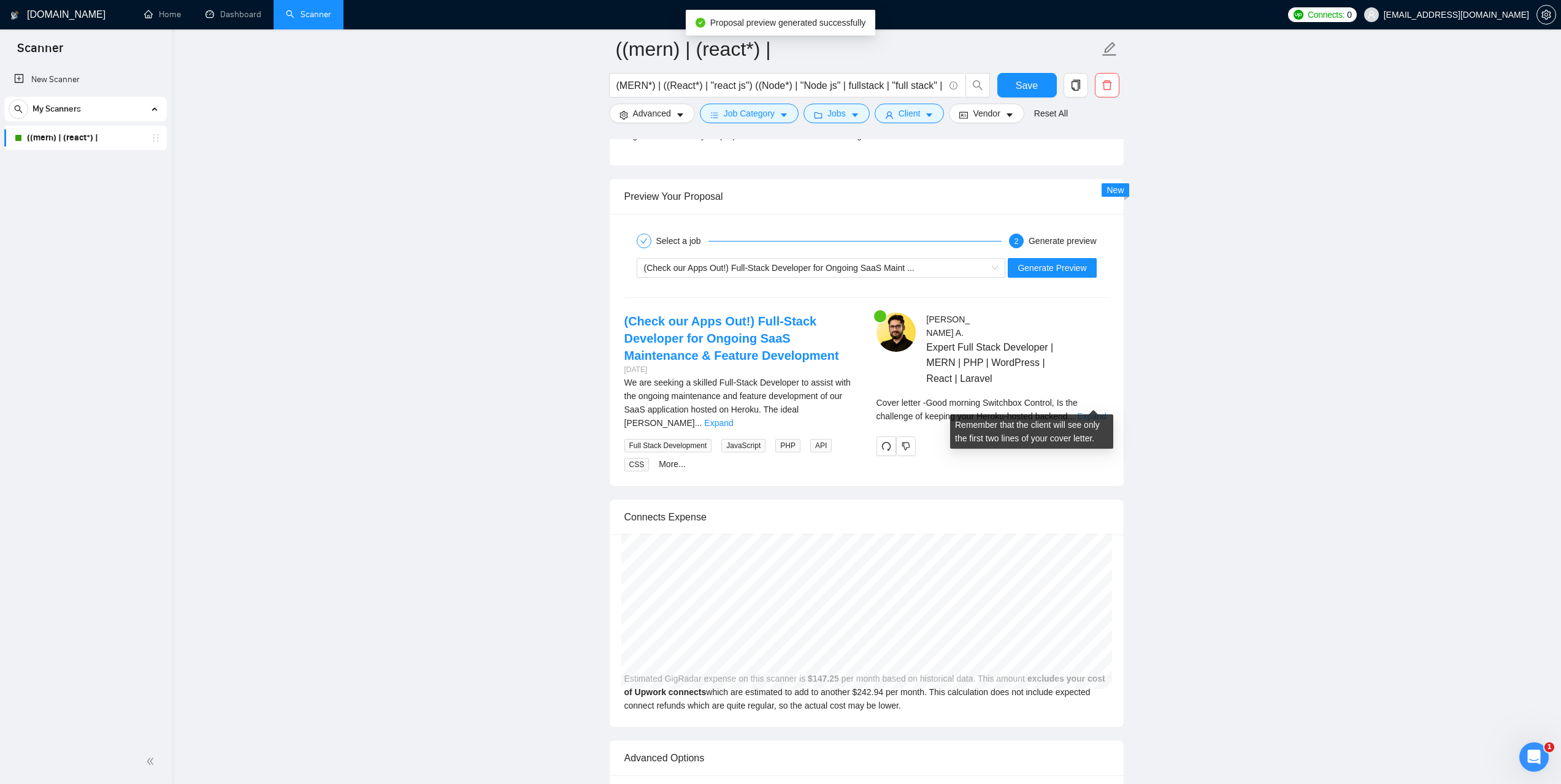
click at [1106, 412] on link "Expand" at bounding box center [1091, 417] width 29 height 10
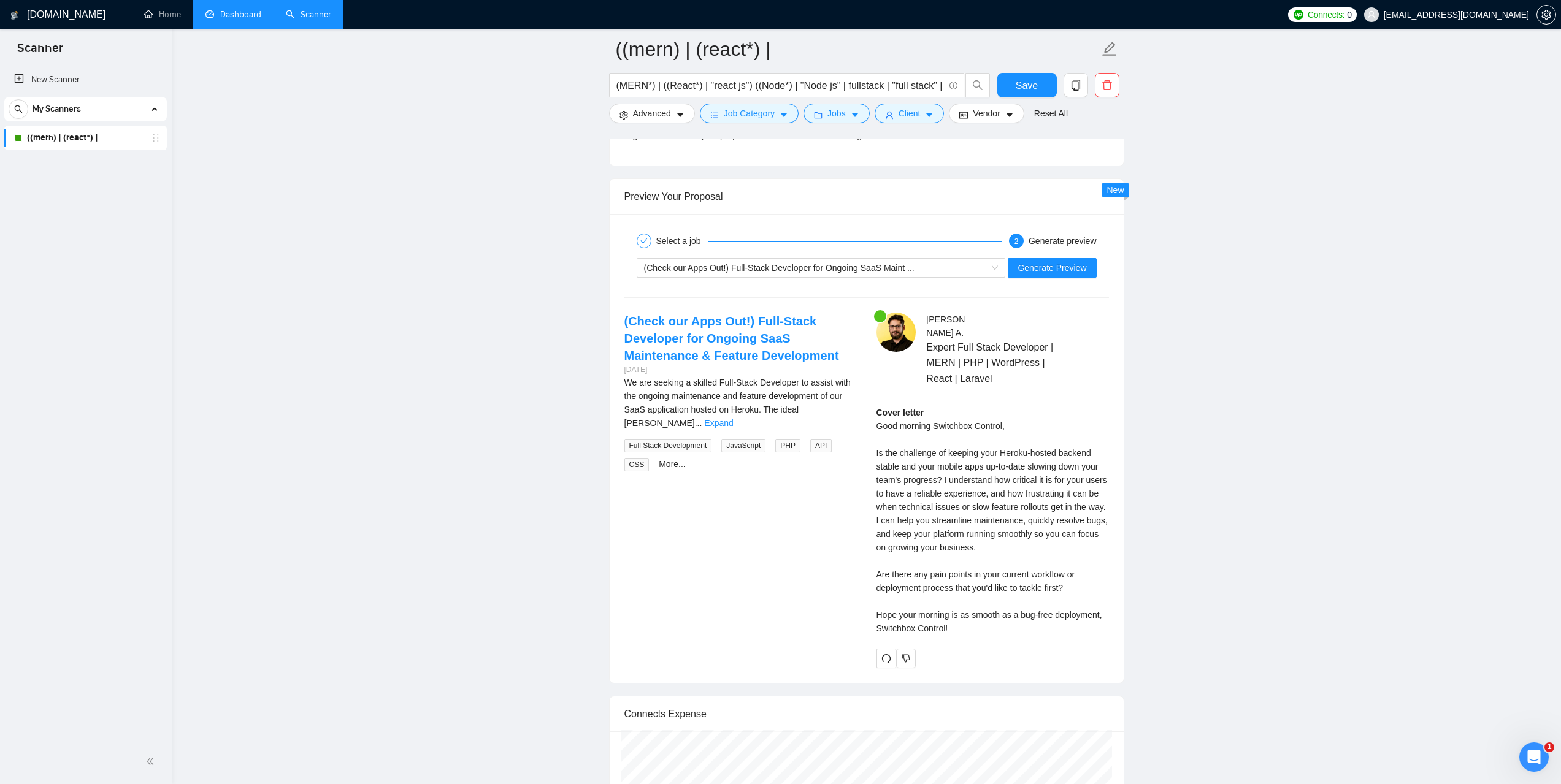
click at [209, 19] on link "Dashboard" at bounding box center [233, 14] width 56 height 10
